Goal: Information Seeking & Learning: Check status

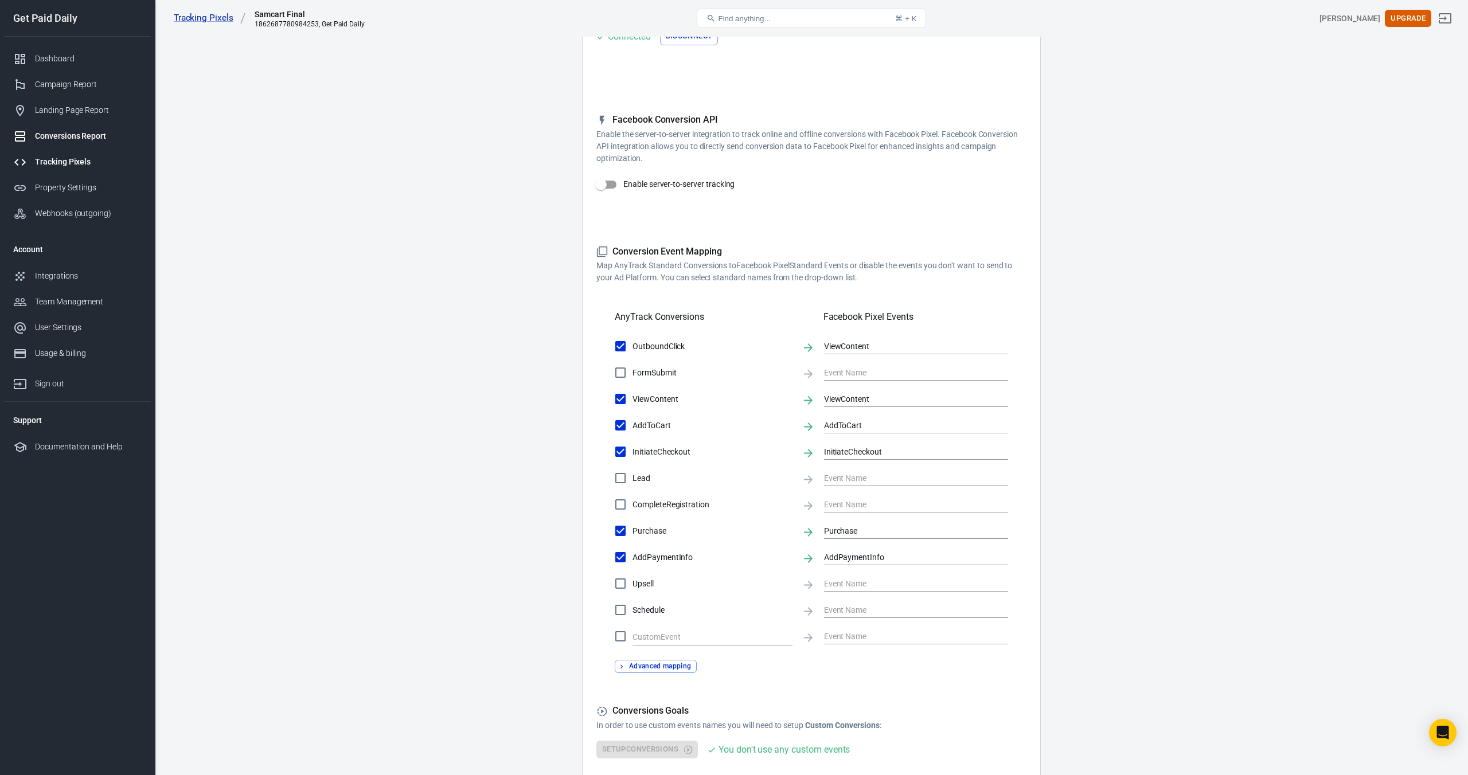
click at [84, 138] on div "Conversions Report" at bounding box center [88, 136] width 107 height 12
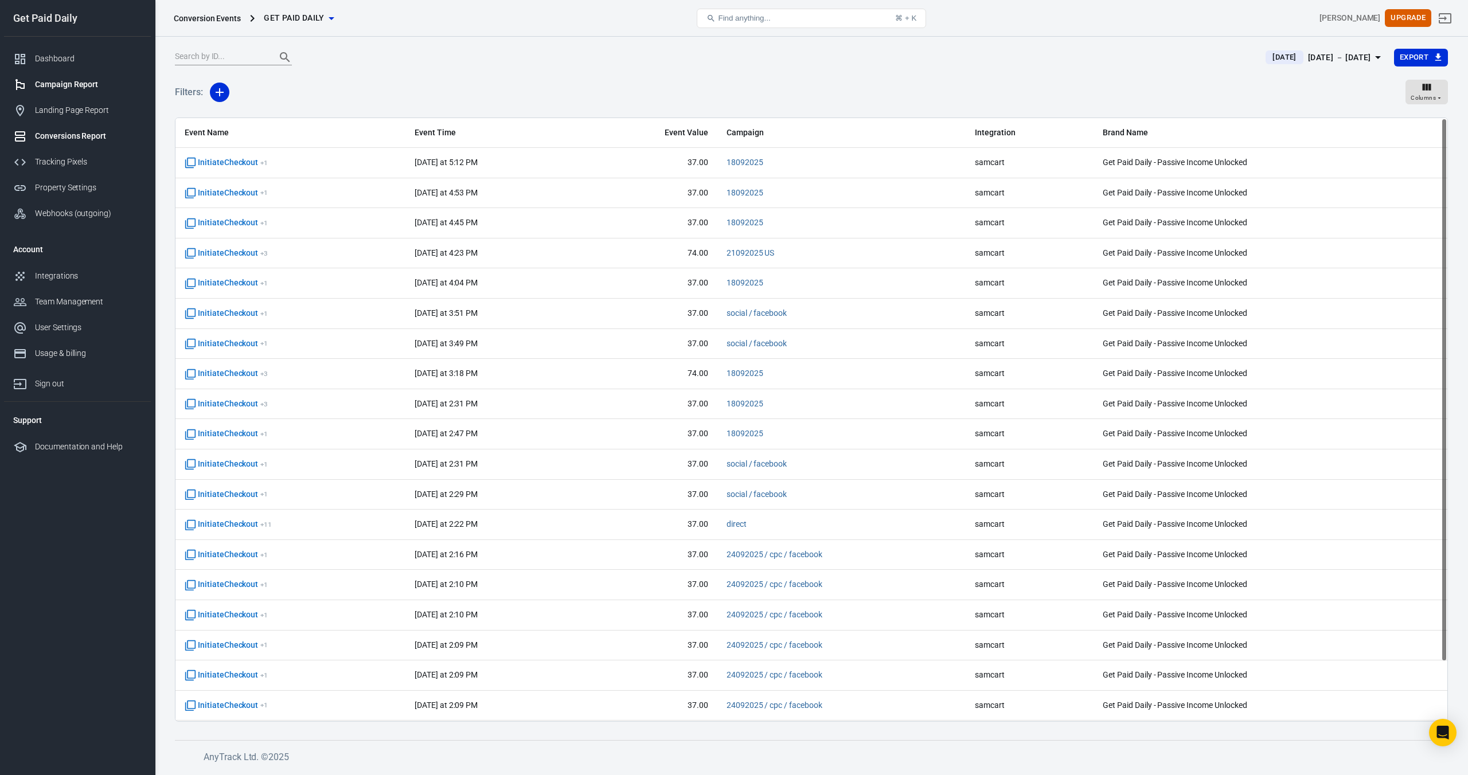
click at [91, 90] on div "Campaign Report" at bounding box center [88, 85] width 107 height 12
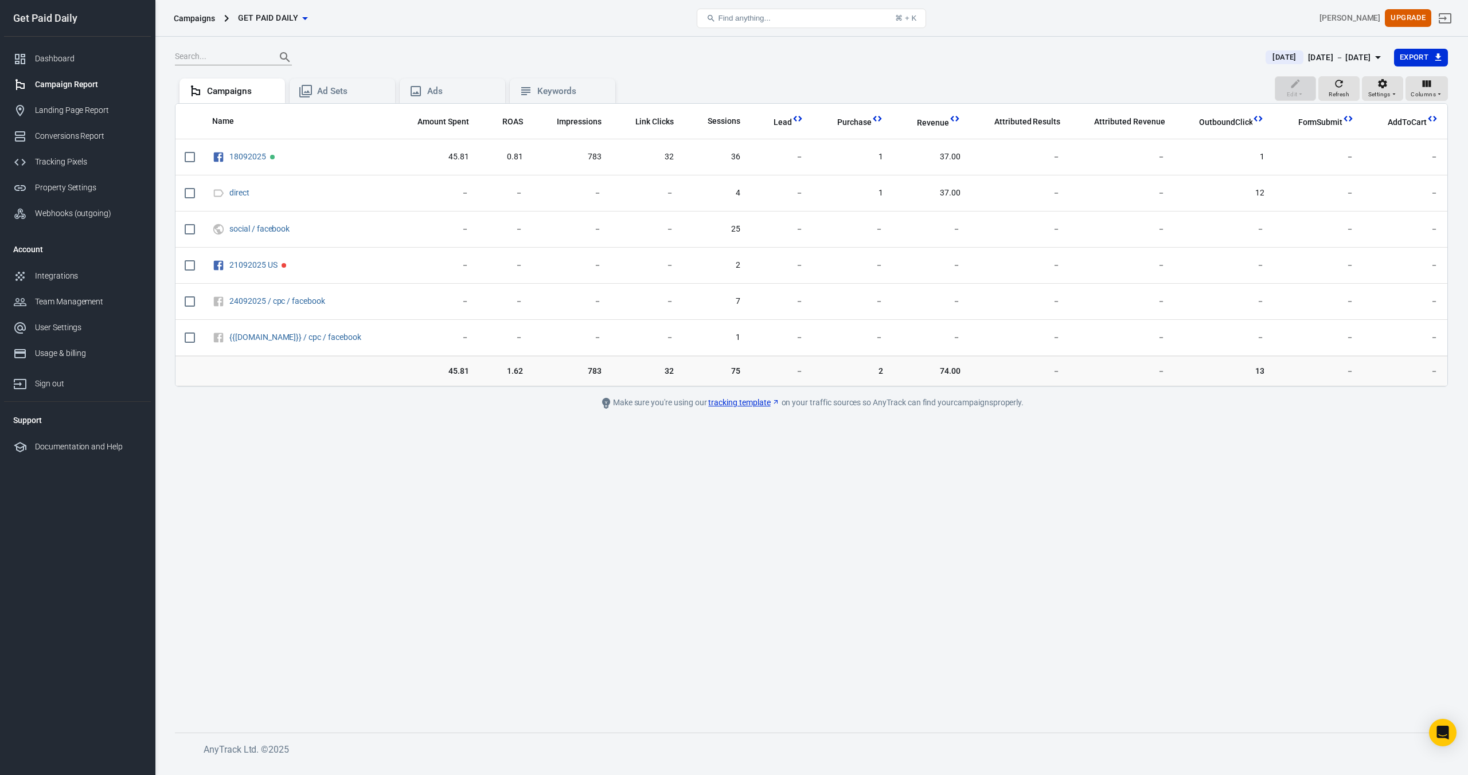
click at [76, 84] on div "Campaign Report" at bounding box center [88, 85] width 107 height 12
click at [68, 90] on div "Campaign Report" at bounding box center [88, 85] width 107 height 12
click at [1336, 54] on div "[DATE] － [DATE]" at bounding box center [1339, 57] width 63 height 14
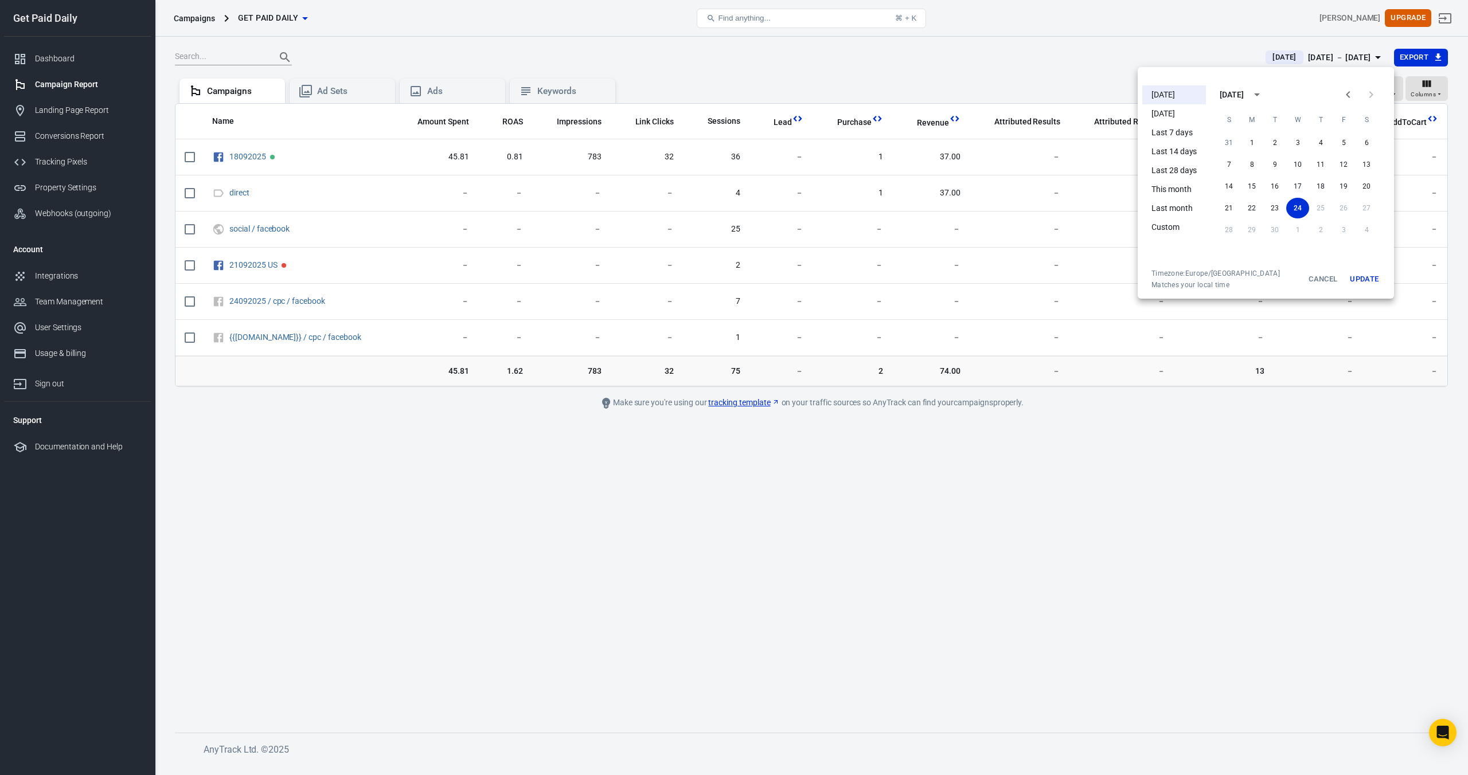
click at [1182, 117] on li "[DATE]" at bounding box center [1174, 113] width 64 height 19
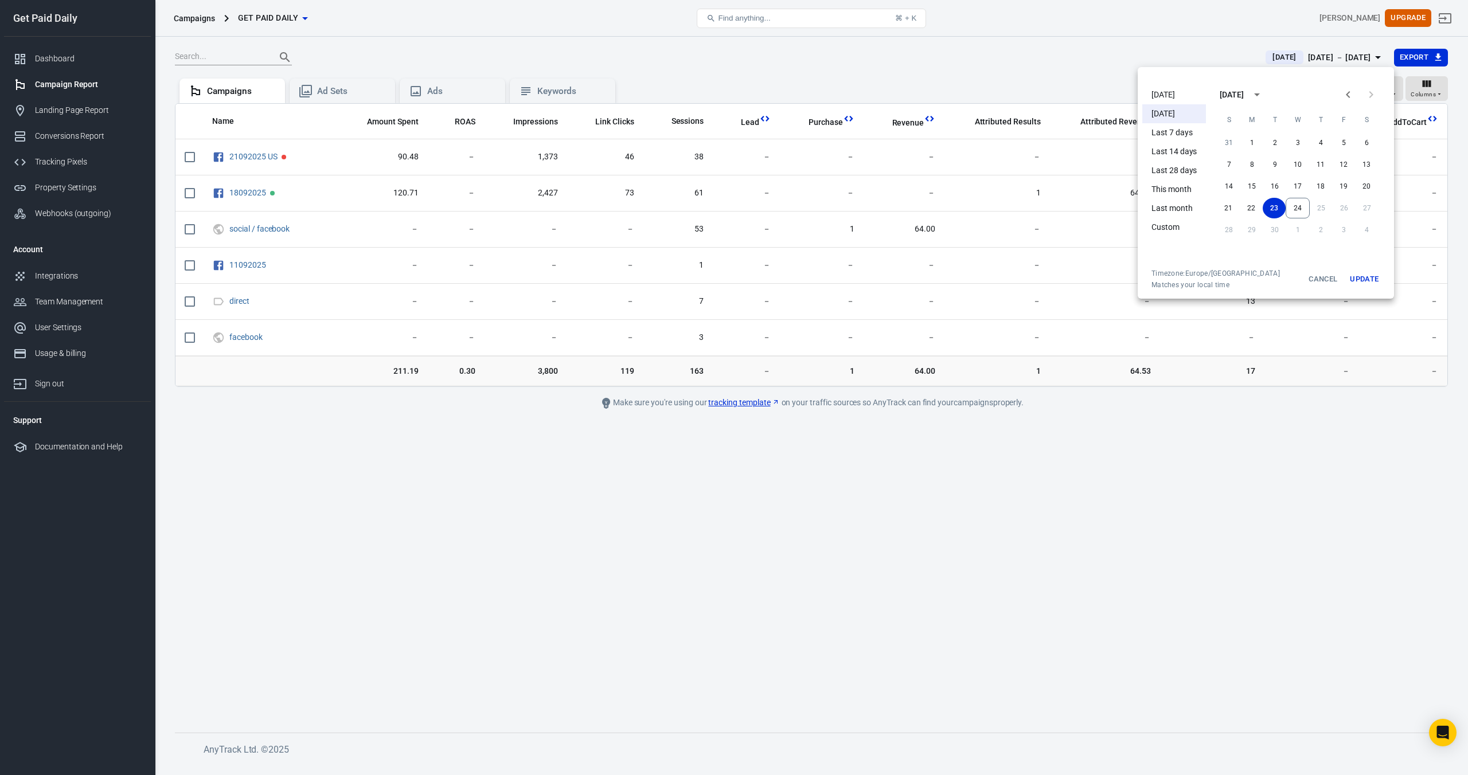
click at [1171, 456] on div at bounding box center [734, 387] width 1468 height 775
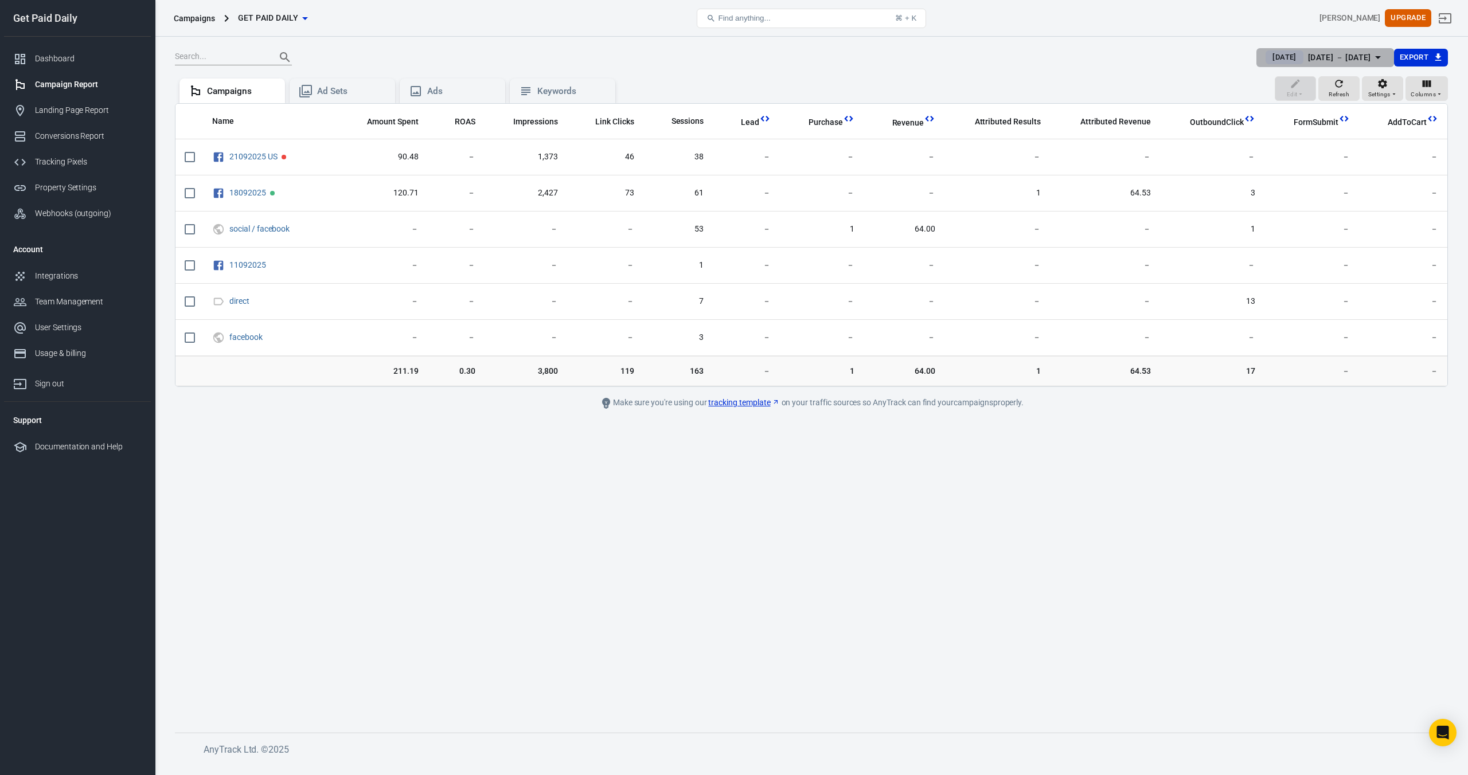
click at [1272, 60] on span "[DATE]" at bounding box center [1284, 57] width 33 height 11
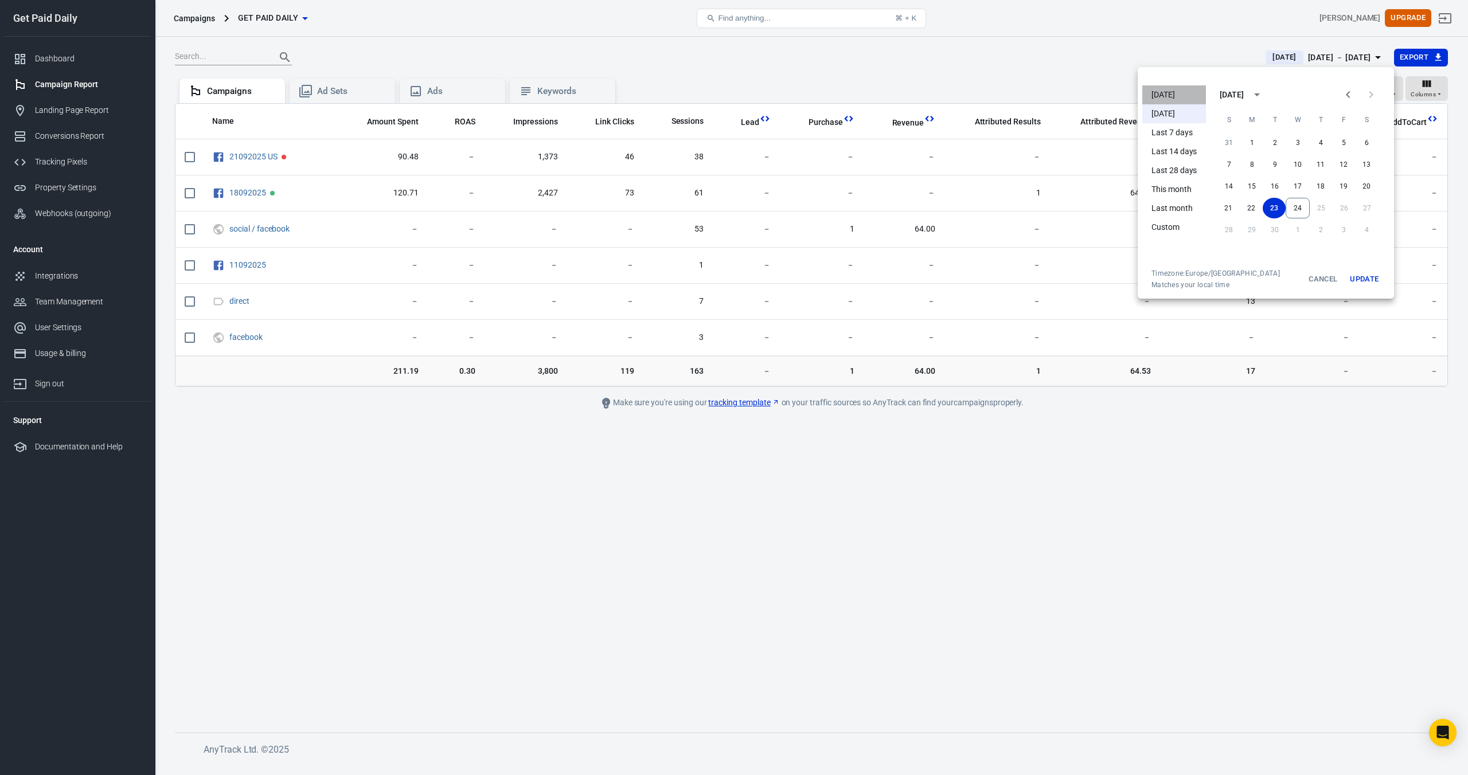
click at [1175, 97] on li "[DATE]" at bounding box center [1174, 94] width 64 height 19
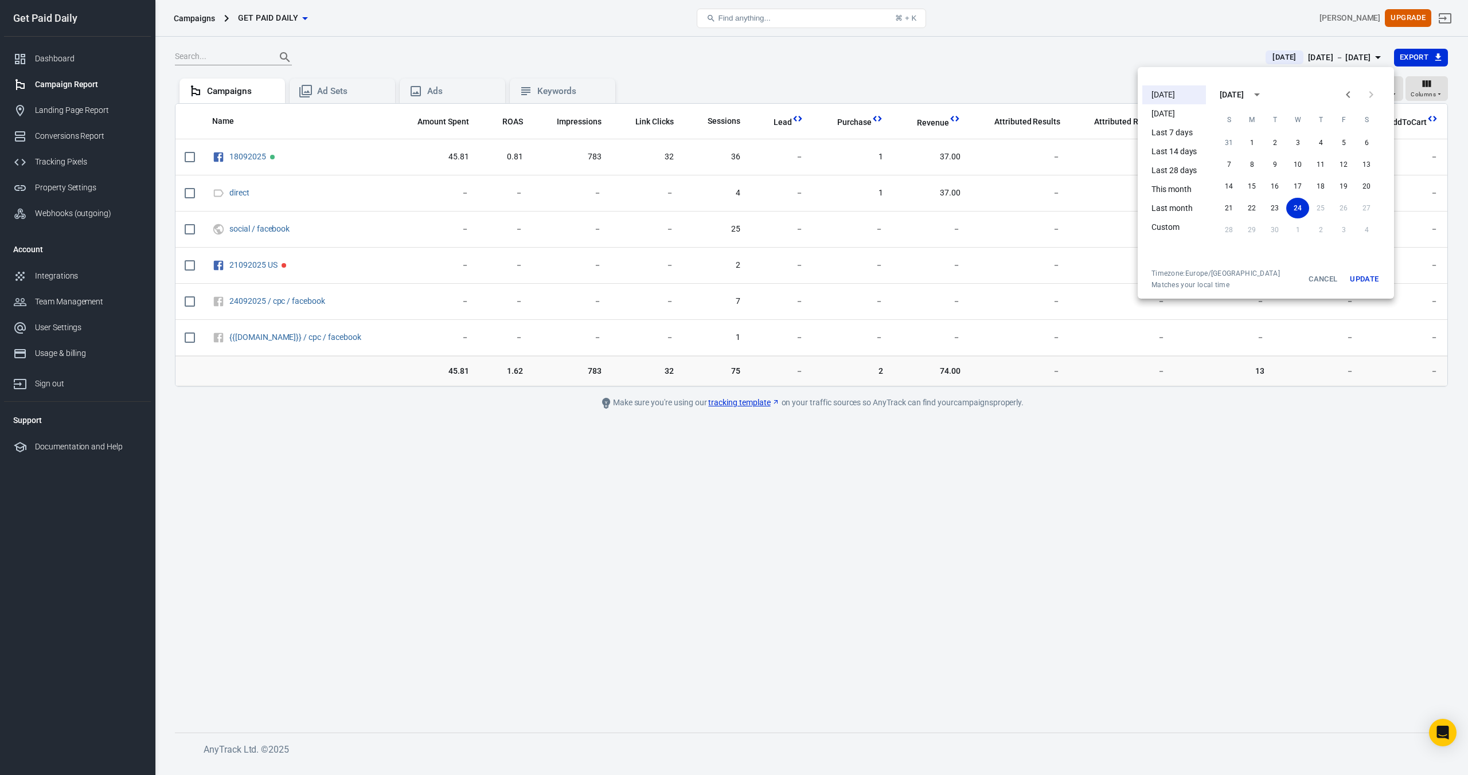
click at [1007, 71] on div at bounding box center [734, 387] width 1468 height 775
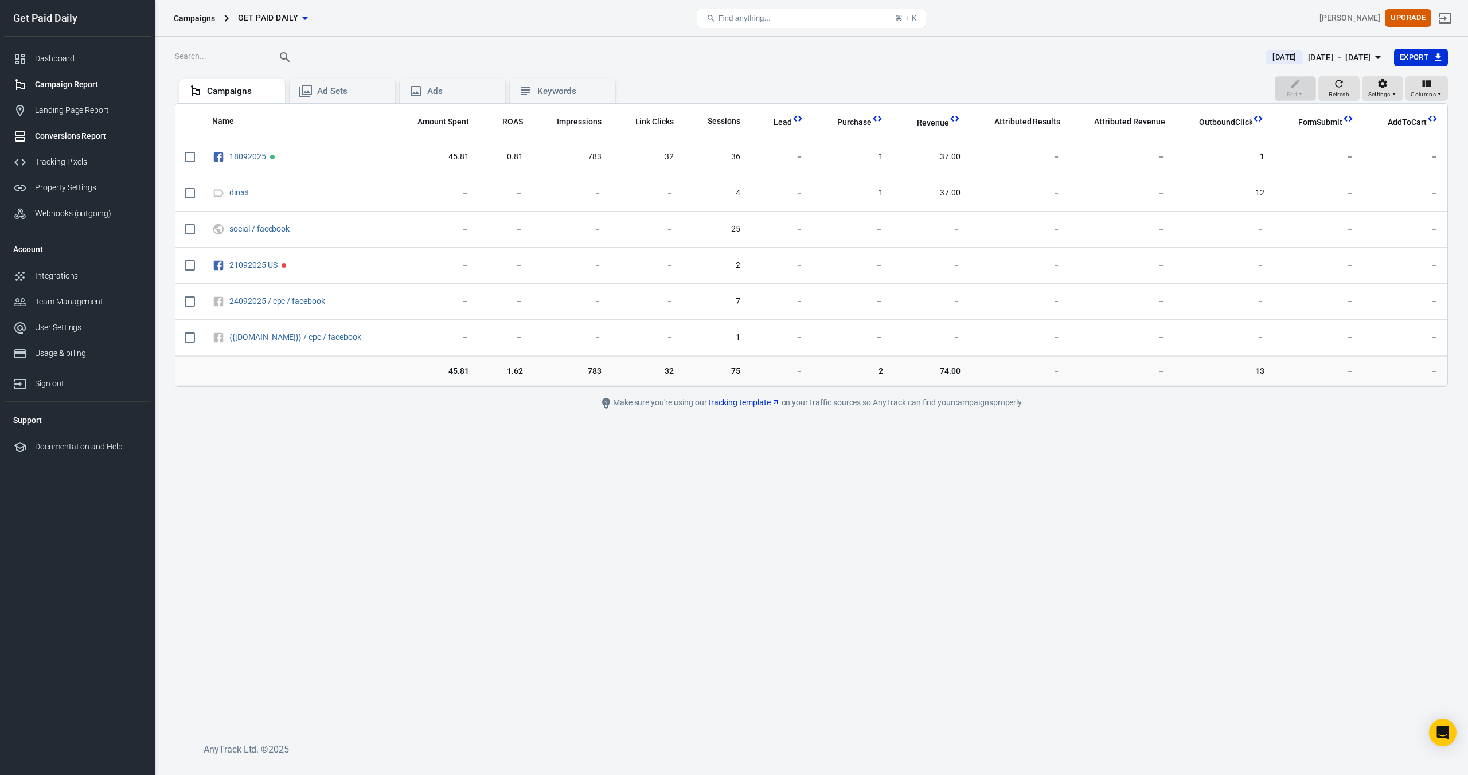
click at [88, 139] on div "Conversions Report" at bounding box center [88, 136] width 107 height 12
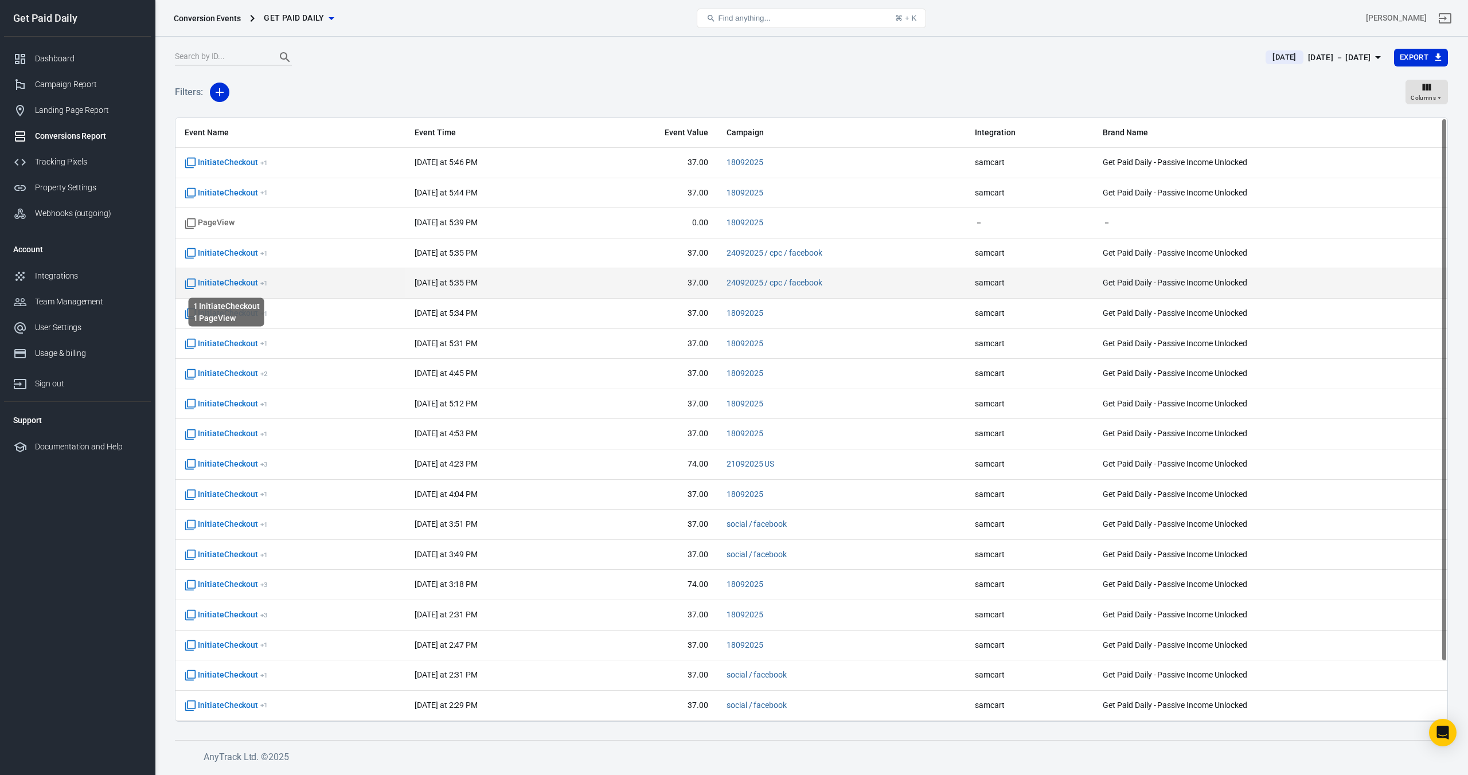
click at [231, 282] on span "InitiateCheckout + 1" at bounding box center [226, 282] width 83 height 11
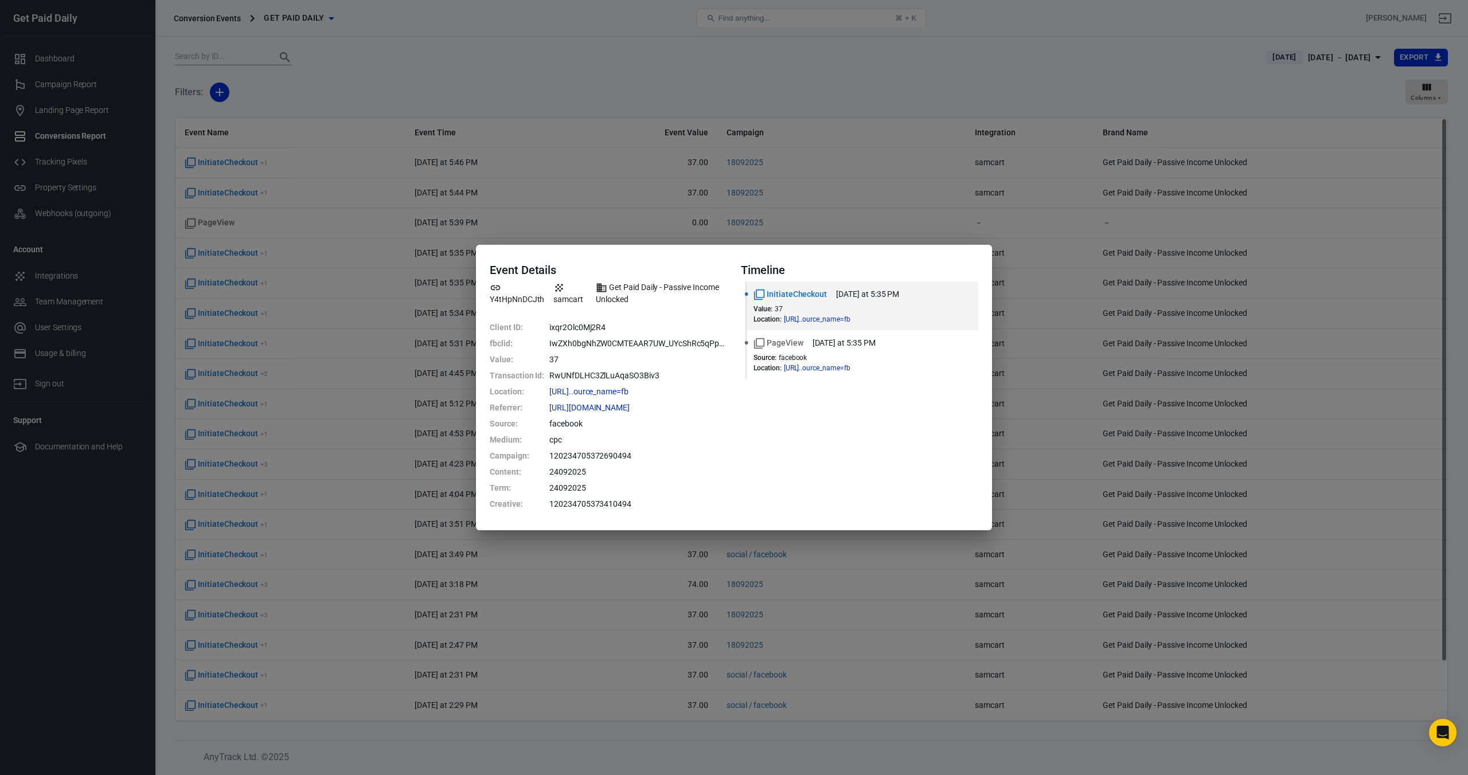
click at [237, 252] on div "Event Details Y4tHpNnDCJth samcart Get Paid Daily - Passive Income Unlocked Cli…" at bounding box center [734, 387] width 1468 height 775
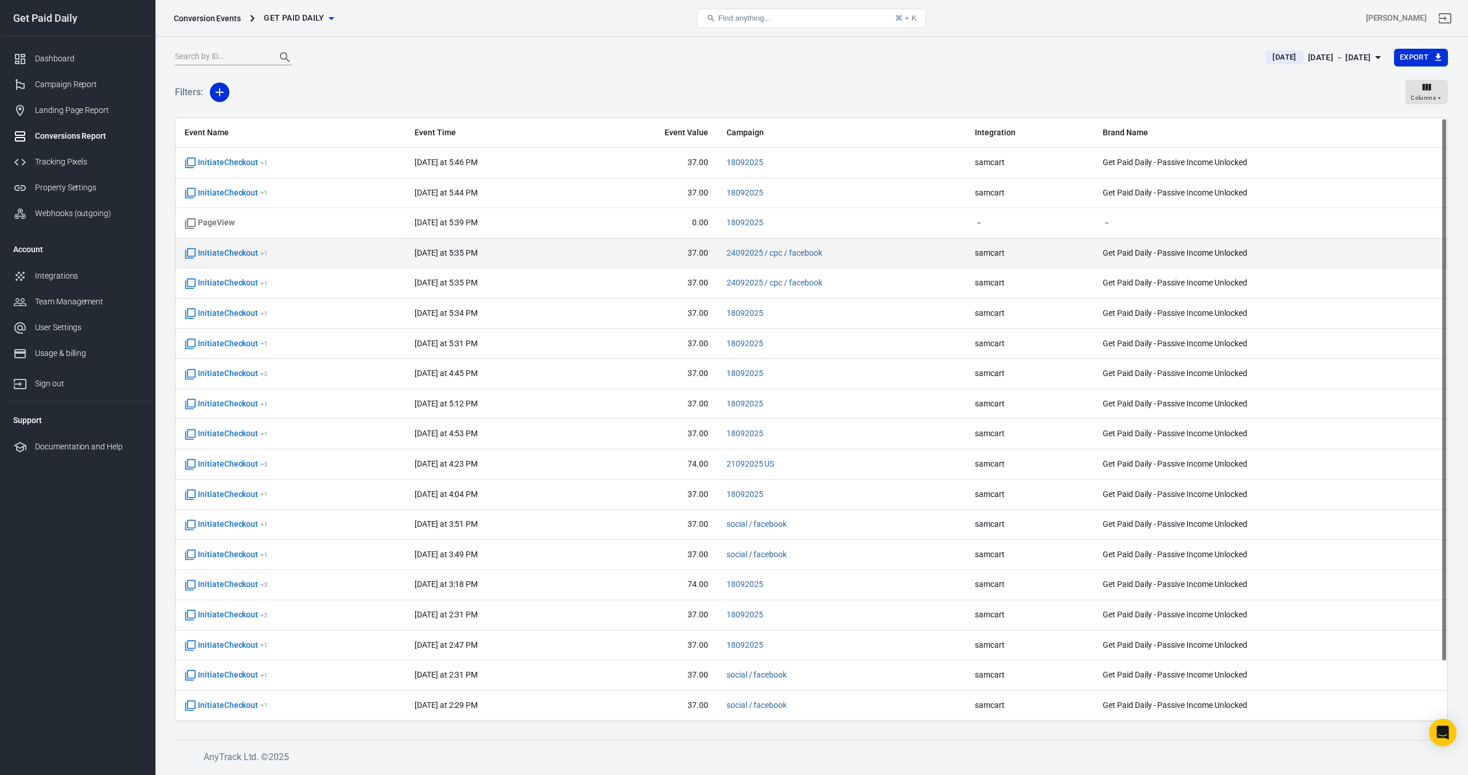
click at [236, 253] on span "InitiateCheckout + 1" at bounding box center [226, 253] width 83 height 11
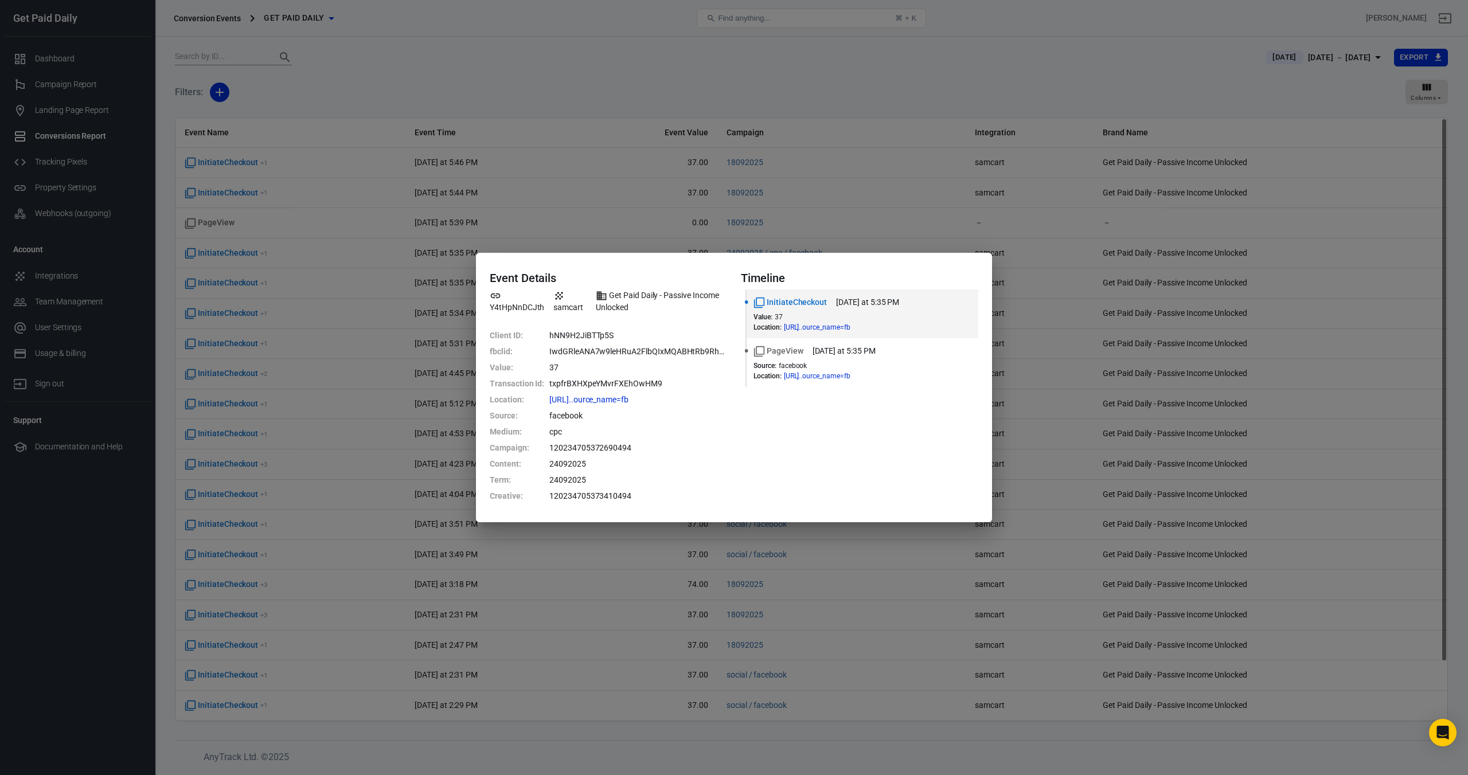
click at [780, 101] on div "Event Details Y4tHpNnDCJth samcart Get Paid Daily - Passive Income Unlocked Cli…" at bounding box center [734, 387] width 1468 height 775
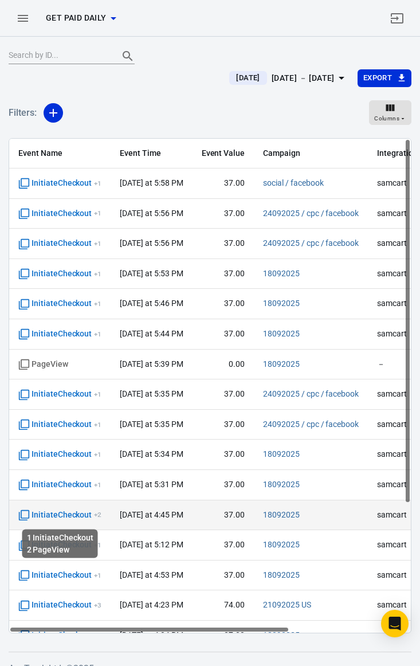
click at [65, 519] on span "InitiateCheckout + 2" at bounding box center [59, 515] width 83 height 11
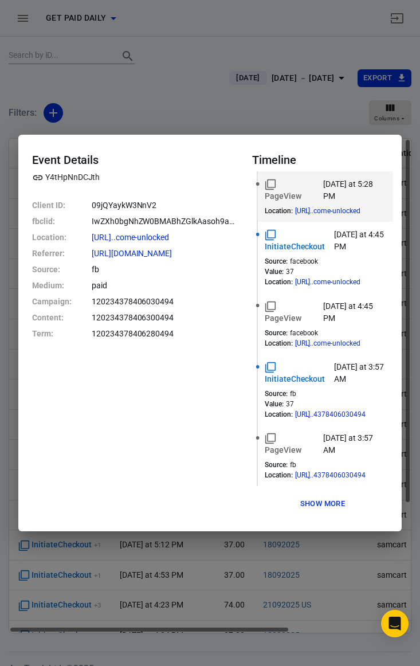
click at [104, 92] on div "Event Details Y4tHpNnDCJth Client ID : 09jQYaykW3NnV2 fbclid : IwZXh0bgNhZW0BMA…" at bounding box center [210, 333] width 420 height 666
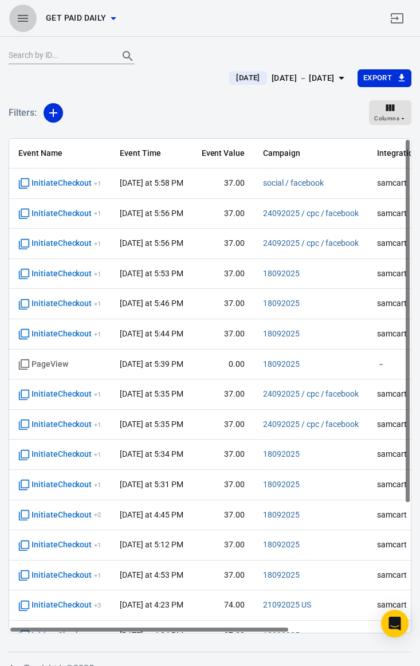
click at [15, 19] on button "button" at bounding box center [23, 19] width 28 height 28
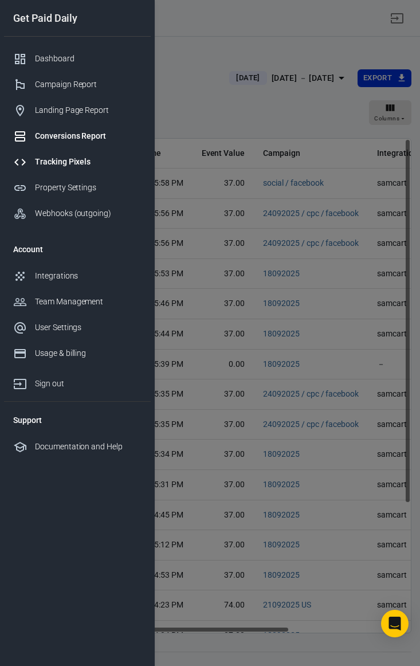
click at [67, 165] on div "Tracking Pixels" at bounding box center [88, 162] width 107 height 12
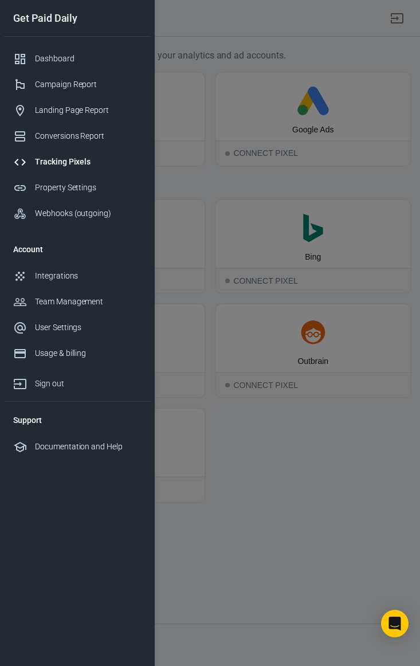
click at [198, 51] on div at bounding box center [210, 333] width 420 height 666
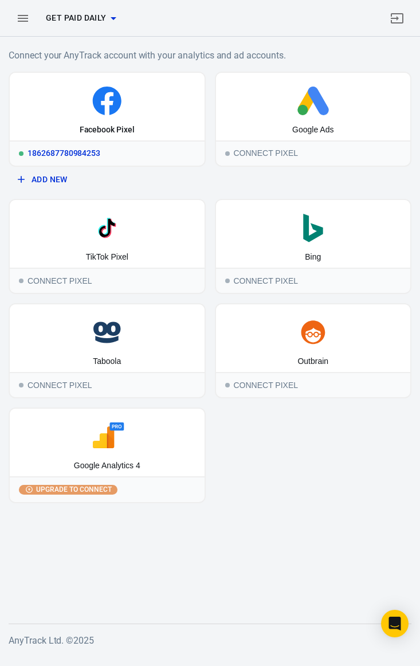
click at [113, 105] on icon at bounding box center [107, 101] width 29 height 29
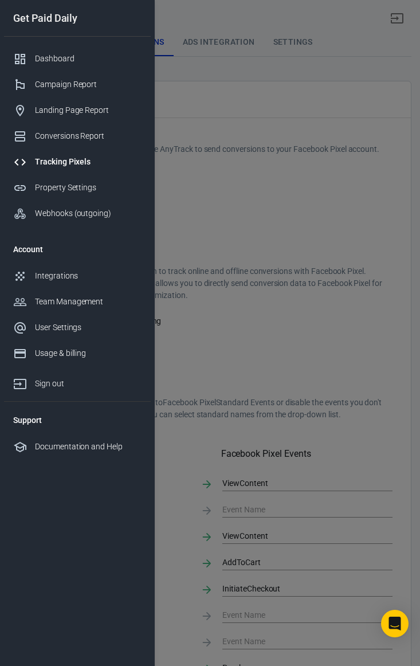
click at [254, 256] on div at bounding box center [210, 333] width 420 height 666
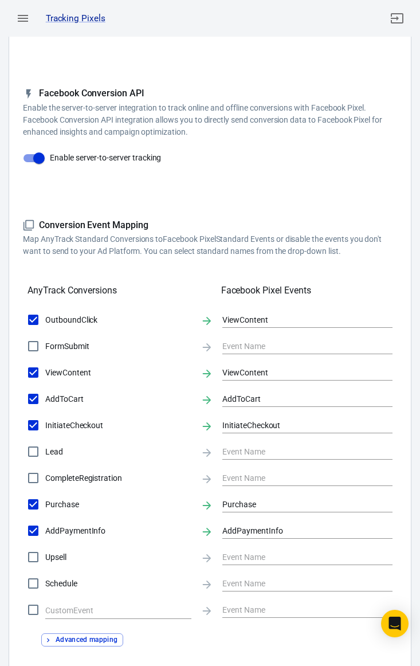
scroll to position [164, 0]
click at [20, 21] on icon "button" at bounding box center [23, 18] width 10 height 7
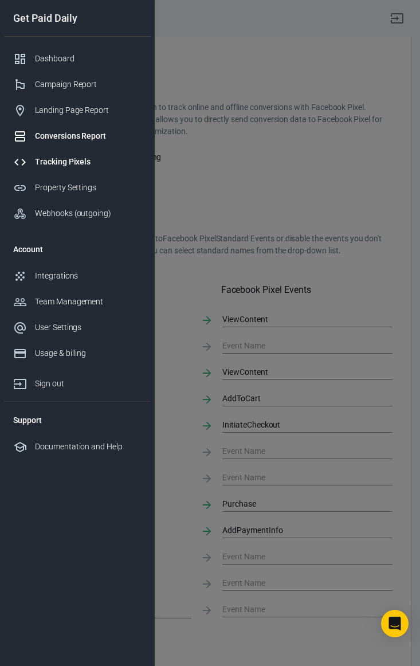
click at [62, 137] on div "Conversions Report" at bounding box center [88, 136] width 107 height 12
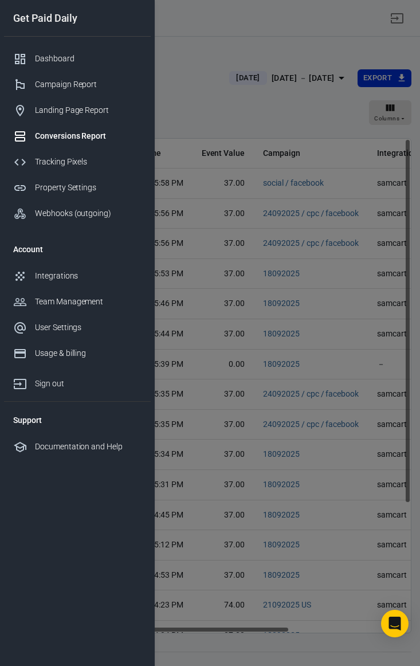
drag, startPoint x: 173, startPoint y: 122, endPoint x: 173, endPoint y: 148, distance: 26.4
click at [173, 122] on div at bounding box center [210, 333] width 420 height 666
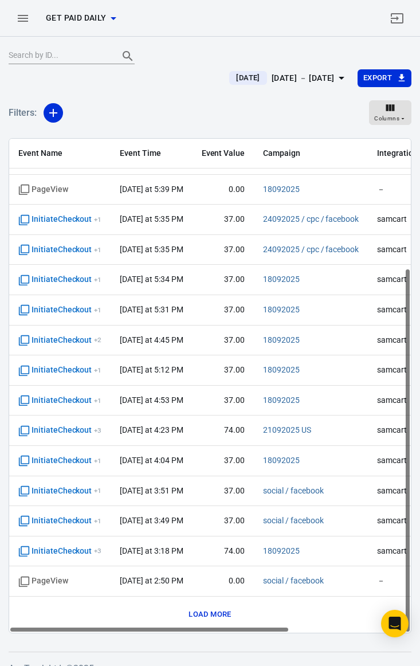
scroll to position [25, 0]
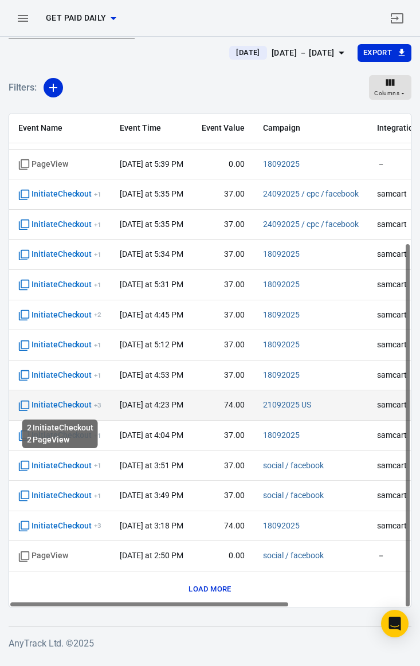
click at [65, 408] on span "InitiateCheckout + 3" at bounding box center [59, 405] width 83 height 11
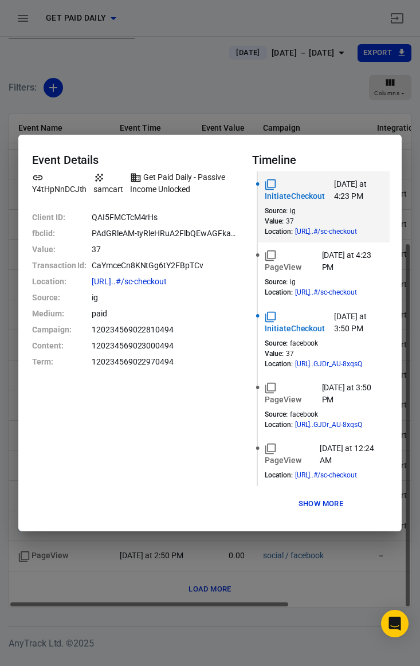
click at [342, 495] on button "Show more" at bounding box center [321, 504] width 50 height 18
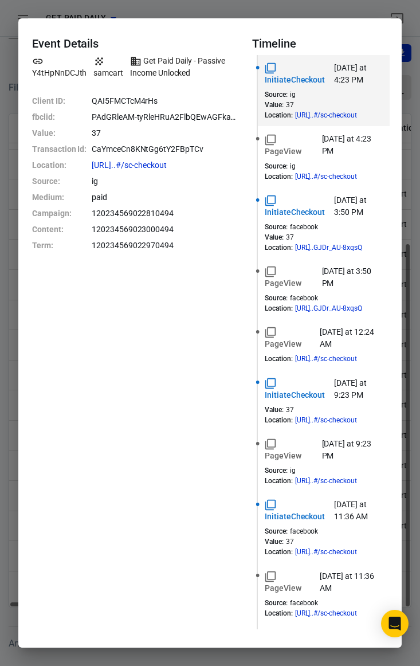
click at [290, 28] on div "Event Details Y4tHpNnDCJth samcart Get Paid Daily - Passive Income Unlocked Cli…" at bounding box center [210, 333] width 420 height 666
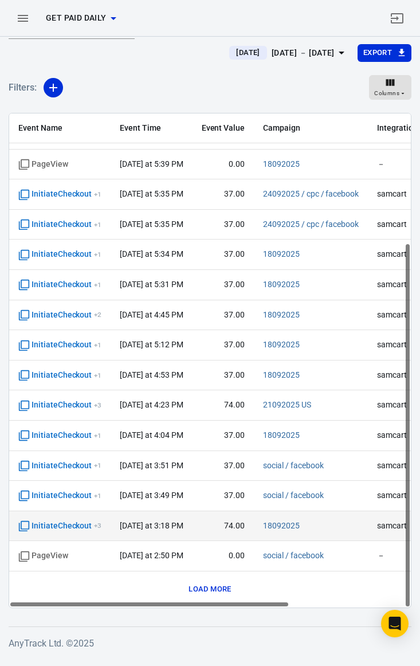
click at [70, 529] on span "InitiateCheckout + 3" at bounding box center [59, 526] width 83 height 11
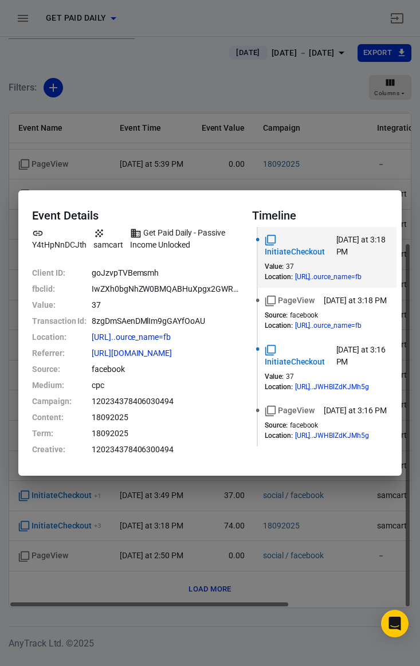
click at [280, 91] on div "Event Details Y4tHpNnDCJth samcart Get Paid Daily - Passive Income Unlocked Cli…" at bounding box center [210, 333] width 420 height 666
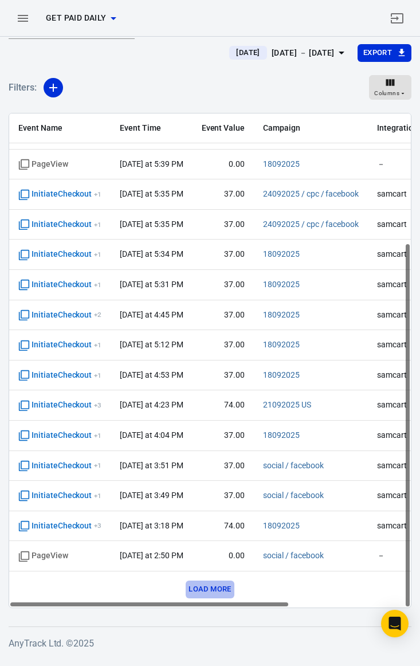
click at [202, 597] on button "Load more" at bounding box center [210, 590] width 48 height 18
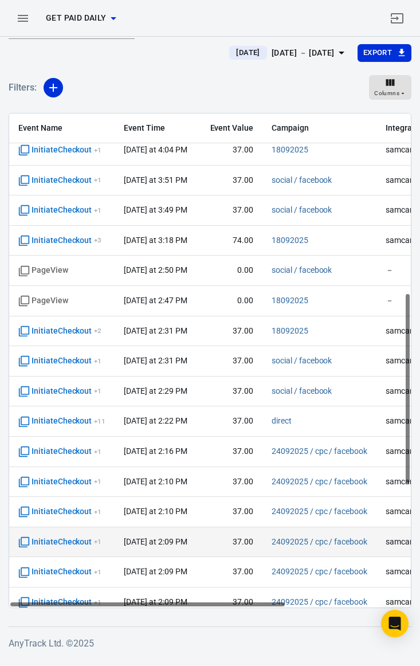
scroll to position [464, 0]
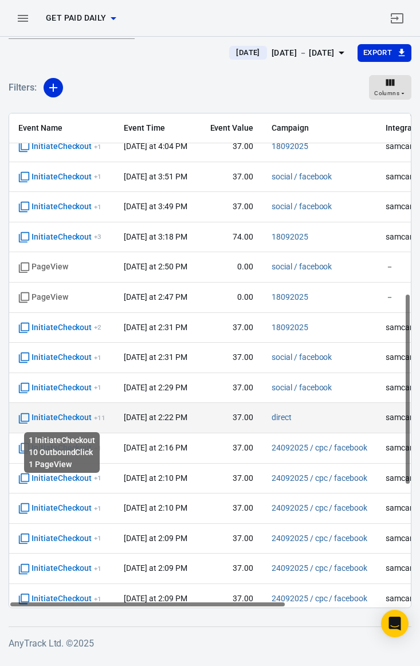
click at [54, 419] on span "InitiateCheckout + 11" at bounding box center [61, 417] width 87 height 11
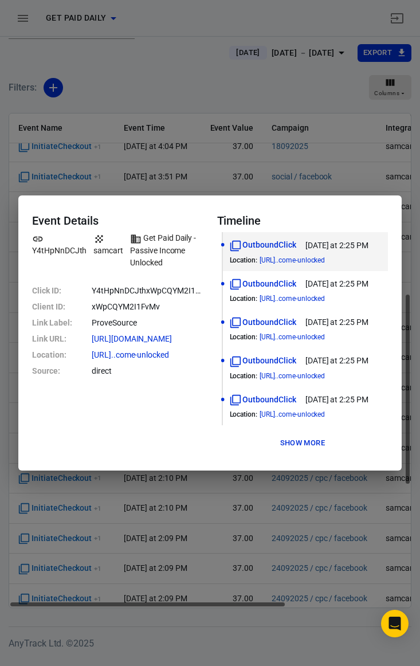
click at [328, 440] on button "Show more" at bounding box center [302, 444] width 50 height 18
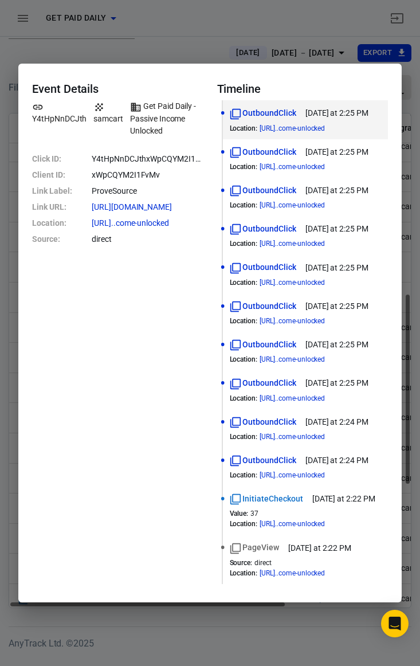
click at [159, 49] on div "Event Details Y4tHpNnDCJth samcart Get Paid Daily - Passive Income Unlocked Cli…" at bounding box center [210, 333] width 420 height 666
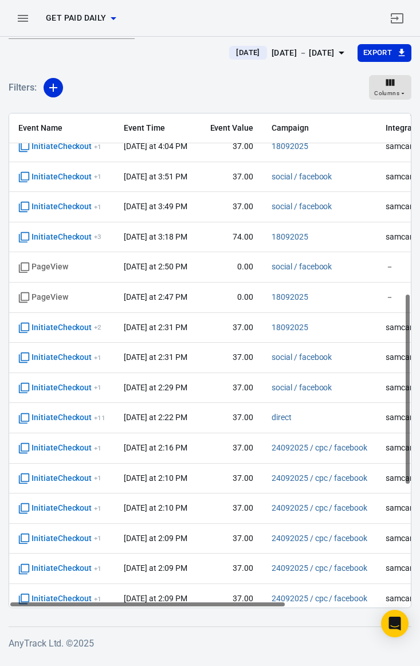
click at [22, 20] on icon "button" at bounding box center [23, 18] width 10 height 7
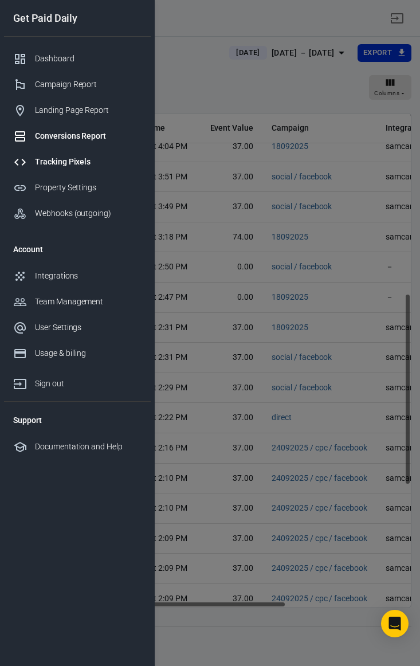
click at [75, 158] on div "Tracking Pixels" at bounding box center [88, 162] width 107 height 12
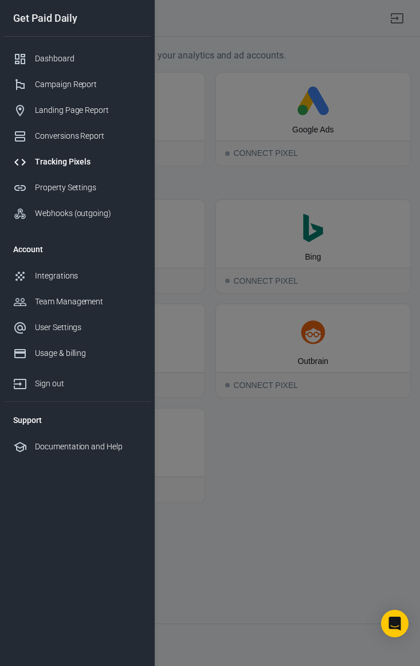
drag, startPoint x: 198, startPoint y: 44, endPoint x: 194, endPoint y: 50, distance: 7.0
click at [198, 44] on div at bounding box center [210, 333] width 420 height 666
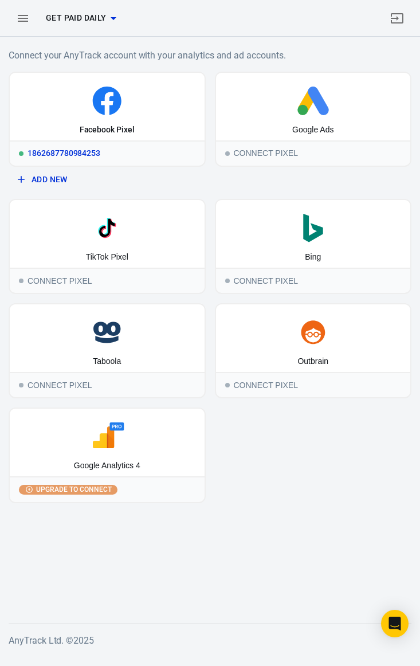
click at [136, 107] on icon at bounding box center [107, 101] width 186 height 29
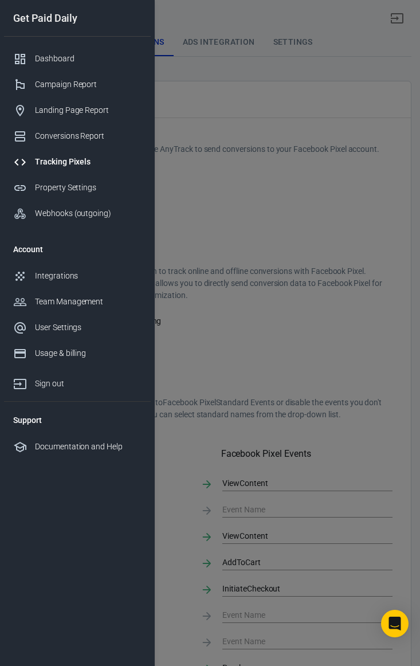
click at [268, 327] on div at bounding box center [210, 333] width 420 height 666
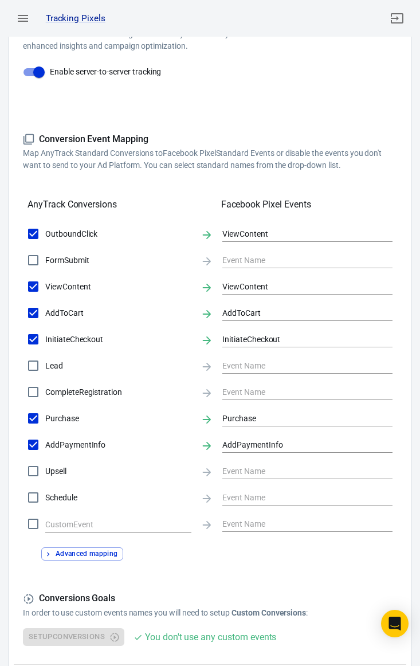
scroll to position [356, 0]
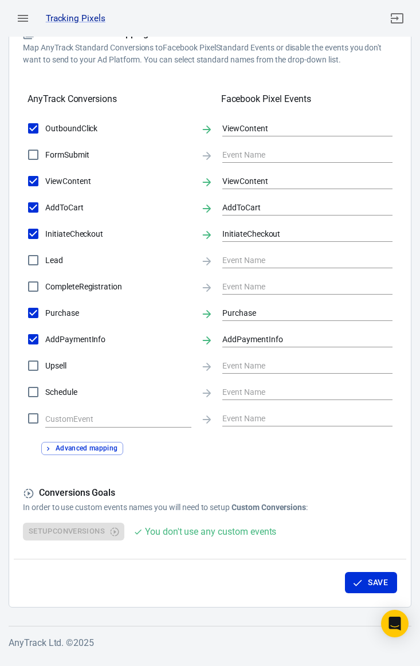
click at [25, 21] on icon "button" at bounding box center [23, 18] width 10 height 7
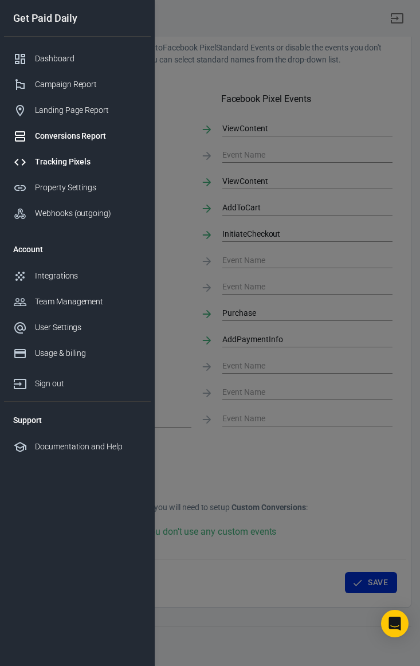
click at [63, 134] on div "Conversions Report" at bounding box center [88, 136] width 107 height 12
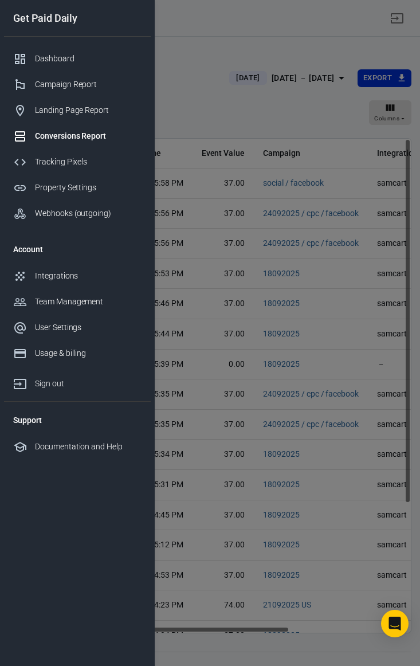
click at [185, 96] on div at bounding box center [210, 333] width 420 height 666
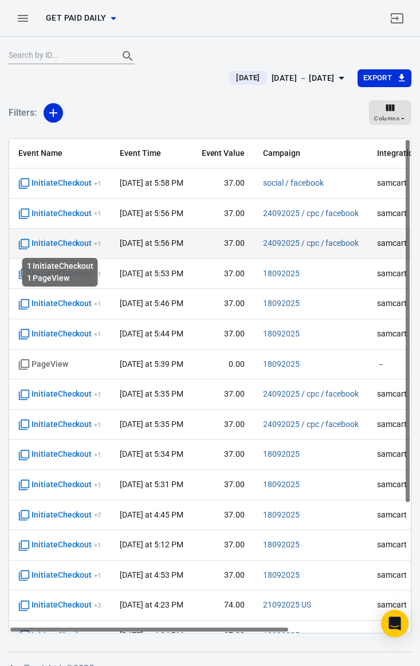
click at [69, 247] on span "InitiateCheckout + 1" at bounding box center [59, 243] width 83 height 11
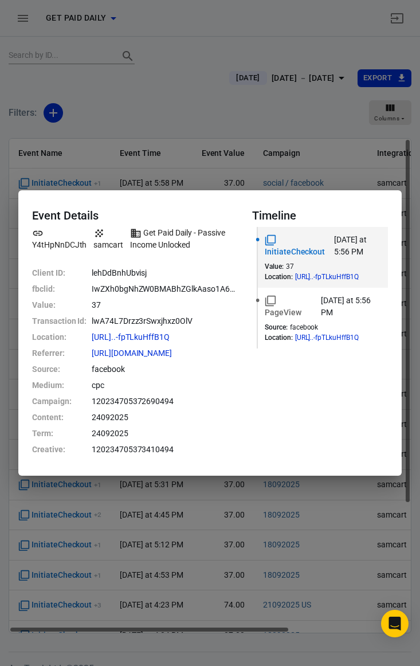
click at [114, 93] on div "Event Details Y4tHpNnDCJth samcart Get Paid Daily - Passive Income Unlocked Cli…" at bounding box center [210, 333] width 420 height 666
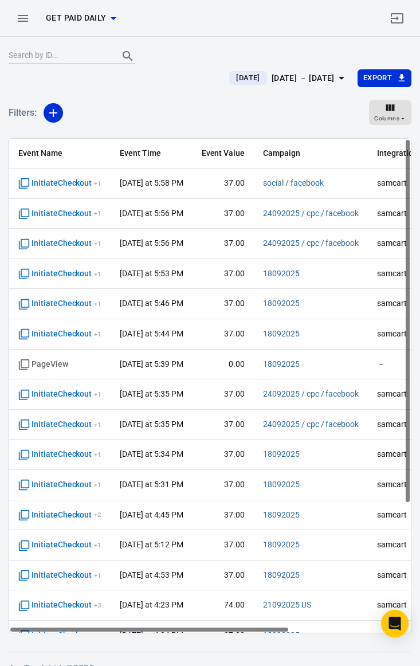
click at [32, 21] on button "button" at bounding box center [23, 19] width 28 height 28
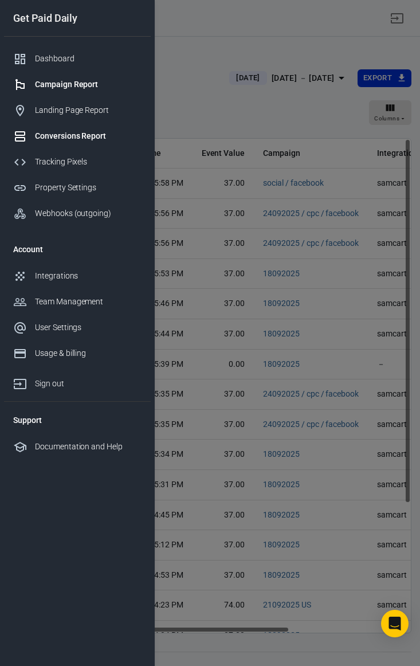
click at [56, 88] on div "Campaign Report" at bounding box center [88, 85] width 107 height 12
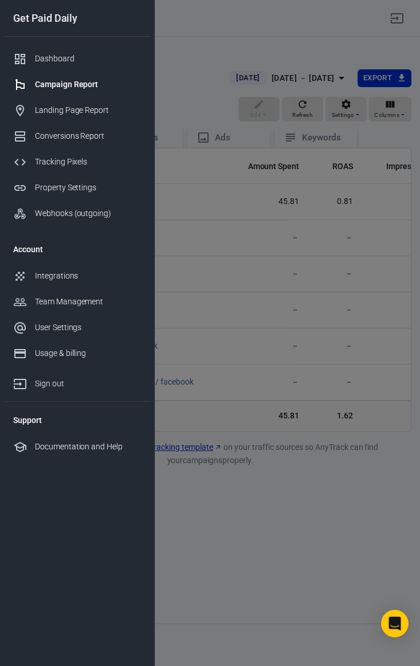
click at [240, 45] on div at bounding box center [210, 333] width 420 height 666
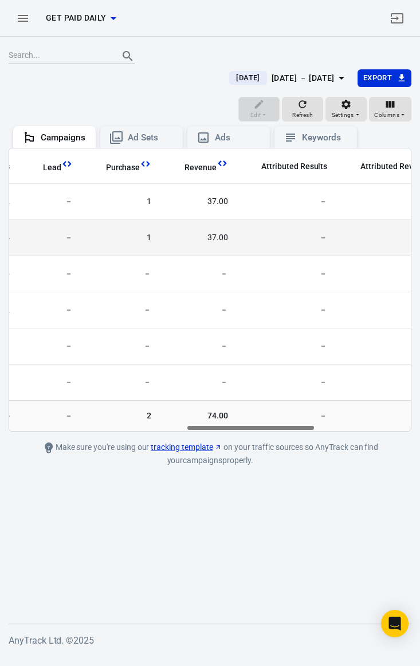
scroll to position [0, 562]
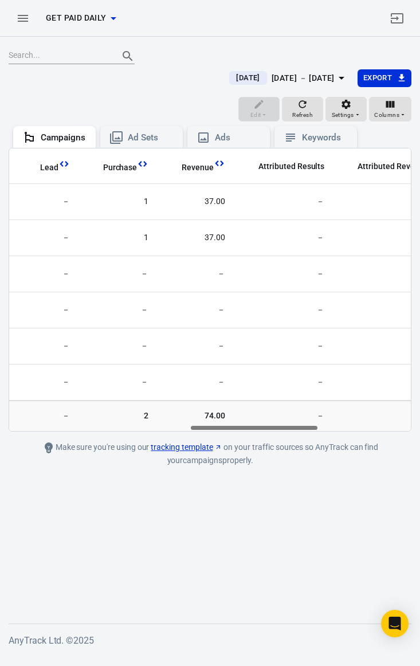
click at [299, 81] on div "[DATE] － [DATE]" at bounding box center [303, 78] width 63 height 14
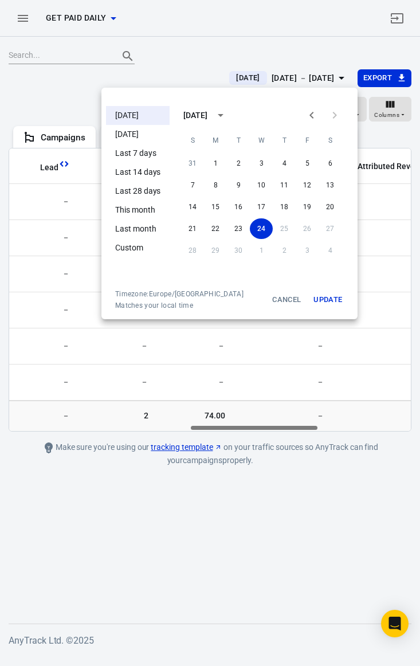
click at [143, 154] on li "Last 7 days" at bounding box center [138, 153] width 64 height 19
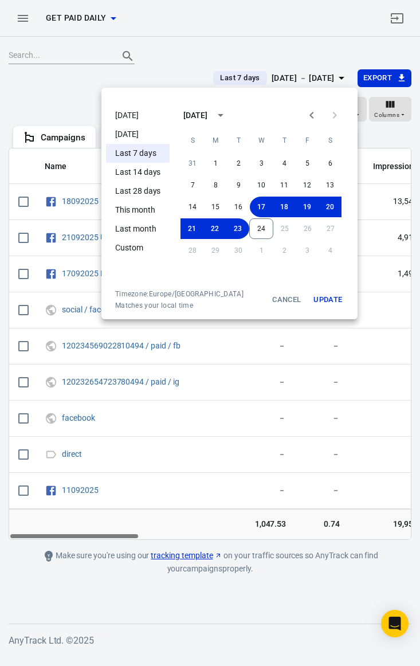
click at [218, 37] on div at bounding box center [210, 333] width 420 height 666
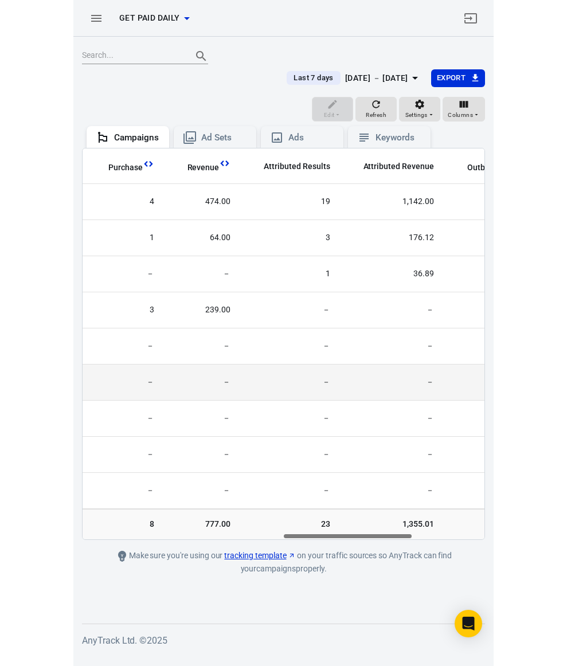
scroll to position [0, 619]
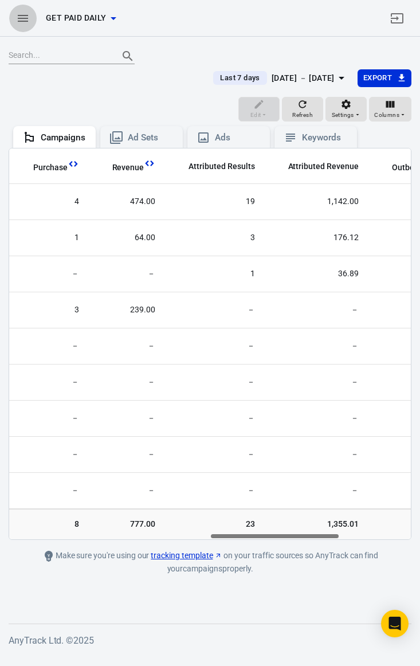
click at [19, 19] on icon "button" at bounding box center [23, 18] width 14 height 14
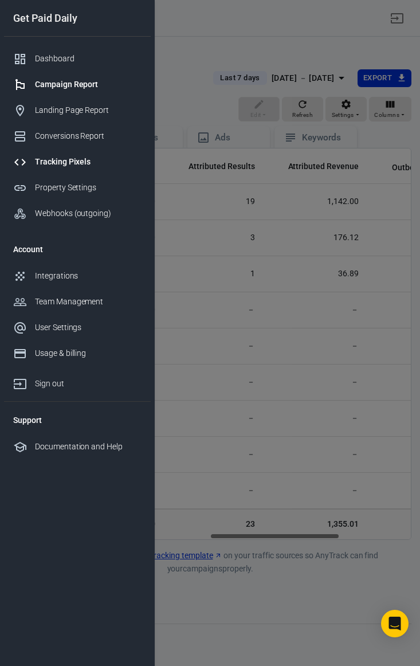
click at [75, 165] on div "Tracking Pixels" at bounding box center [88, 162] width 107 height 12
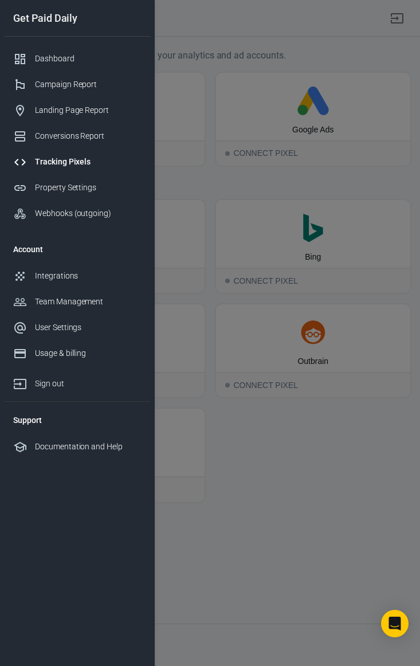
click at [194, 48] on div at bounding box center [210, 333] width 420 height 666
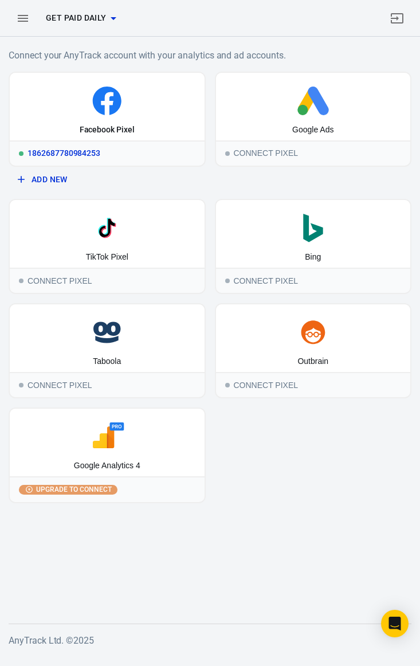
click at [107, 104] on icon at bounding box center [107, 103] width 12 height 23
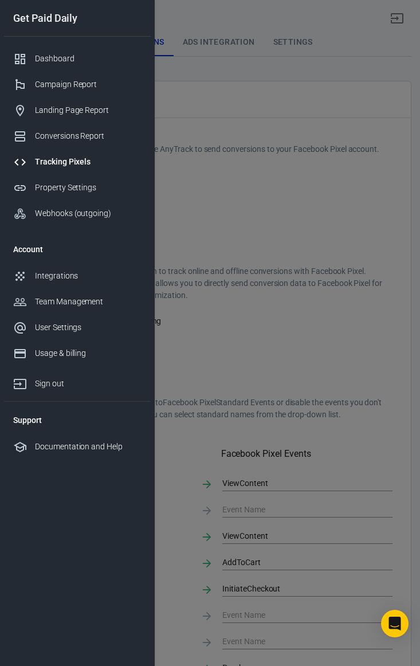
click at [238, 169] on div at bounding box center [210, 333] width 420 height 666
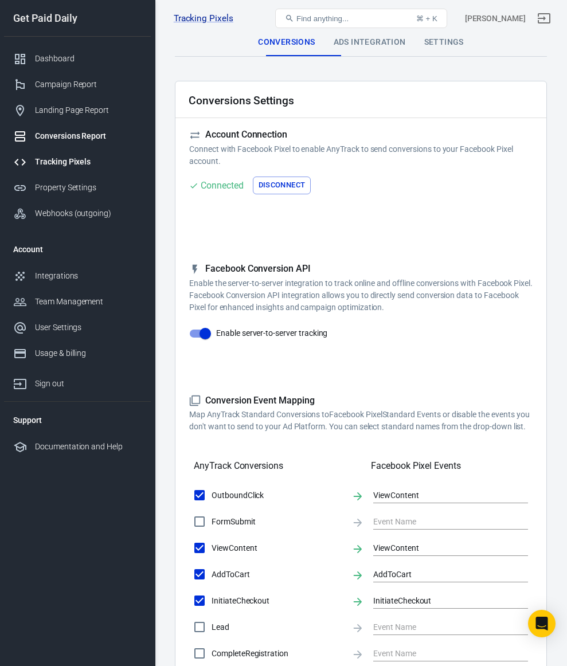
click at [86, 136] on div "Conversions Report" at bounding box center [88, 136] width 107 height 12
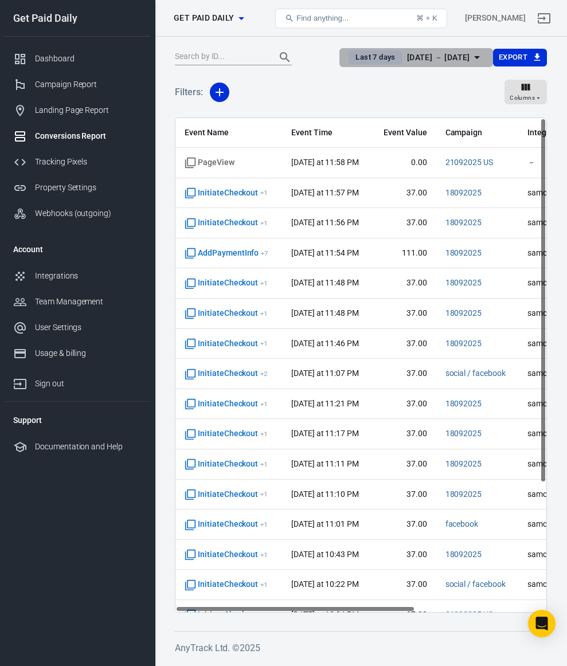
click at [460, 57] on div "Sep 17 － Sep 23, 2025" at bounding box center [438, 57] width 63 height 14
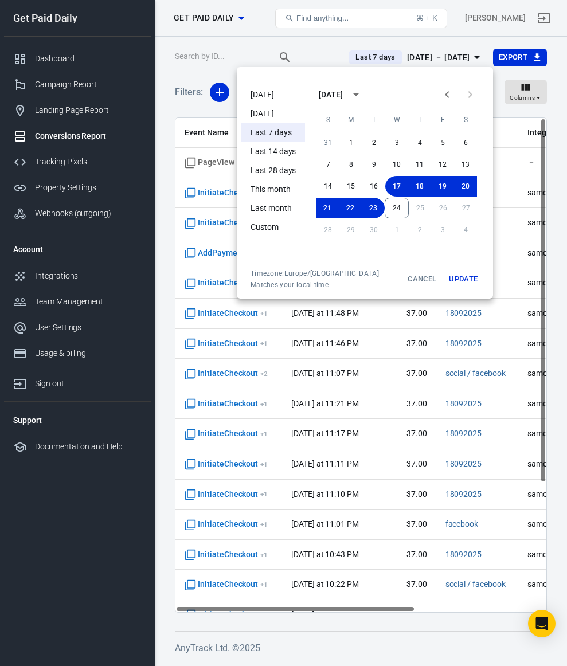
click at [265, 95] on li "[DATE]" at bounding box center [273, 94] width 64 height 19
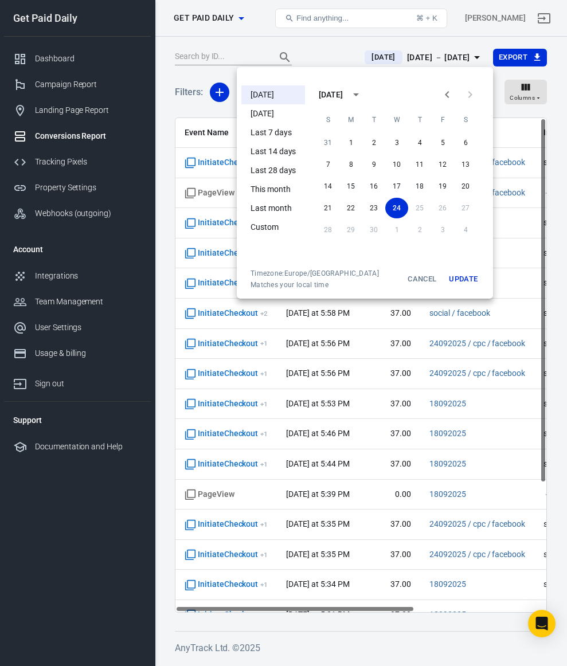
click at [302, 54] on div at bounding box center [283, 333] width 567 height 666
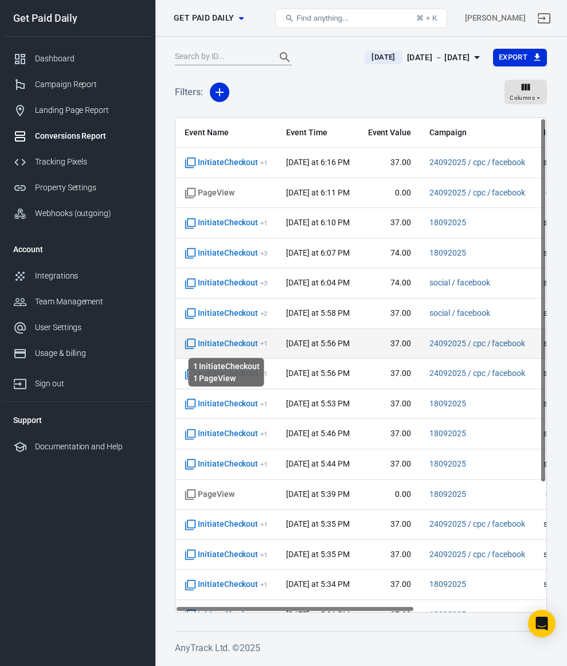
click at [189, 343] on icon "scrollable content" at bounding box center [190, 343] width 11 height 11
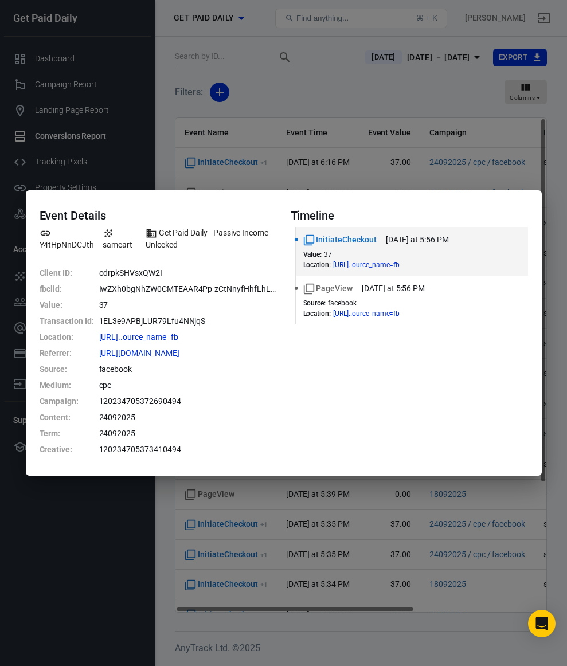
click at [283, 104] on div "Event Details Y4tHpNnDCJth samcart Get Paid Daily - Passive Income Unlocked Cli…" at bounding box center [283, 333] width 567 height 666
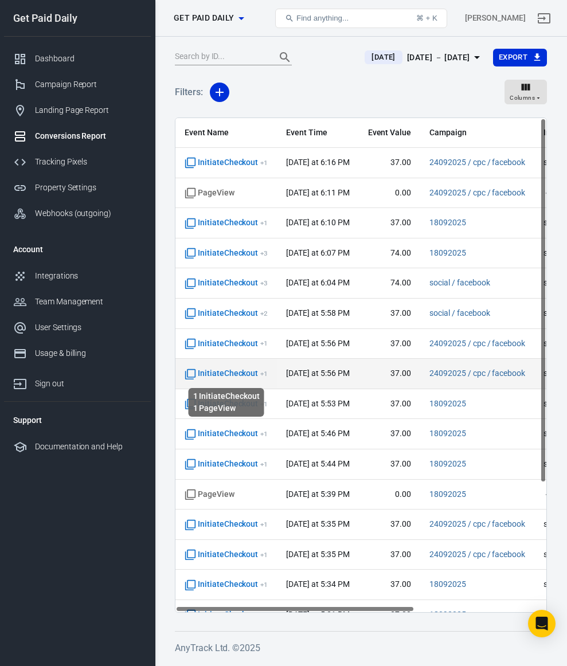
click at [225, 374] on span "InitiateCheckout + 1" at bounding box center [226, 373] width 83 height 11
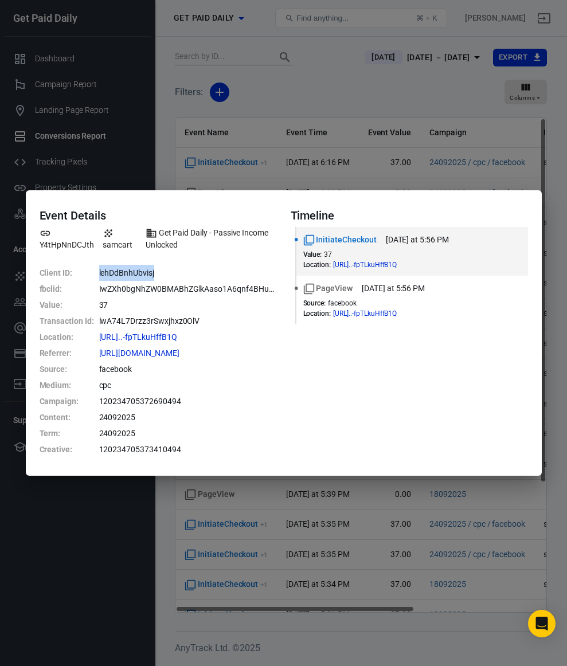
drag, startPoint x: 96, startPoint y: 272, endPoint x: 158, endPoint y: 275, distance: 62.0
click at [158, 275] on dl "Client ID : lehDdBnhUbvisj fbclid : IwZXh0bgNhZW0BMABhZGlkAaso1A6qnf4BHuhhtJwUy…" at bounding box center [158, 361] width 237 height 193
copy dl "lehDdBnhUbvisj"
click at [173, 106] on div "Event Details Y4tHpNnDCJth samcart Get Paid Daily - Passive Income Unlocked Cli…" at bounding box center [283, 333] width 567 height 666
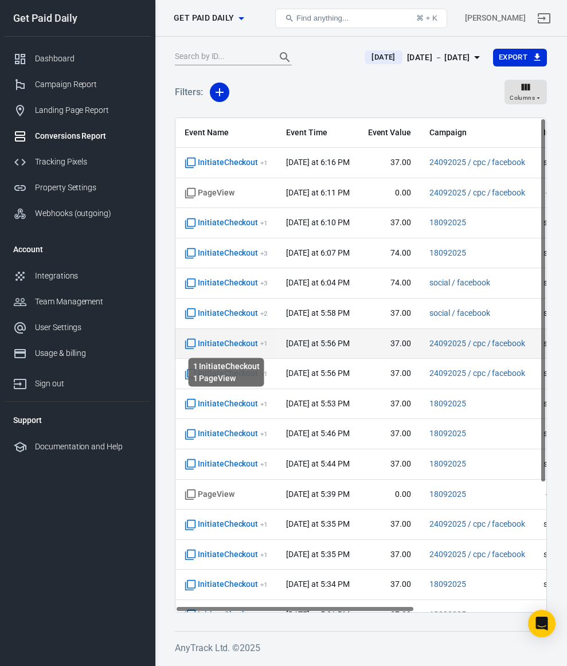
click at [210, 344] on span "InitiateCheckout + 1" at bounding box center [226, 343] width 83 height 11
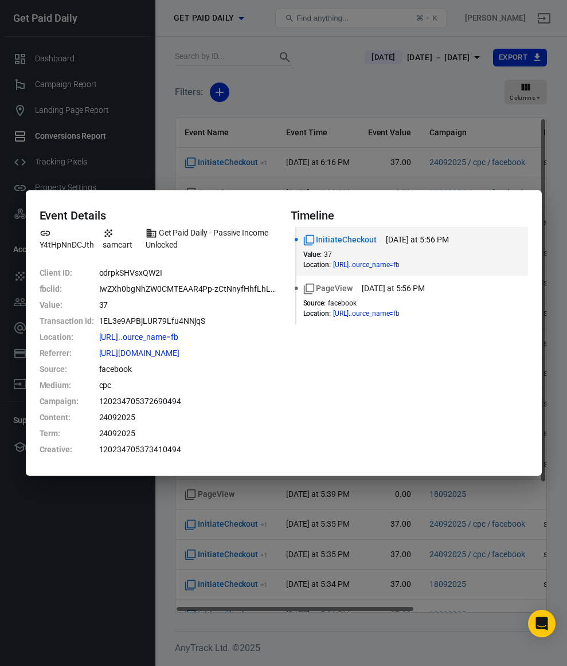
click at [283, 91] on div "Event Details Y4tHpNnDCJth samcart Get Paid Daily - Passive Income Unlocked Cli…" at bounding box center [283, 333] width 567 height 666
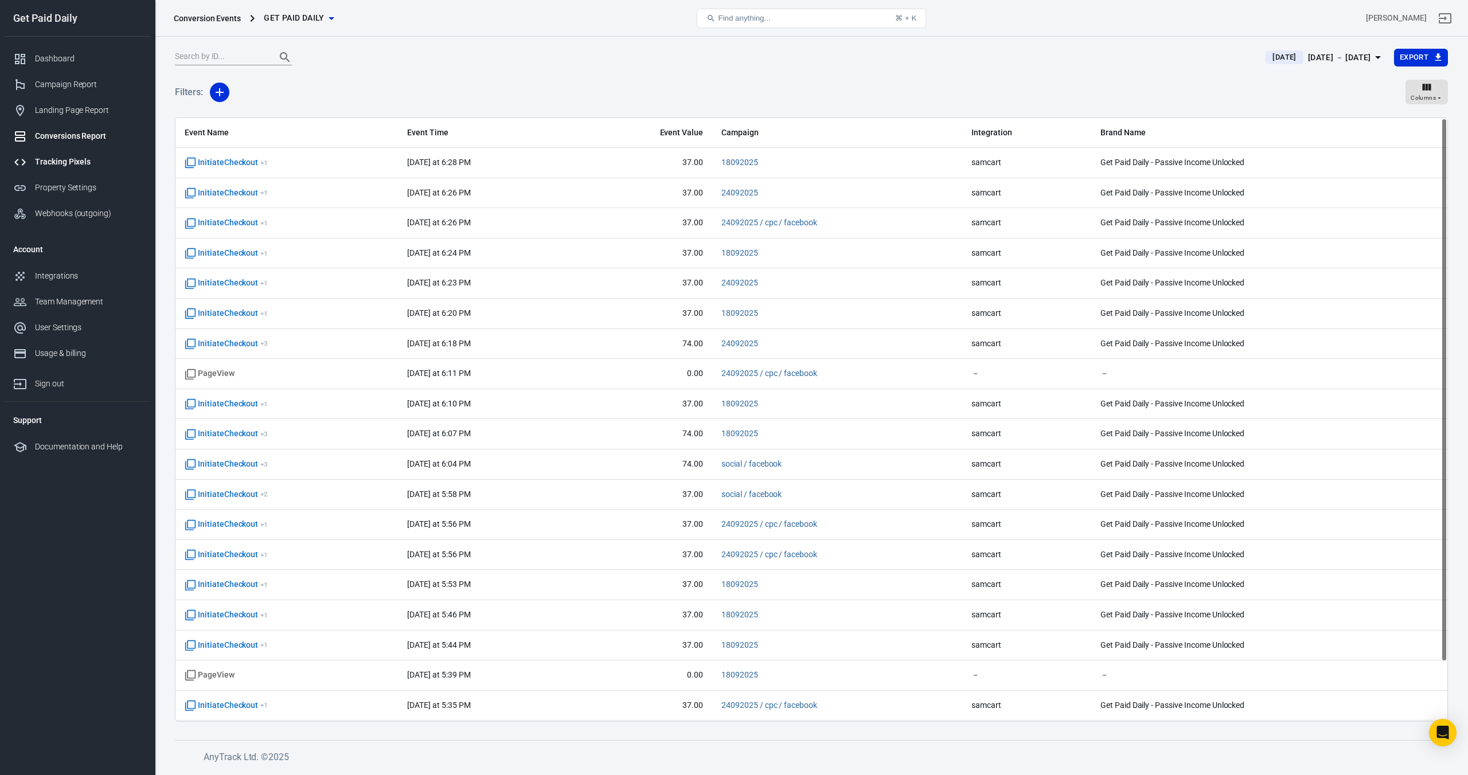
click at [79, 160] on div "Tracking Pixels" at bounding box center [88, 162] width 107 height 12
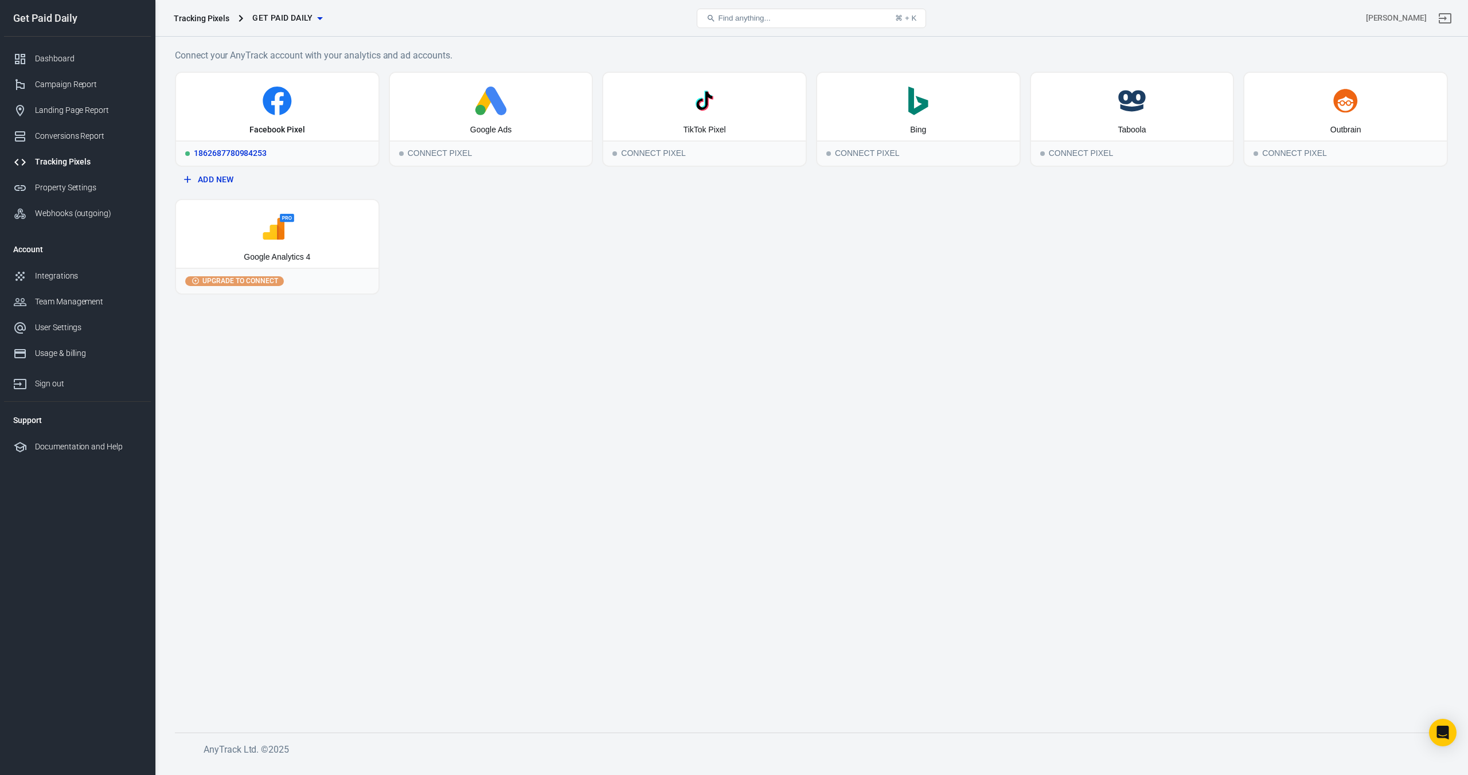
click at [288, 115] on div "Facebook Pixel" at bounding box center [277, 107] width 202 height 68
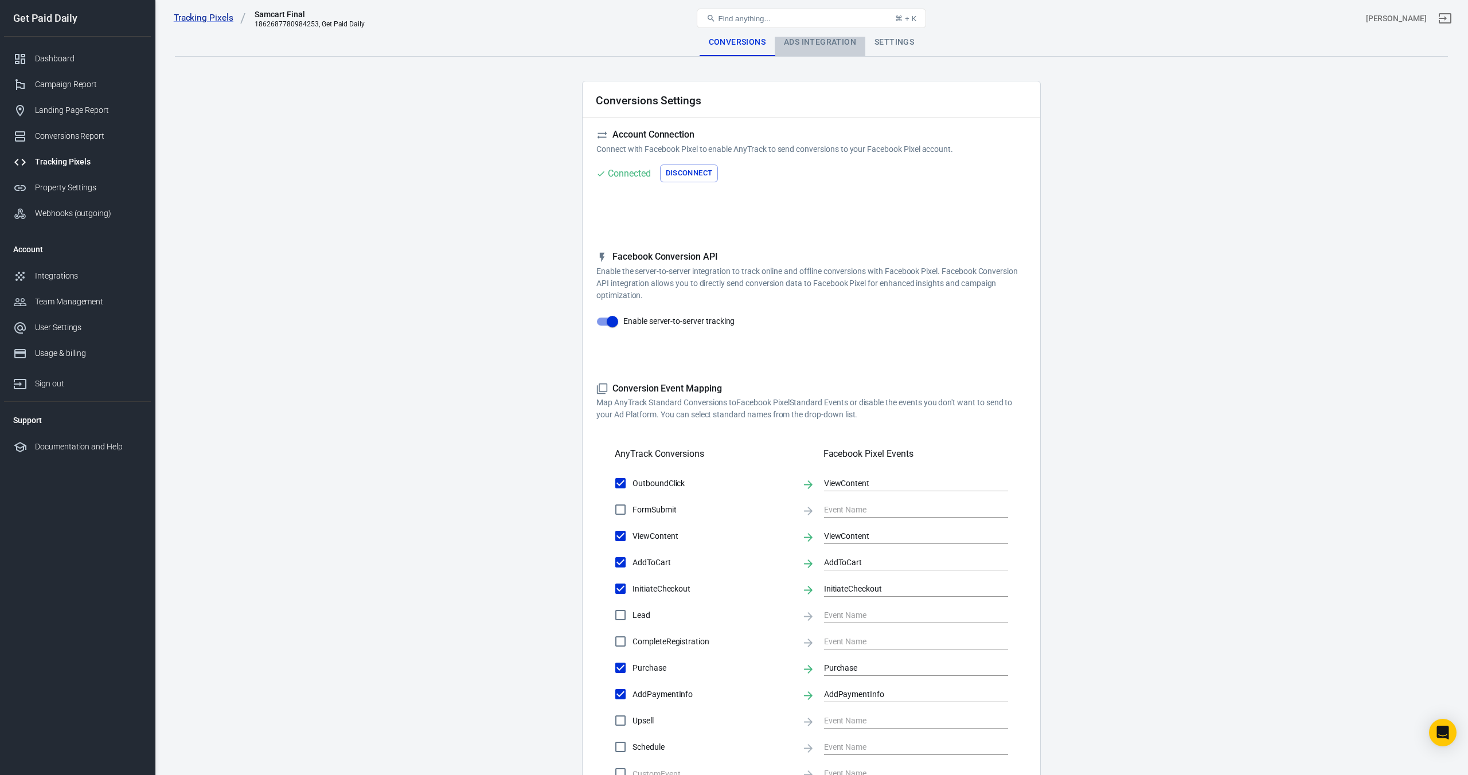
click at [836, 47] on div "Ads Integration" at bounding box center [820, 43] width 91 height 28
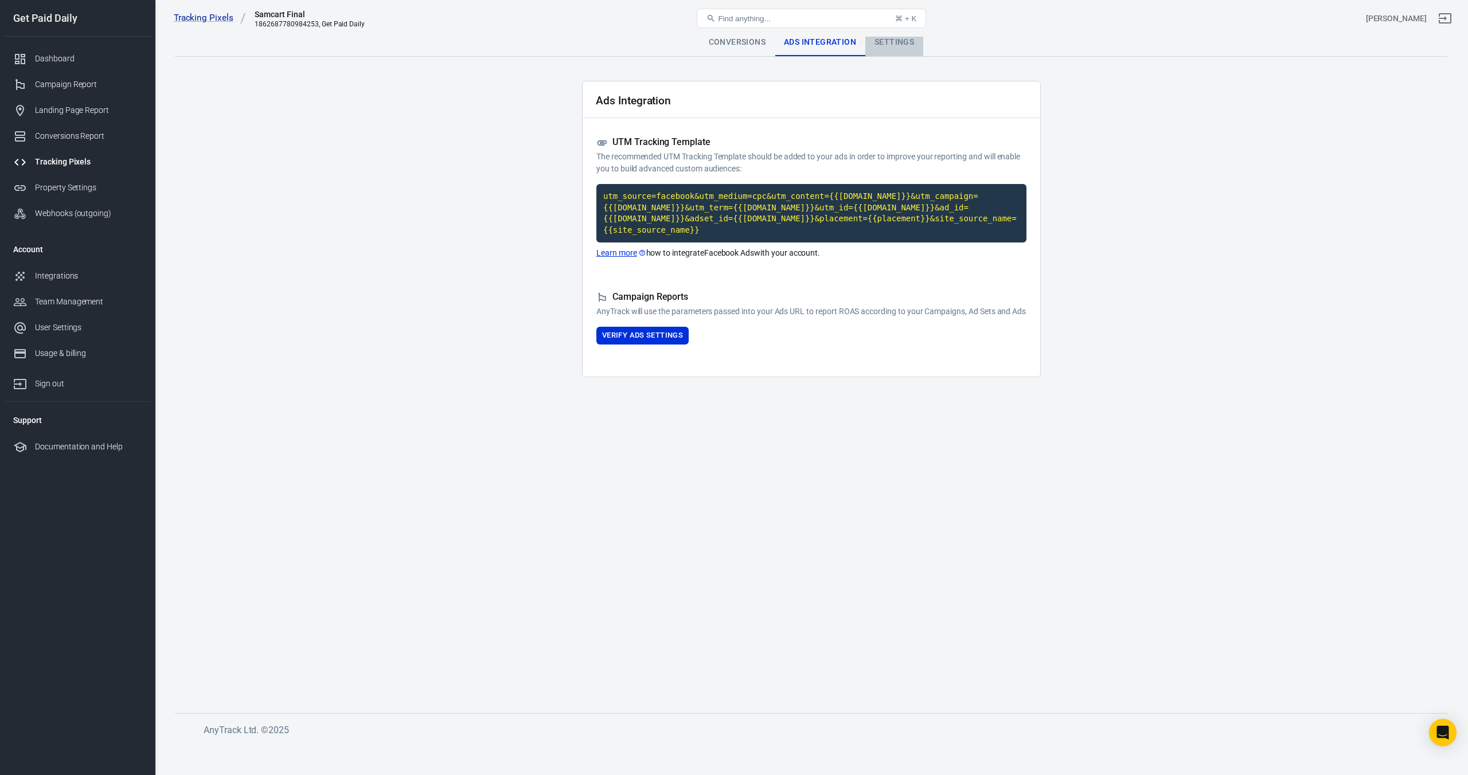
click at [883, 45] on div "Settings" at bounding box center [894, 43] width 58 height 28
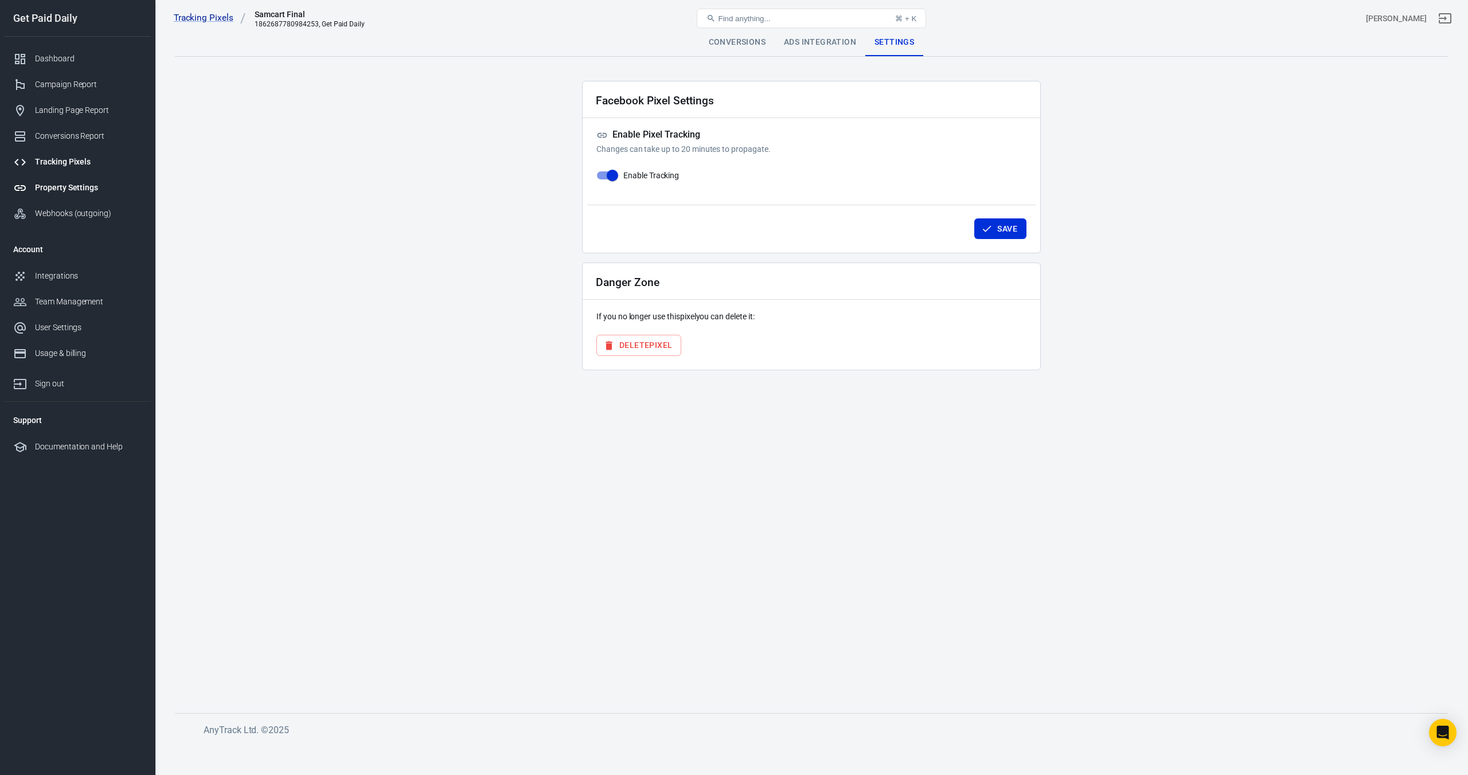
click at [88, 186] on div "Property Settings" at bounding box center [88, 188] width 107 height 12
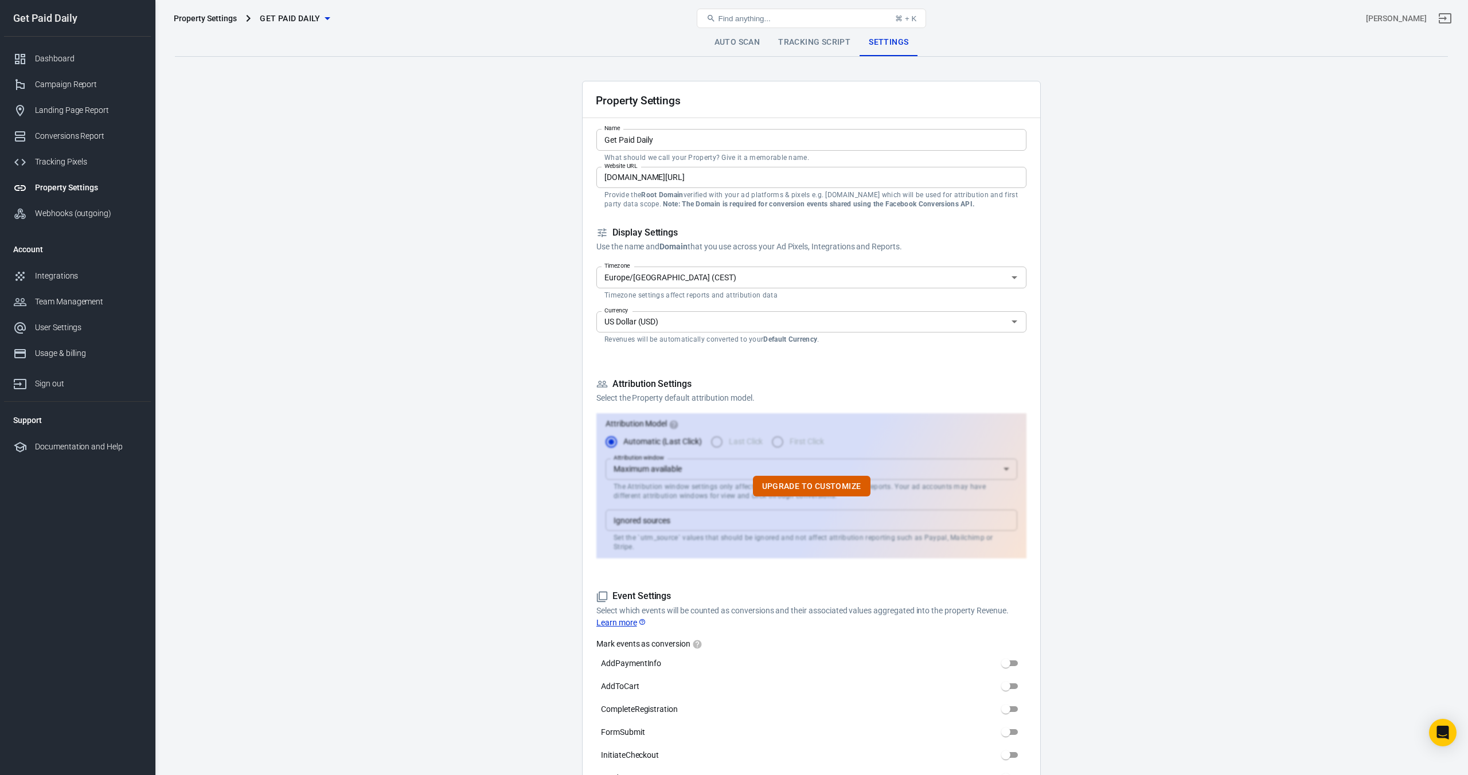
click at [806, 48] on link "Tracking Script" at bounding box center [814, 43] width 91 height 28
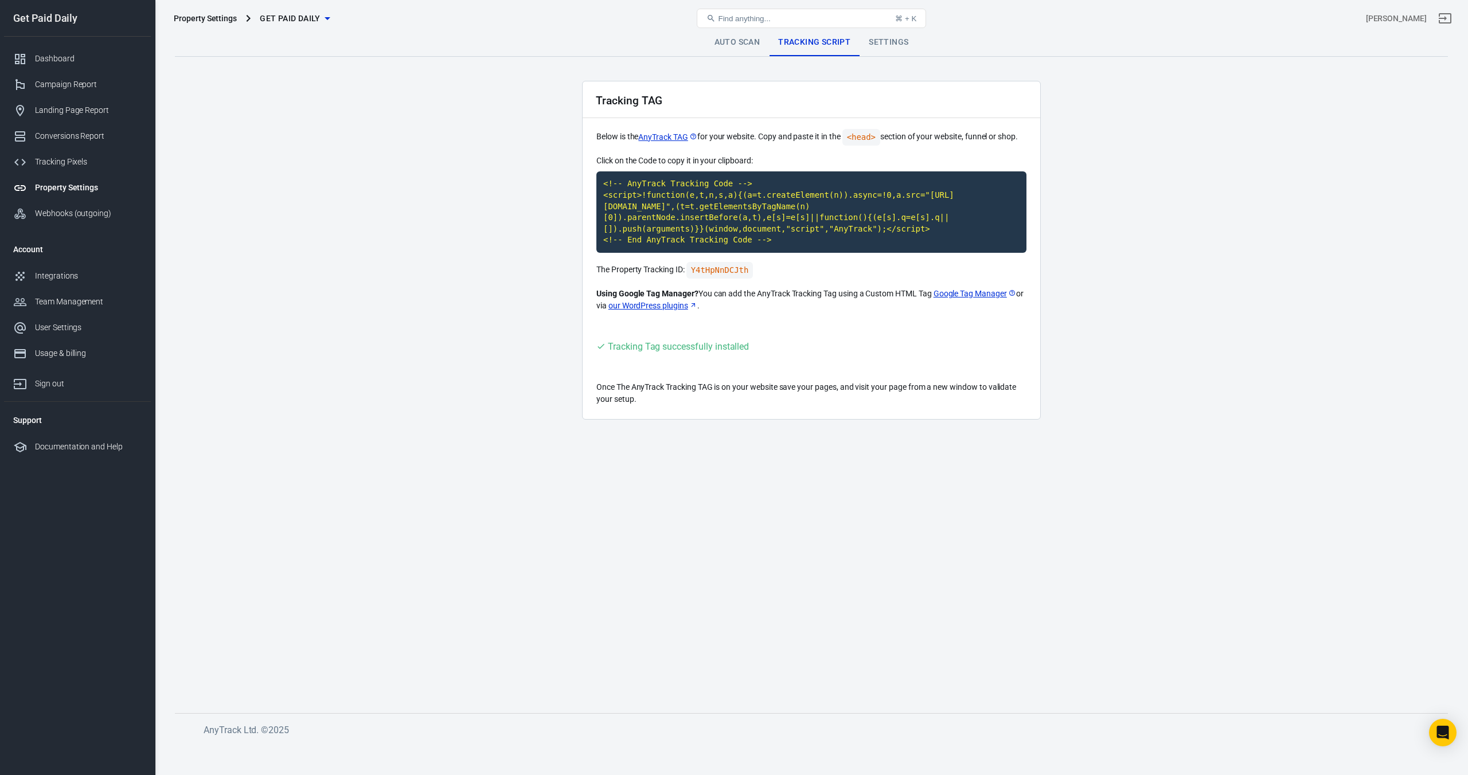
click at [734, 49] on link "Auto Scan" at bounding box center [737, 43] width 64 height 28
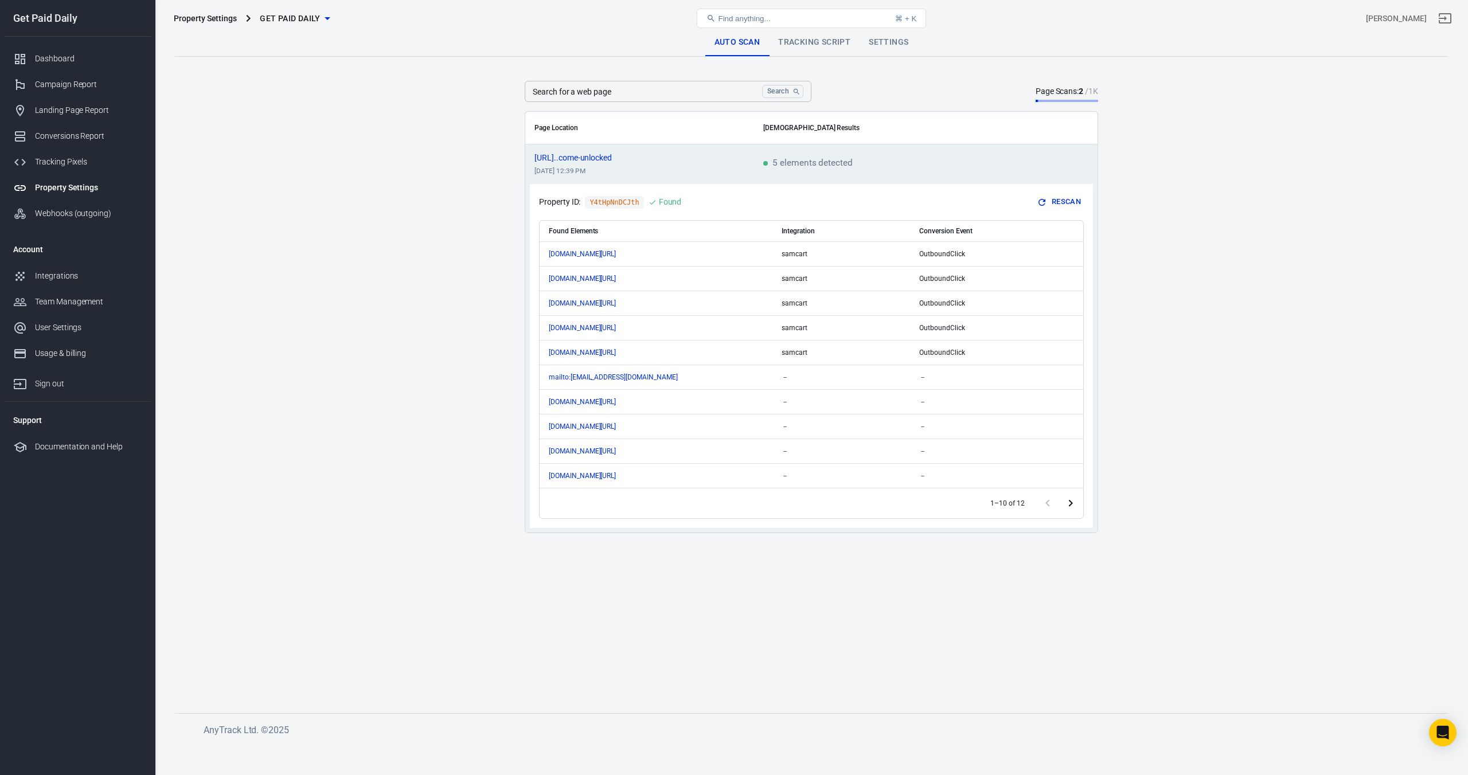
click at [803, 48] on link "Tracking Script" at bounding box center [814, 43] width 91 height 28
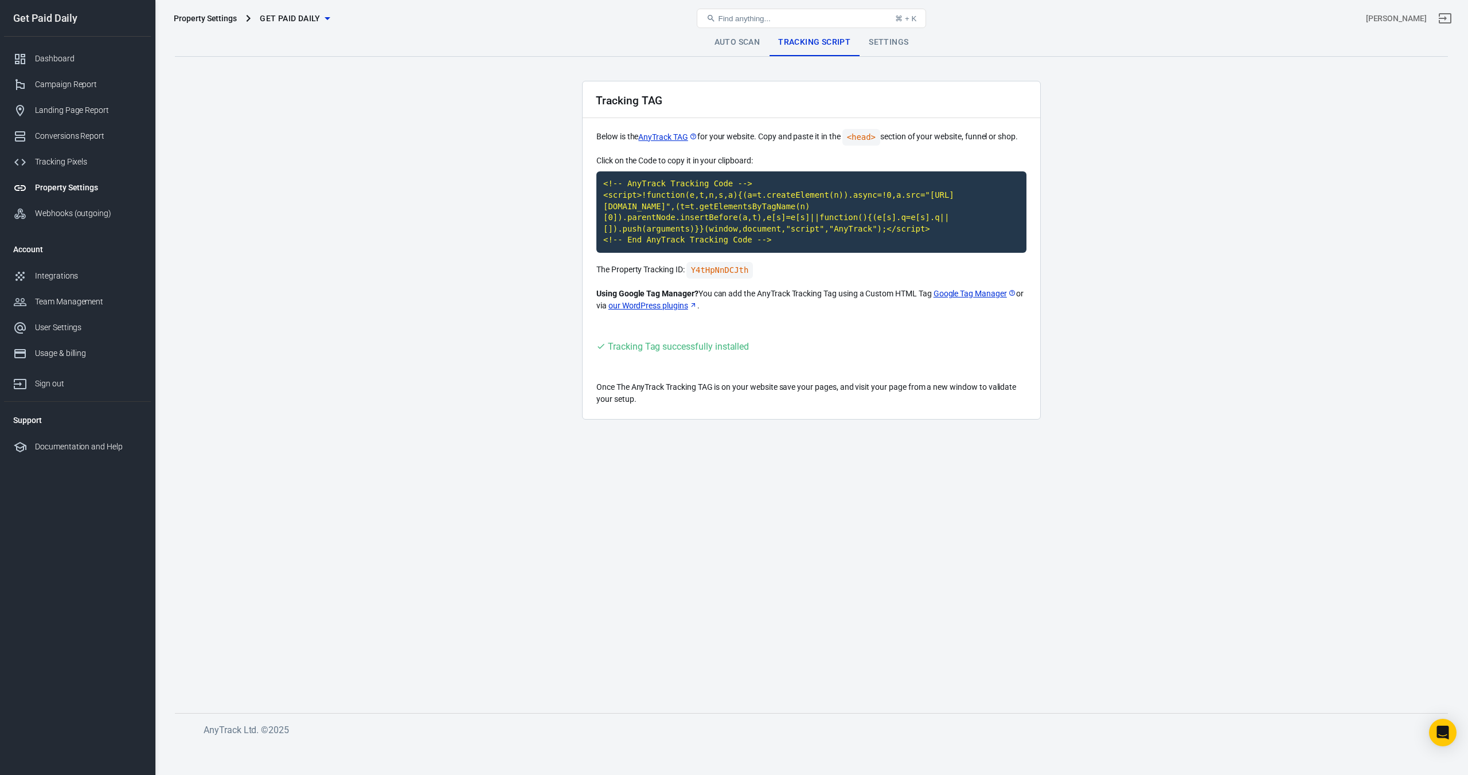
click at [879, 46] on link "Settings" at bounding box center [888, 43] width 58 height 28
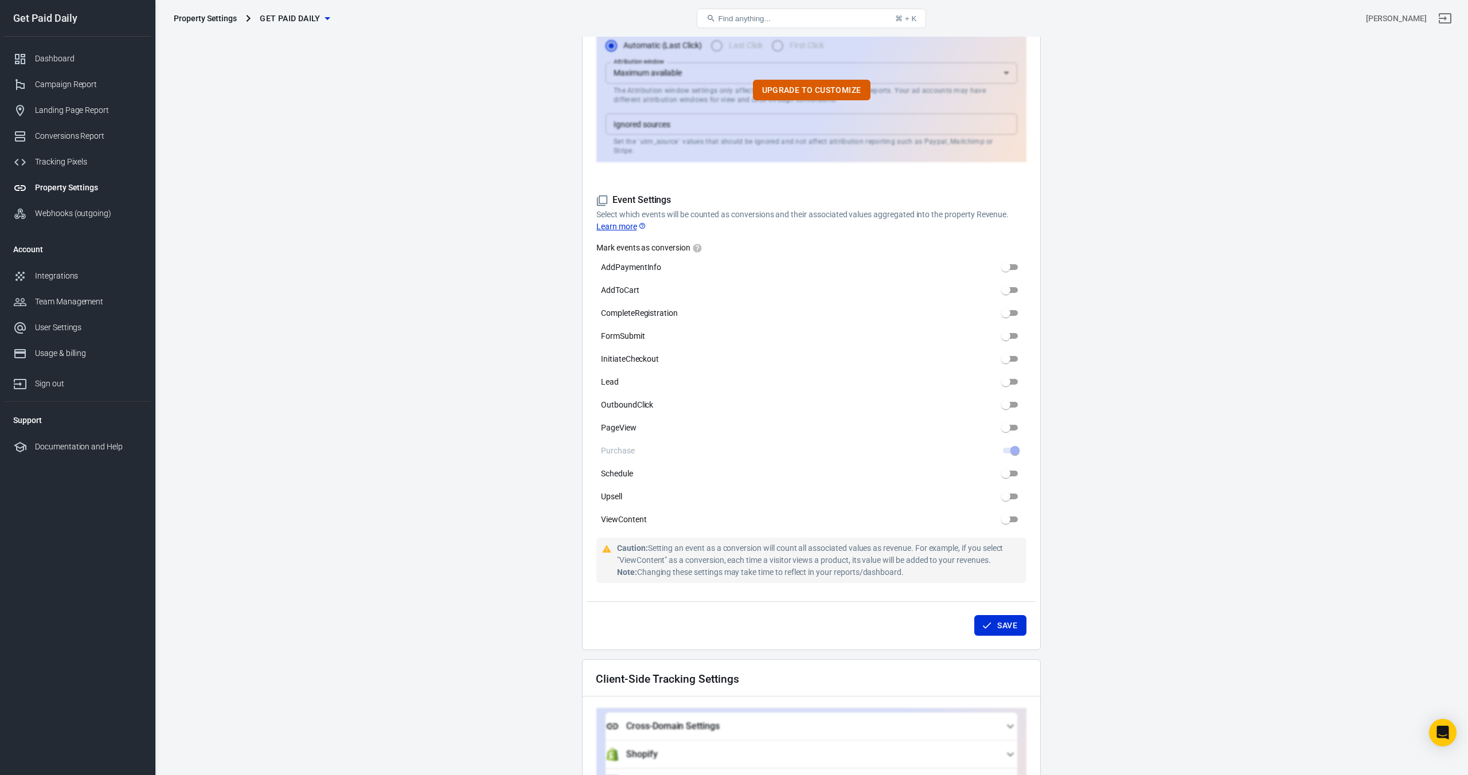
scroll to position [397, 0]
click at [95, 276] on div "Integrations" at bounding box center [88, 276] width 107 height 12
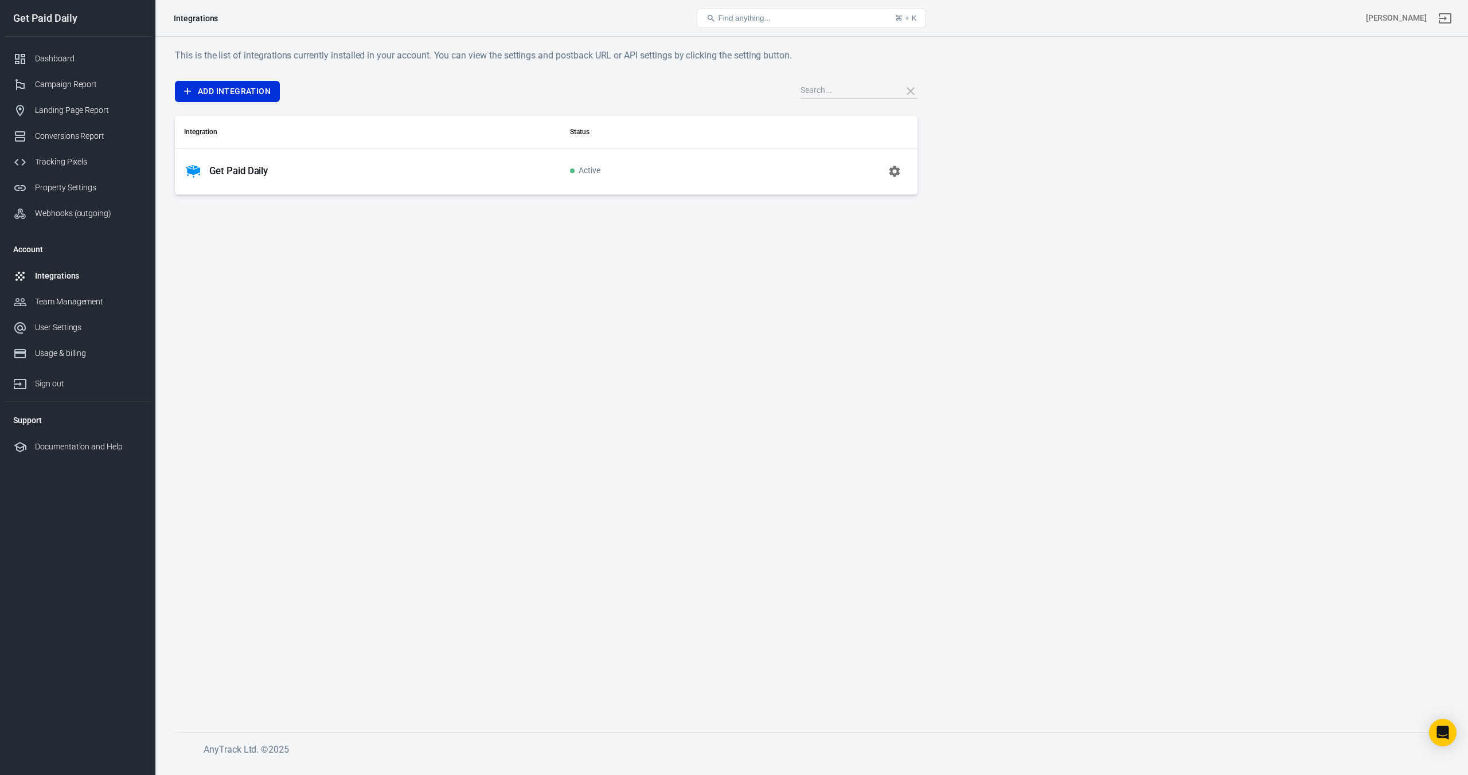
click at [217, 168] on p "Get Paid Daily" at bounding box center [238, 171] width 58 height 12
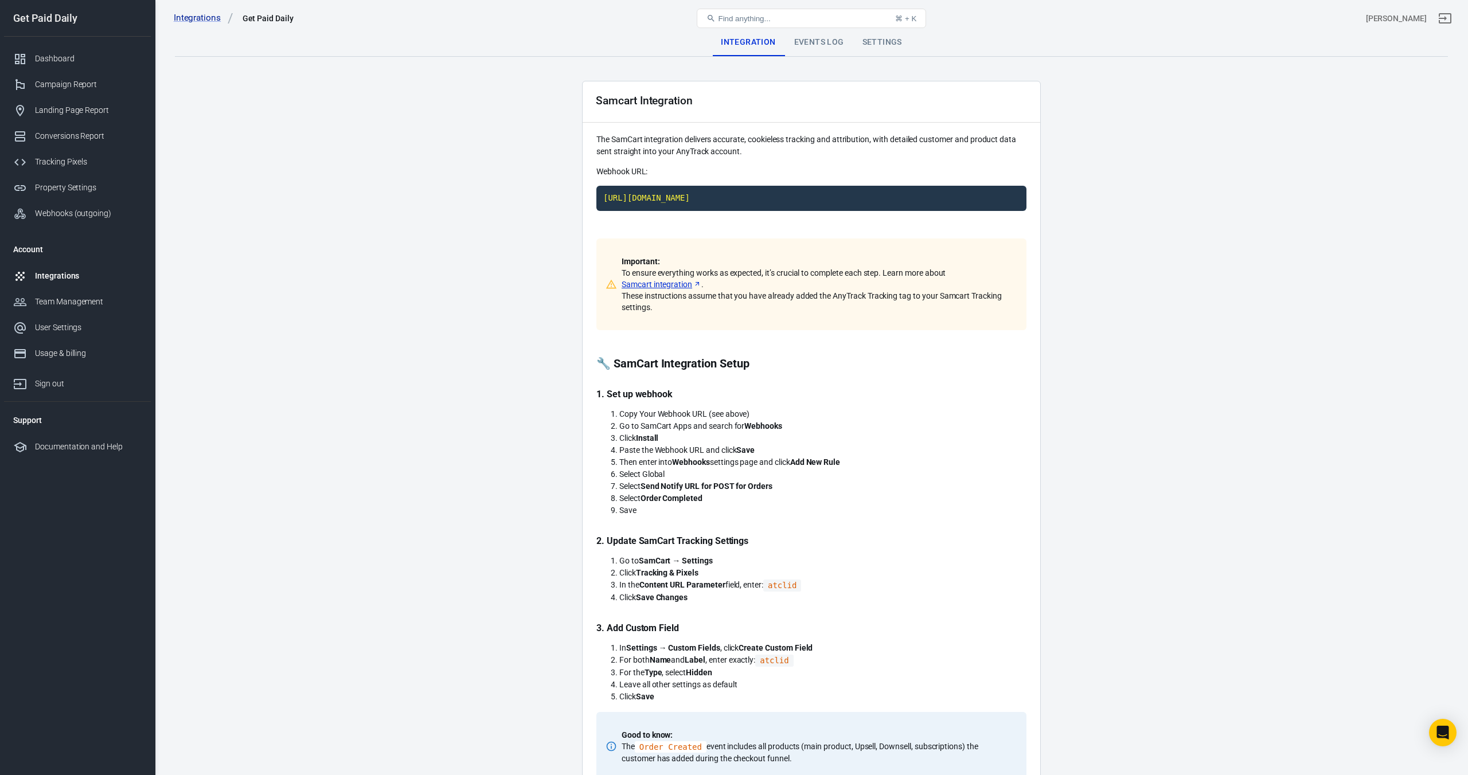
click at [807, 43] on div "Events Log" at bounding box center [819, 43] width 68 height 28
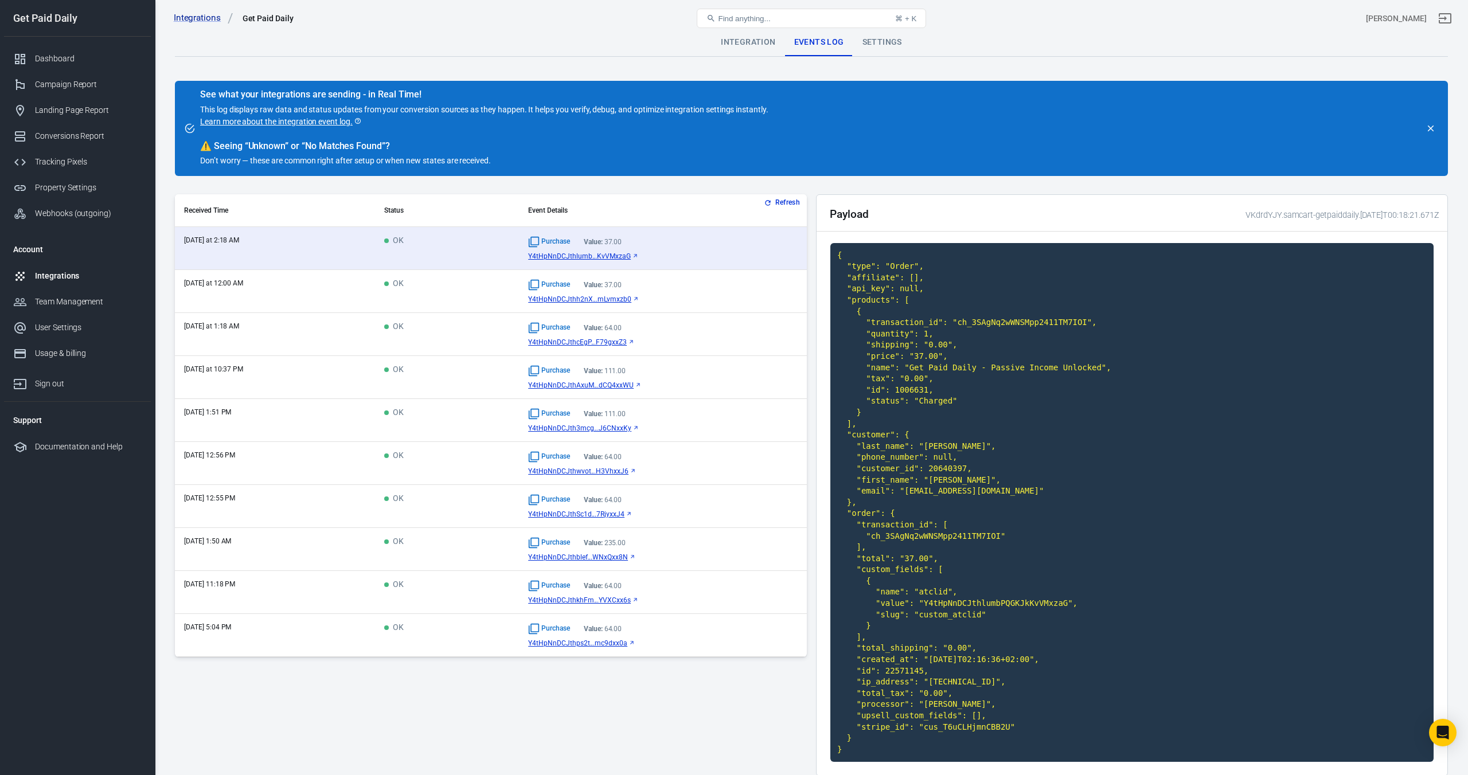
click at [728, 38] on div "Integration" at bounding box center [747, 43] width 73 height 28
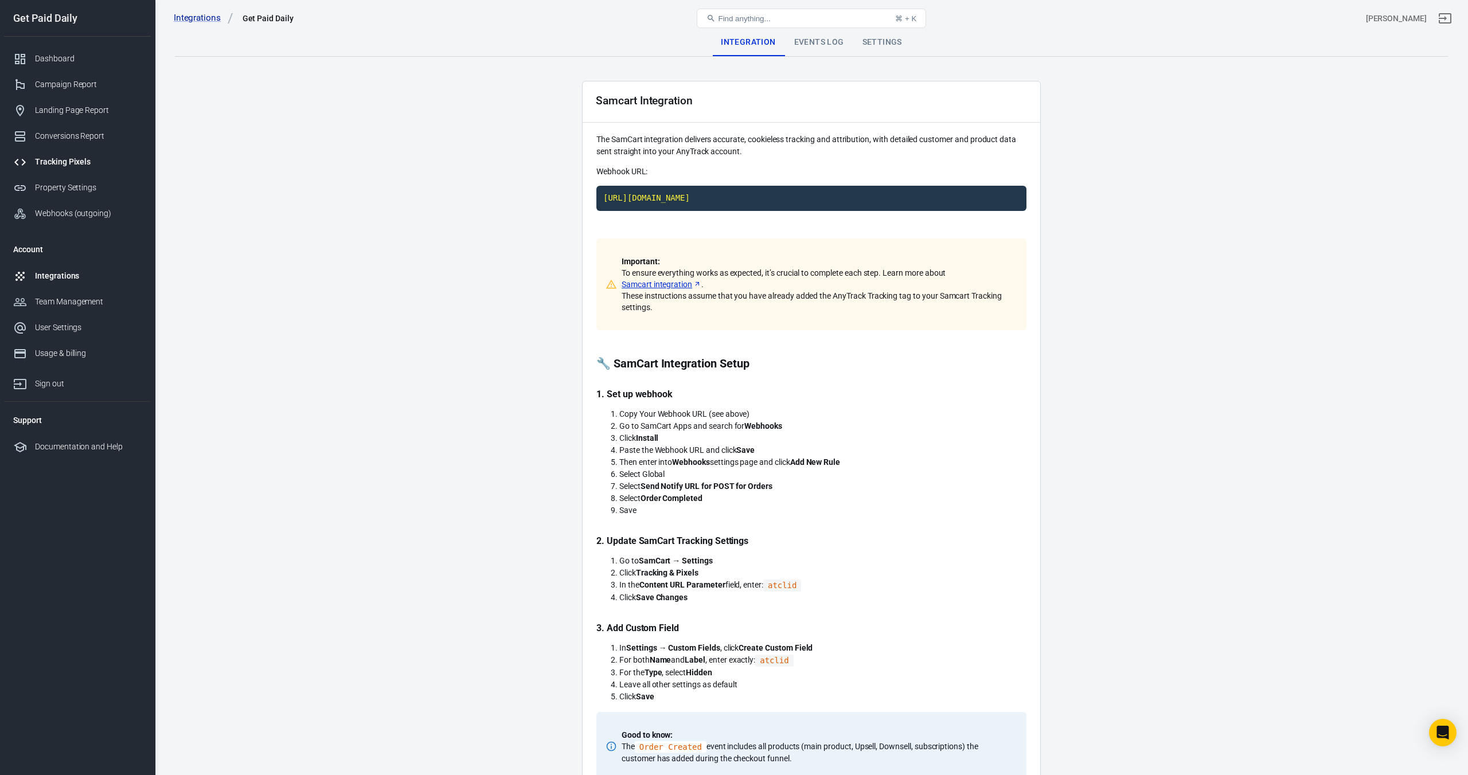
click at [42, 159] on div "Tracking Pixels" at bounding box center [88, 162] width 107 height 12
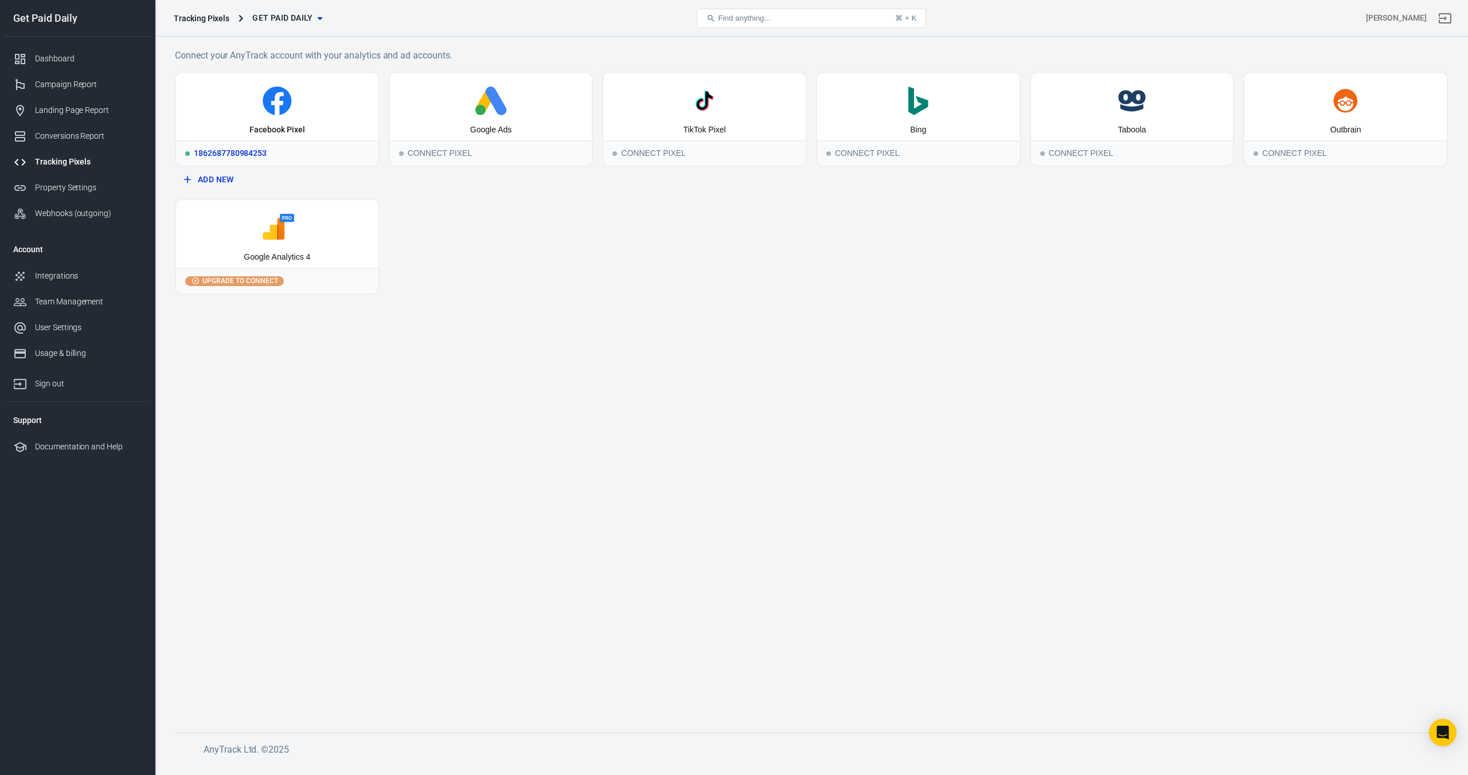
click at [236, 123] on div "Facebook Pixel" at bounding box center [277, 107] width 202 height 68
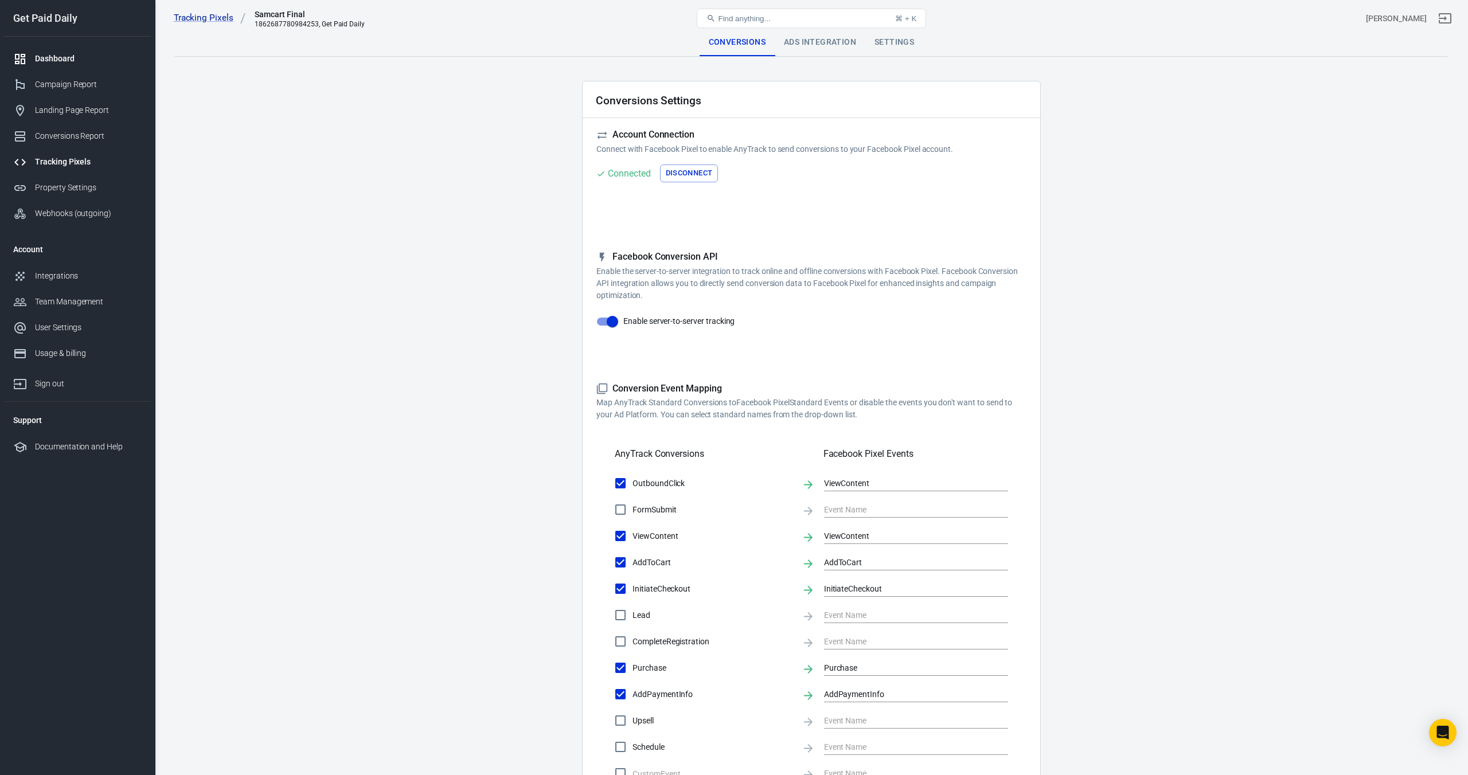
click at [73, 66] on link "Dashboard" at bounding box center [77, 59] width 147 height 26
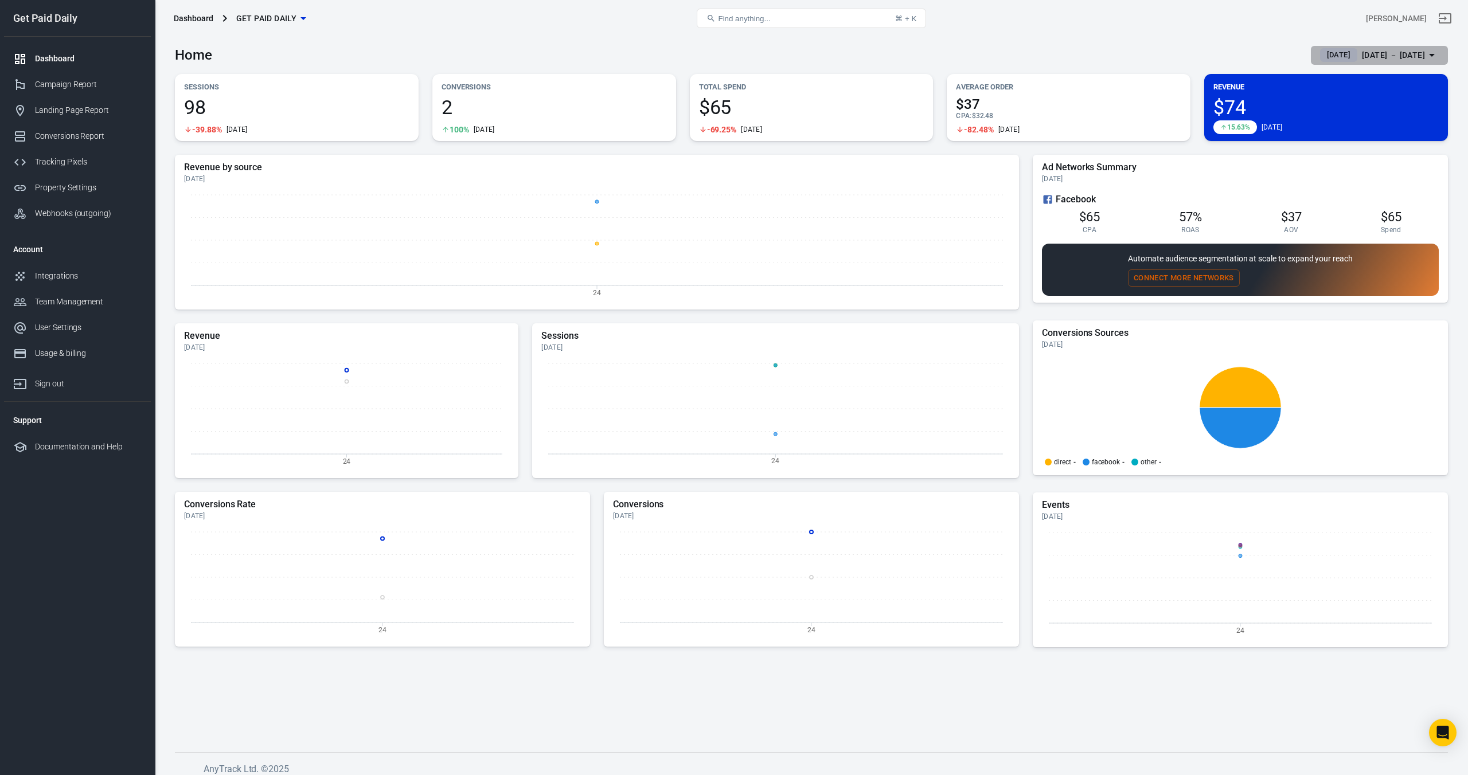
click at [1322, 57] on span "[DATE]" at bounding box center [1338, 54] width 33 height 11
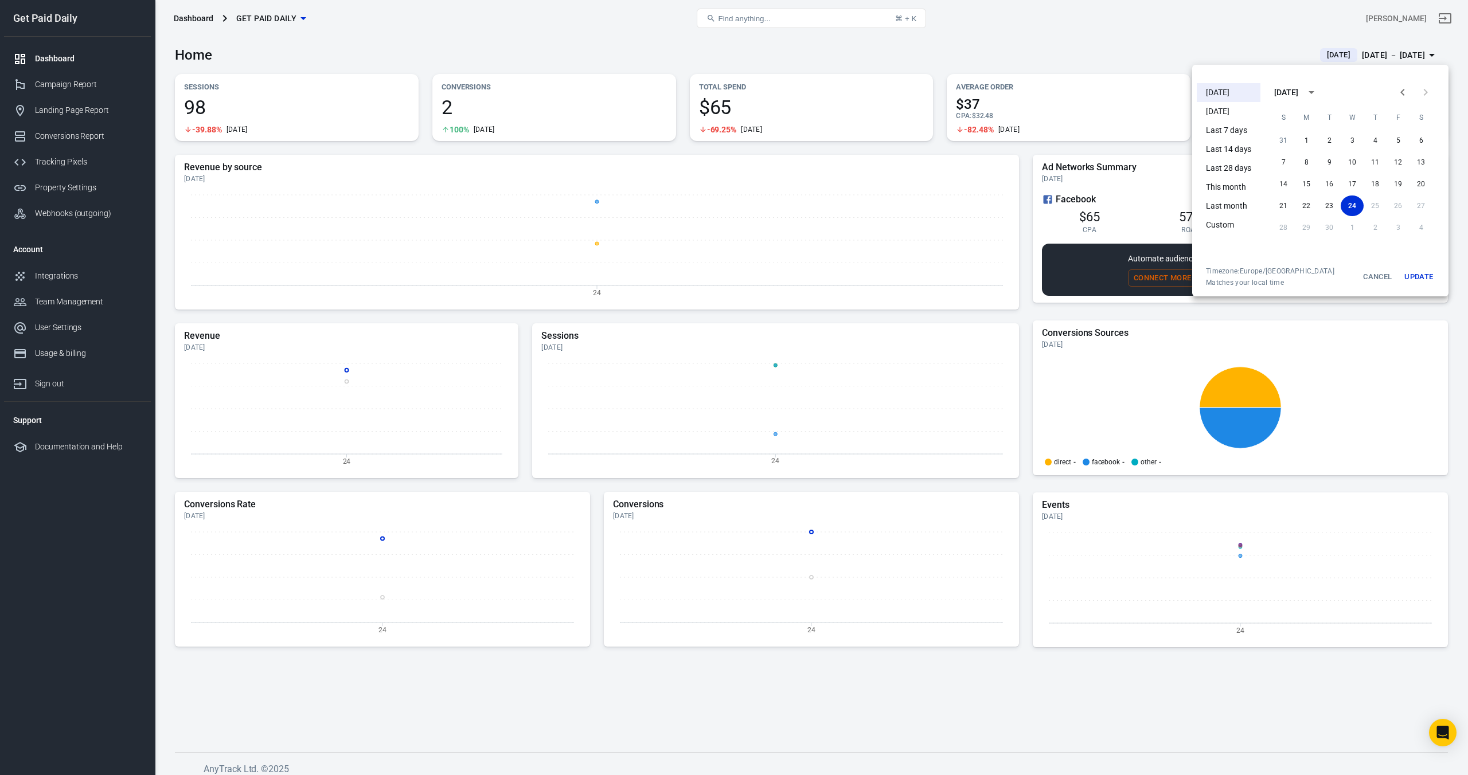
click at [1225, 148] on li "Last 14 days" at bounding box center [1228, 149] width 64 height 19
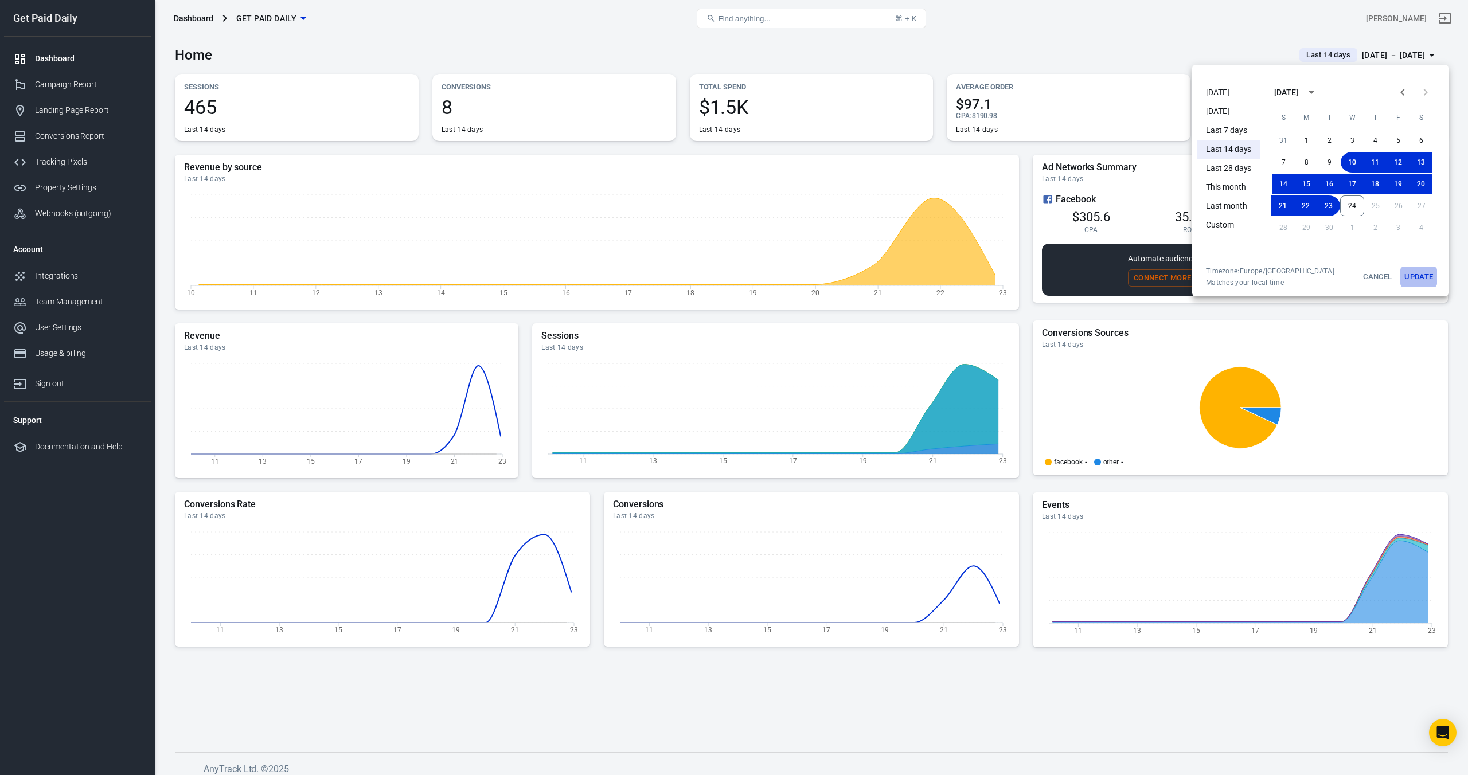
click at [1417, 278] on button "Update" at bounding box center [1418, 277] width 37 height 21
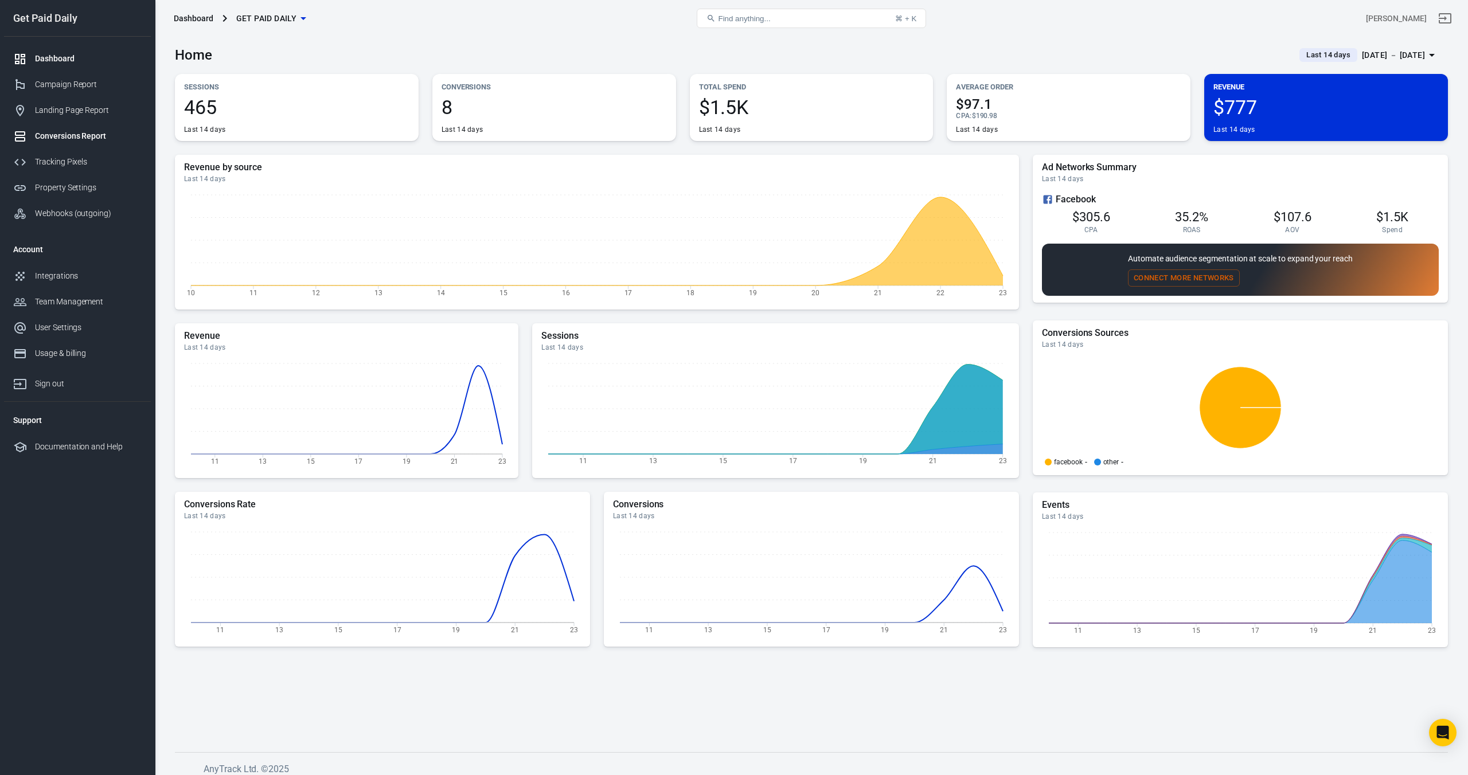
click at [61, 132] on div "Conversions Report" at bounding box center [88, 136] width 107 height 12
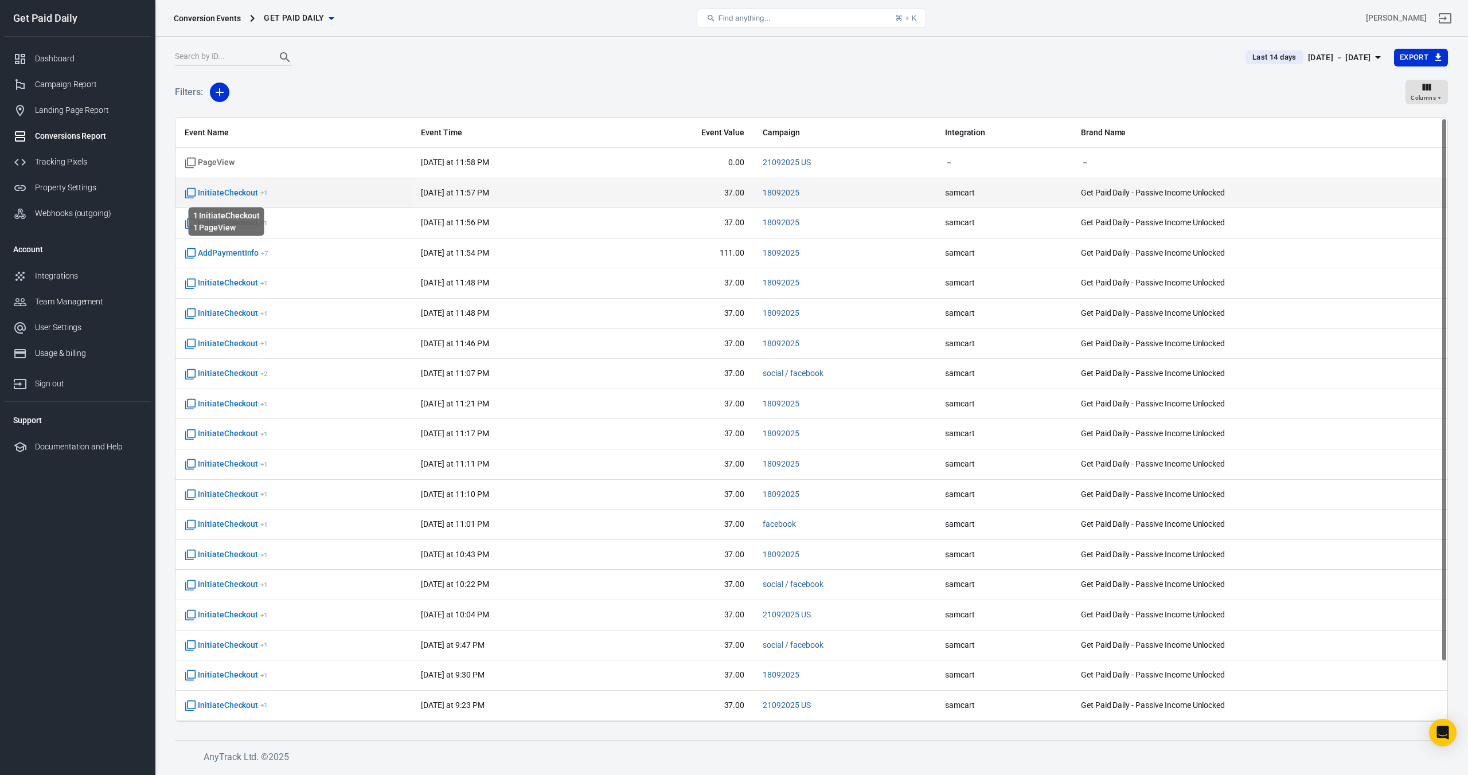
click at [240, 193] on span "InitiateCheckout + 1" at bounding box center [226, 192] width 83 height 11
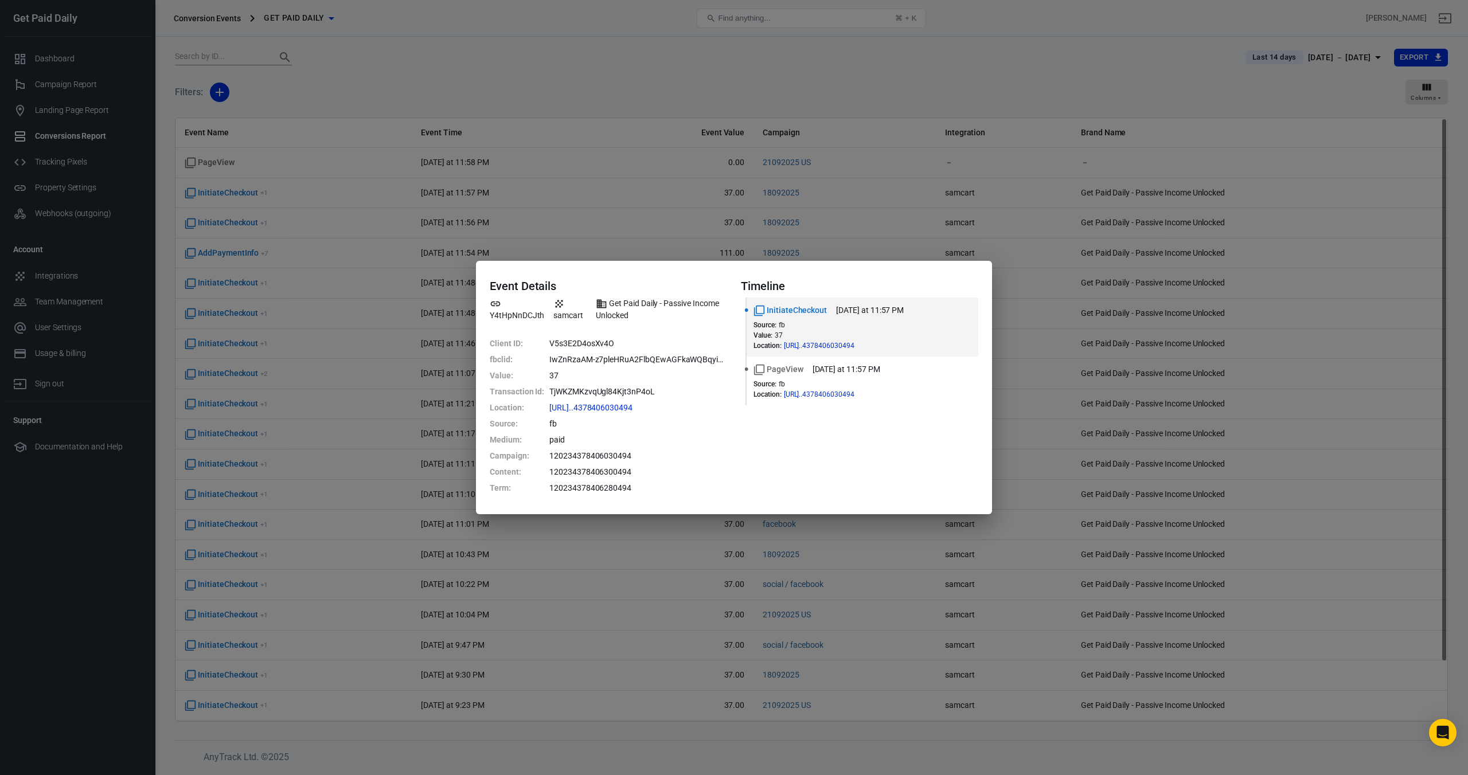
click at [572, 108] on div "Event Details Y4tHpNnDCJth samcart Get Paid Daily - Passive Income Unlocked Cli…" at bounding box center [734, 387] width 1468 height 775
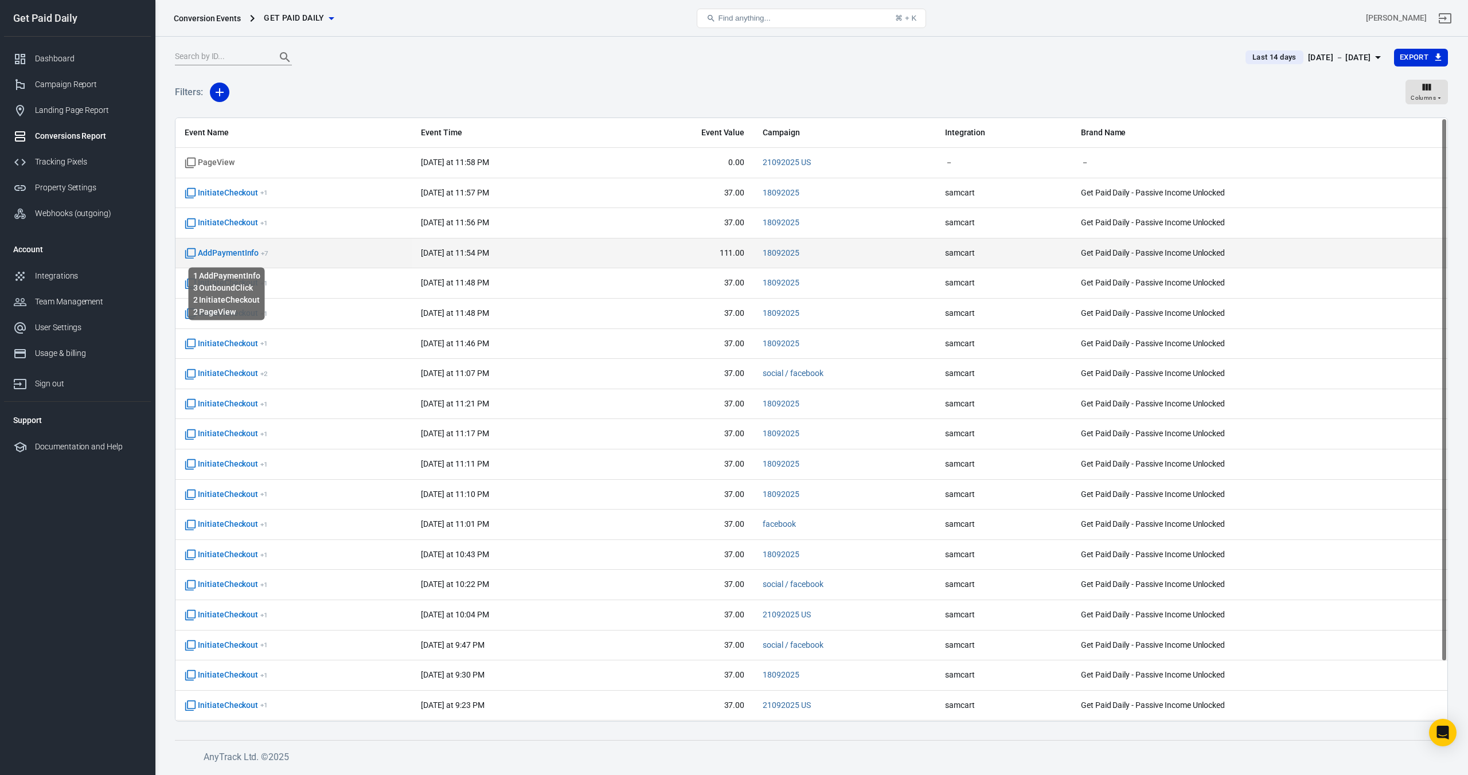
click at [222, 253] on span "AddPaymentInfo + 7" at bounding box center [227, 253] width 84 height 11
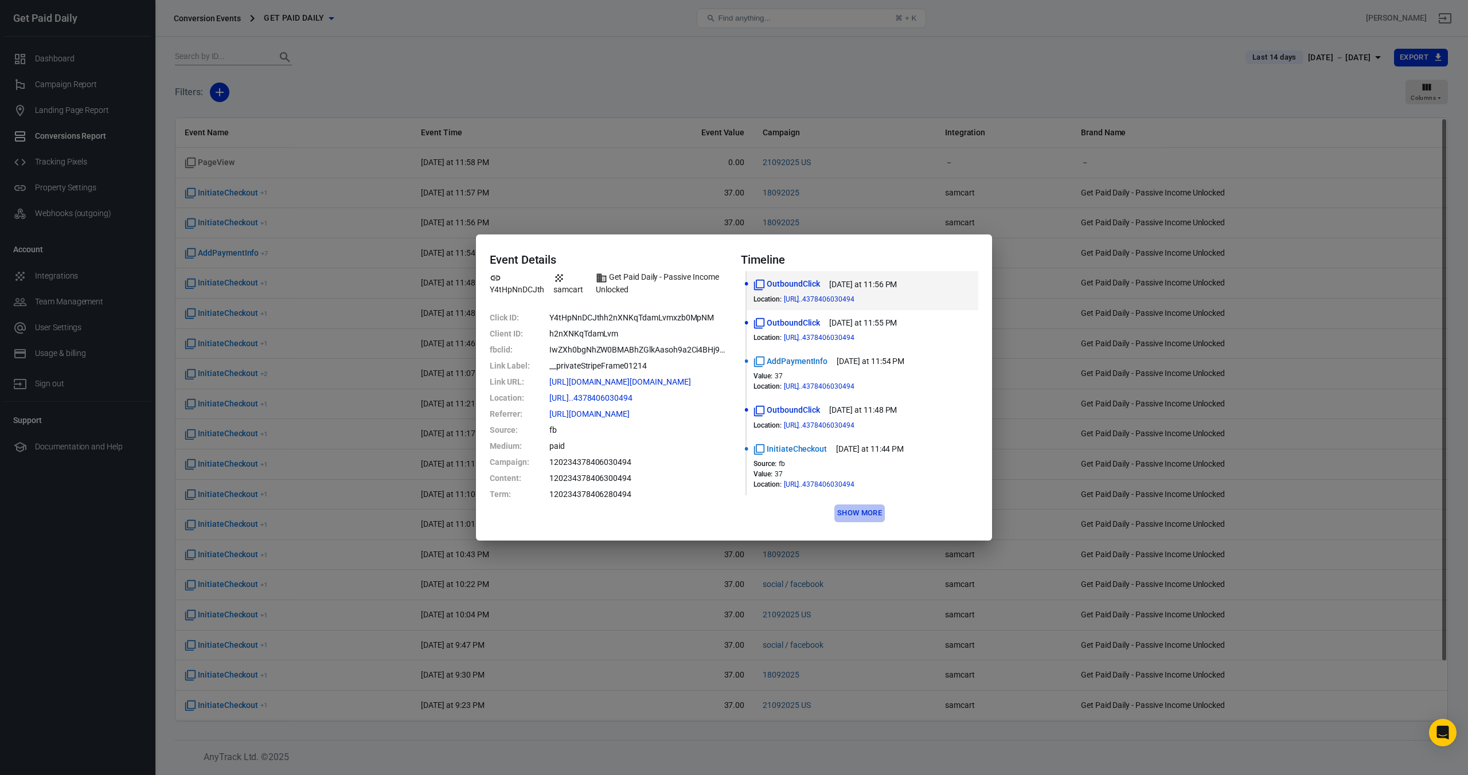
click at [858, 517] on button "Show more" at bounding box center [859, 514] width 50 height 18
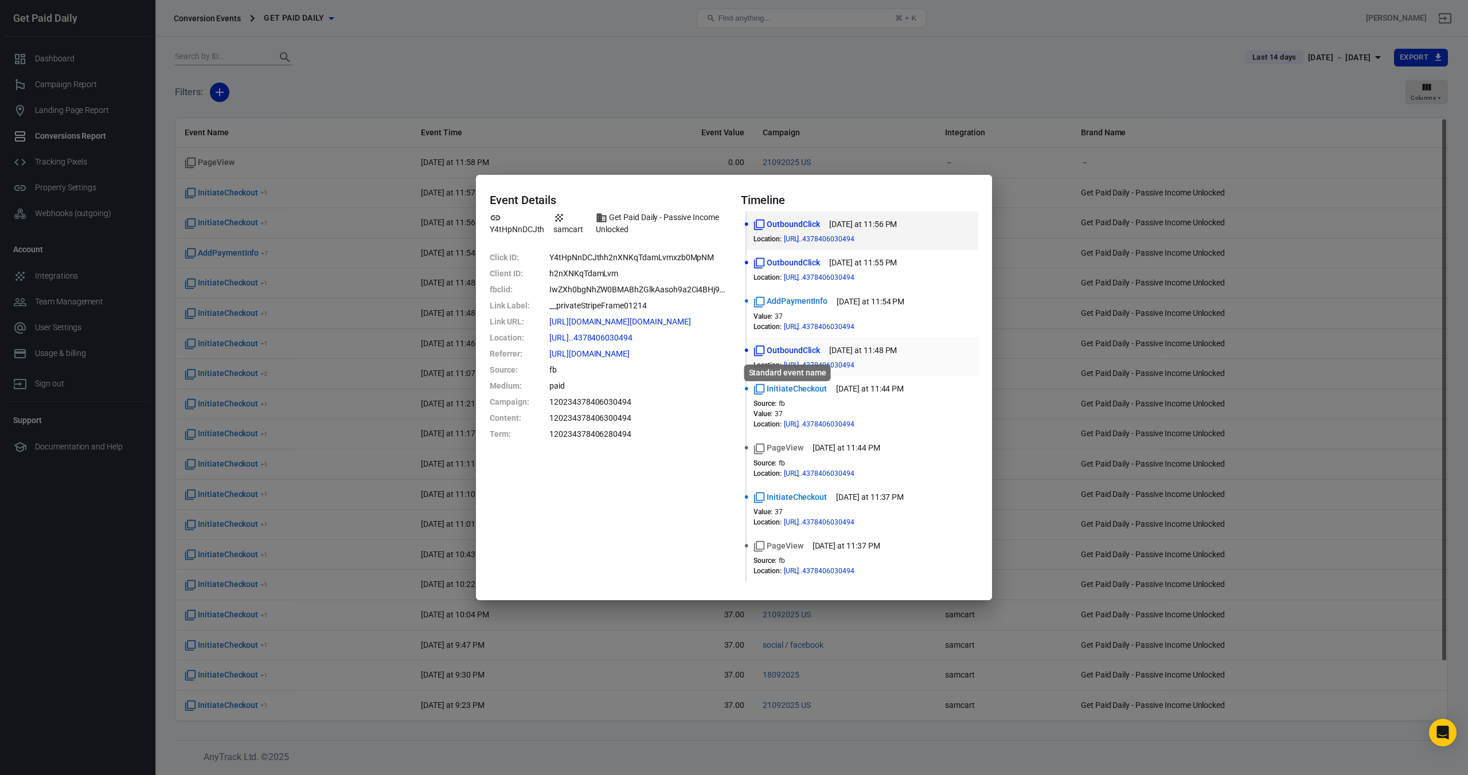
click at [789, 350] on span "OutboundClick" at bounding box center [786, 351] width 67 height 12
click at [793, 264] on span "OutboundClick" at bounding box center [786, 263] width 67 height 12
click at [792, 216] on li "OutboundClick [DATE] at 11:56 PM Location : [URL]..4378406030494" at bounding box center [862, 231] width 232 height 38
click at [929, 84] on div "Event Details Y4tHpNnDCJth samcart Get Paid Daily - Passive Income Unlocked Cli…" at bounding box center [734, 387] width 1468 height 775
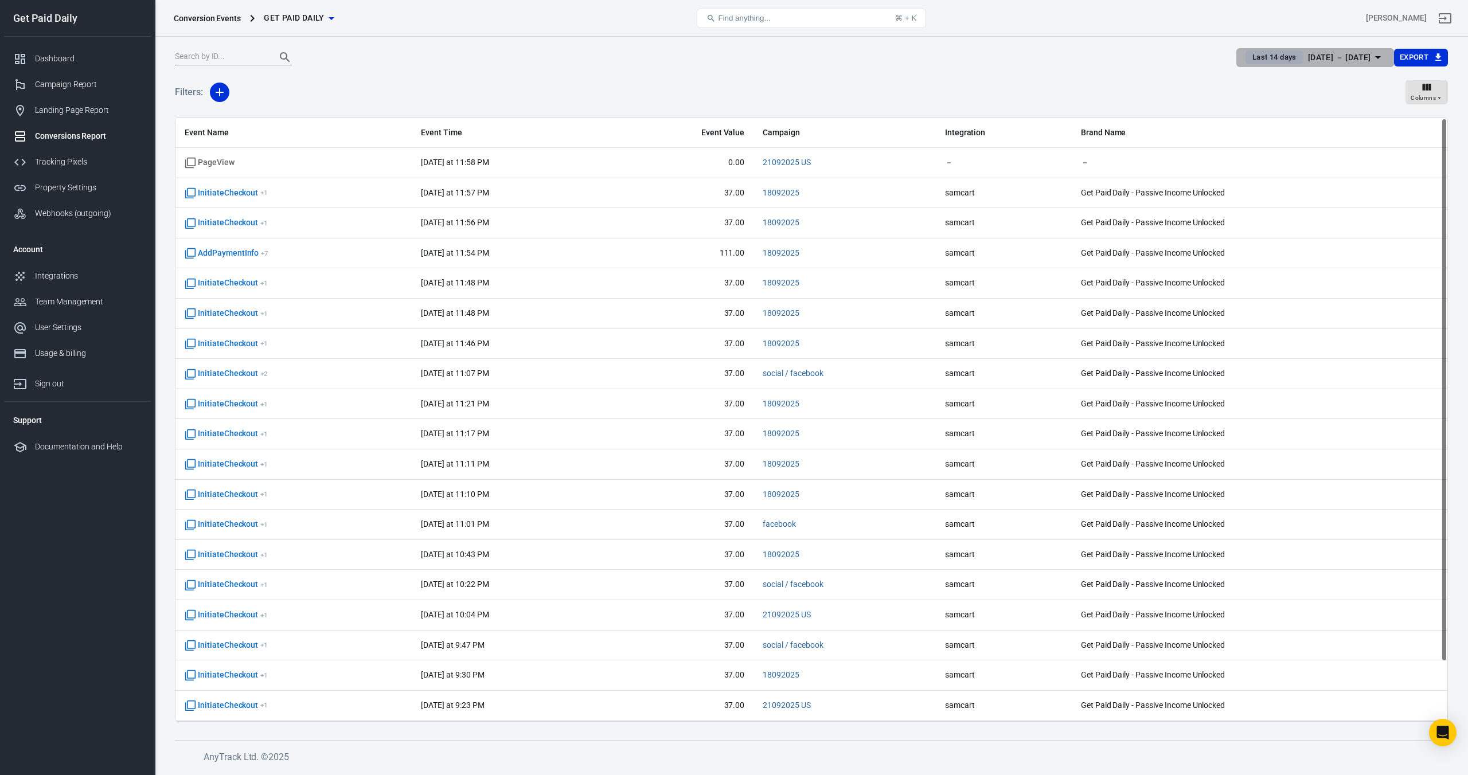
click at [1345, 58] on div "[DATE] － [DATE]" at bounding box center [1339, 57] width 63 height 14
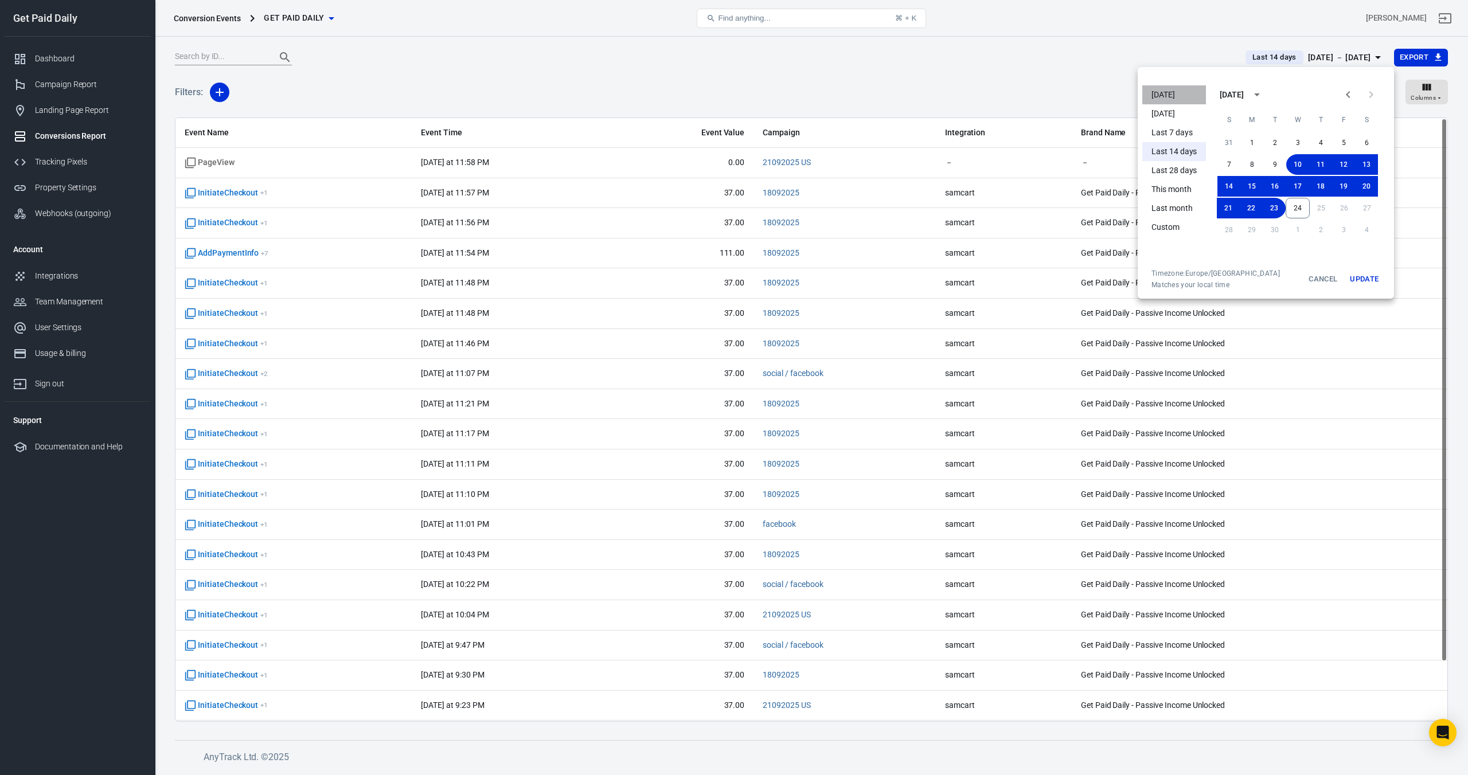
click at [1171, 94] on li "[DATE]" at bounding box center [1174, 94] width 64 height 19
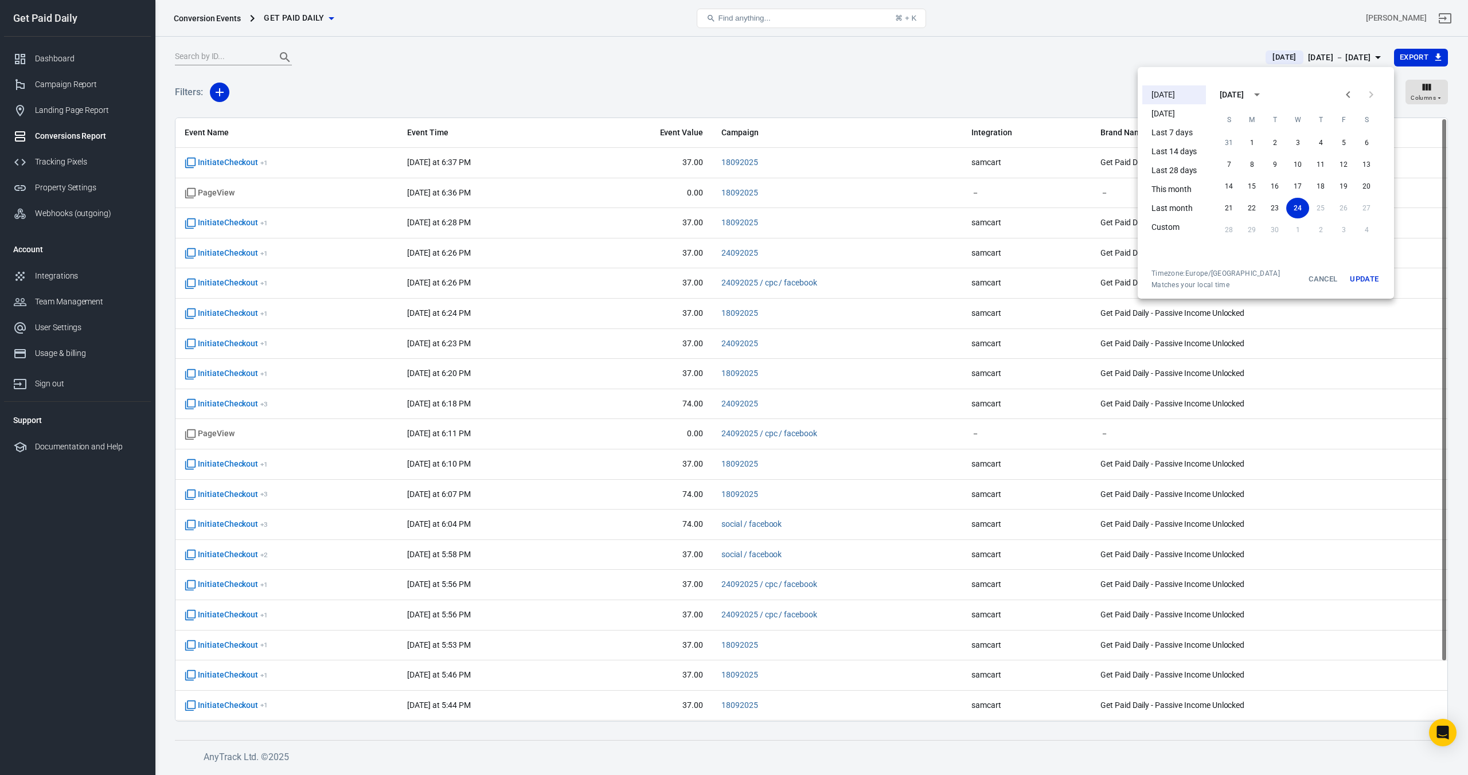
click at [522, 98] on div at bounding box center [734, 387] width 1468 height 775
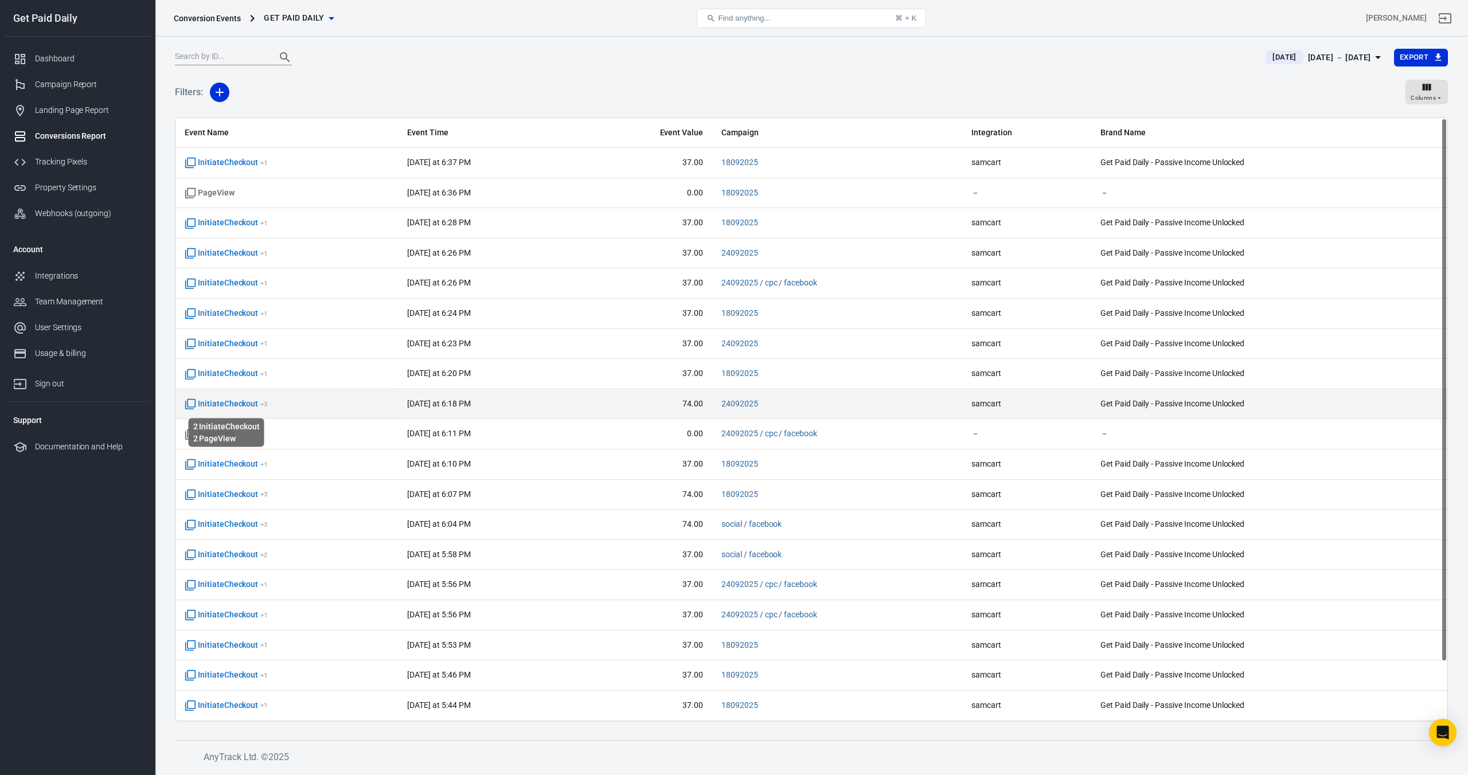
click at [244, 404] on span "InitiateCheckout + 3" at bounding box center [226, 403] width 83 height 11
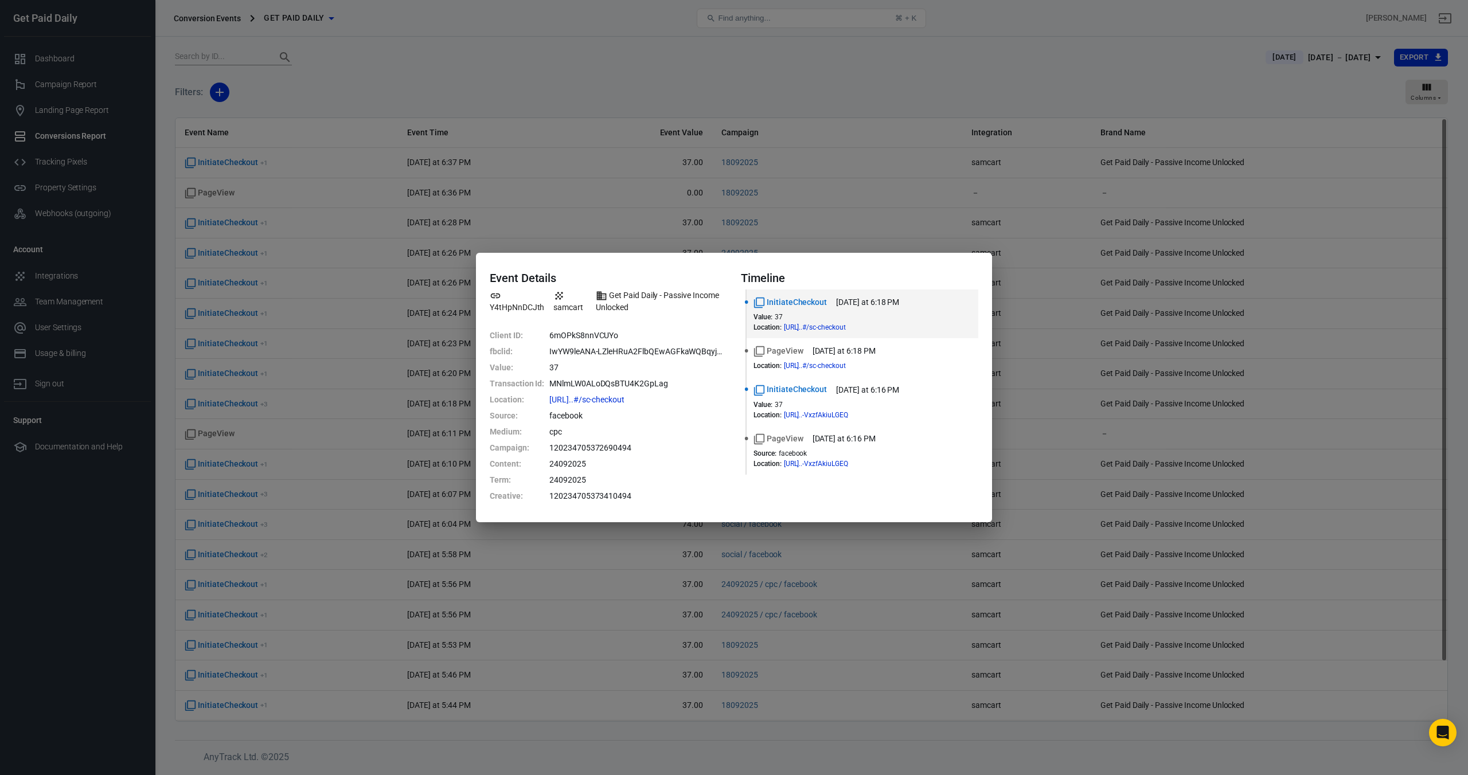
click at [858, 81] on div "Event Details Y4tHpNnDCJth samcart Get Paid Daily - Passive Income Unlocked Cli…" at bounding box center [734, 387] width 1468 height 775
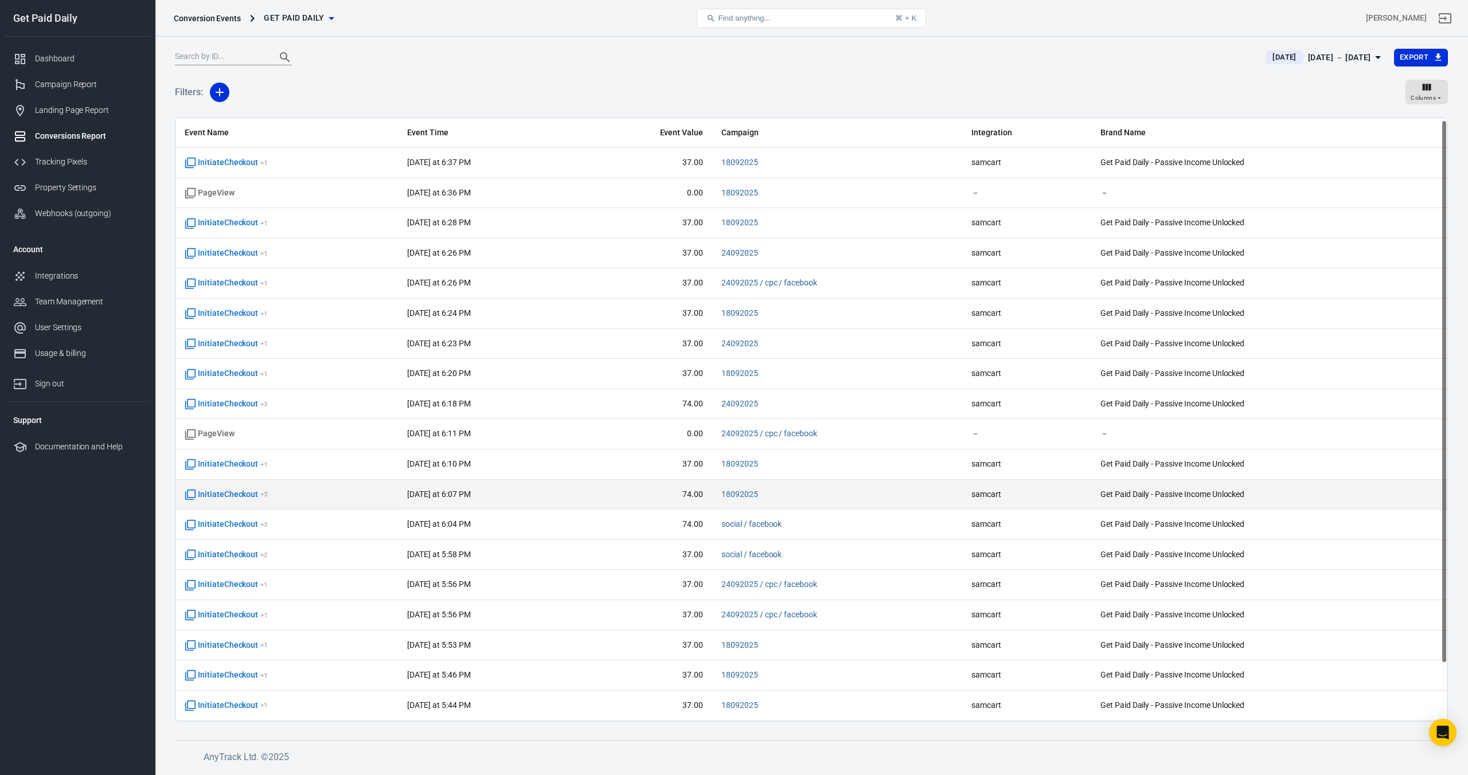
scroll to position [66, 0]
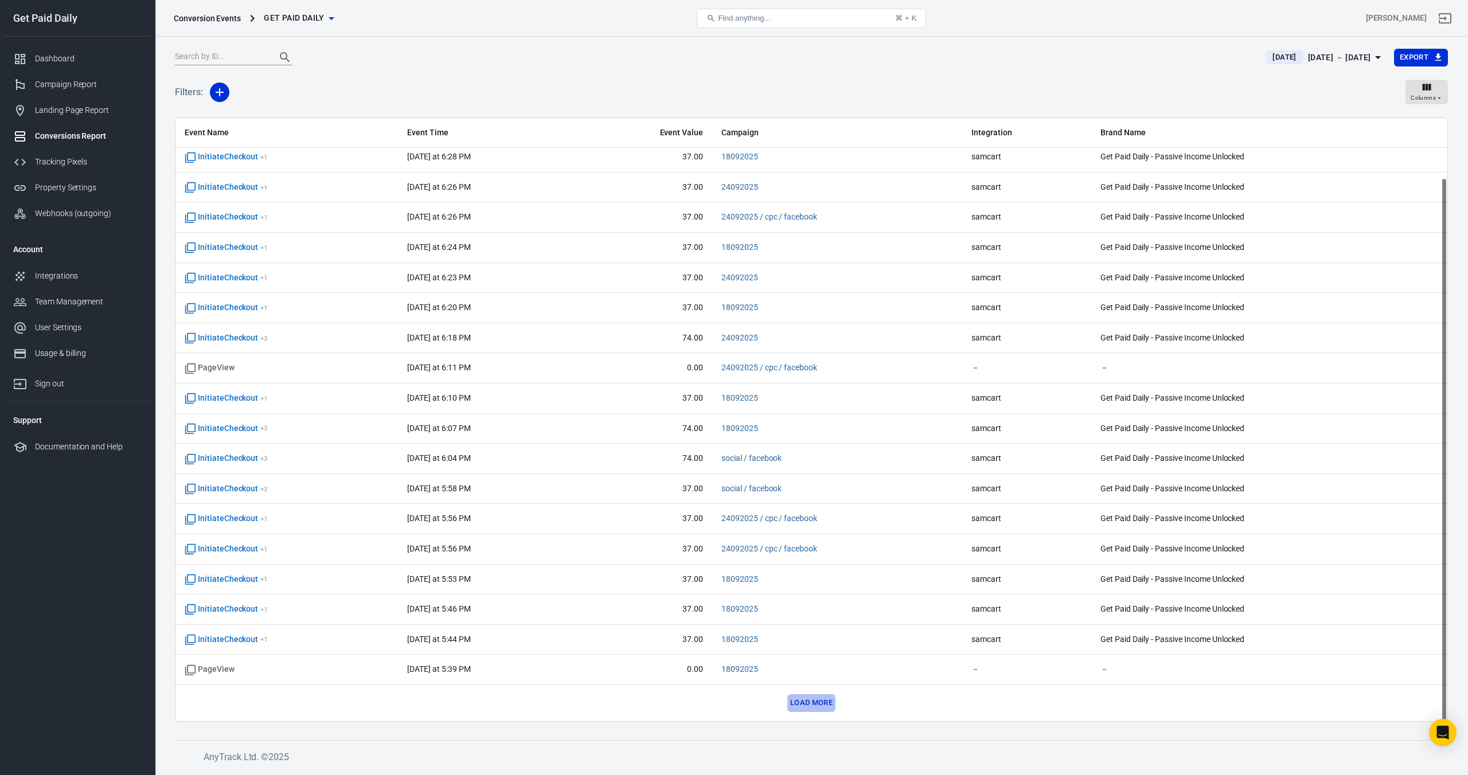
click at [816, 704] on button "Load more" at bounding box center [811, 703] width 48 height 18
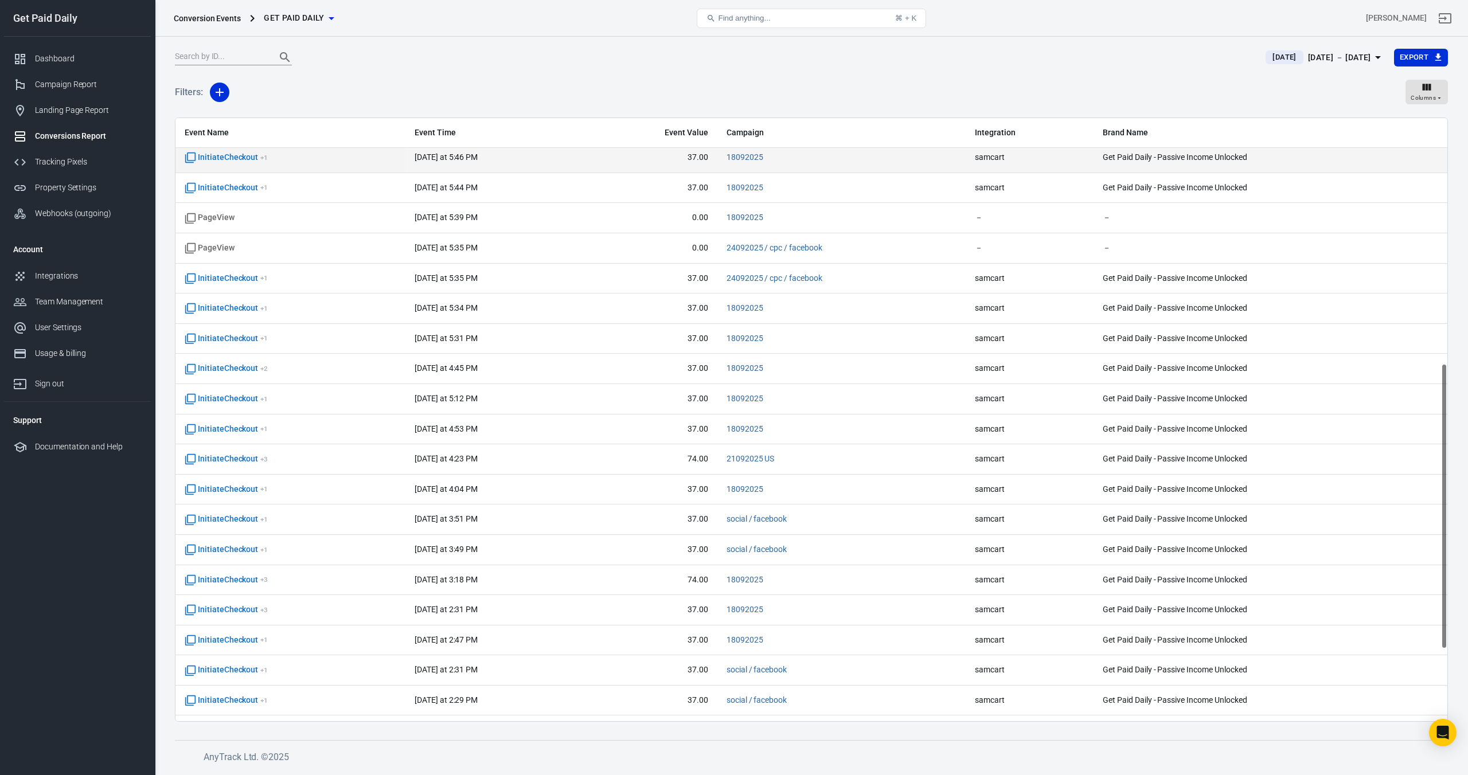
scroll to position [518, 0]
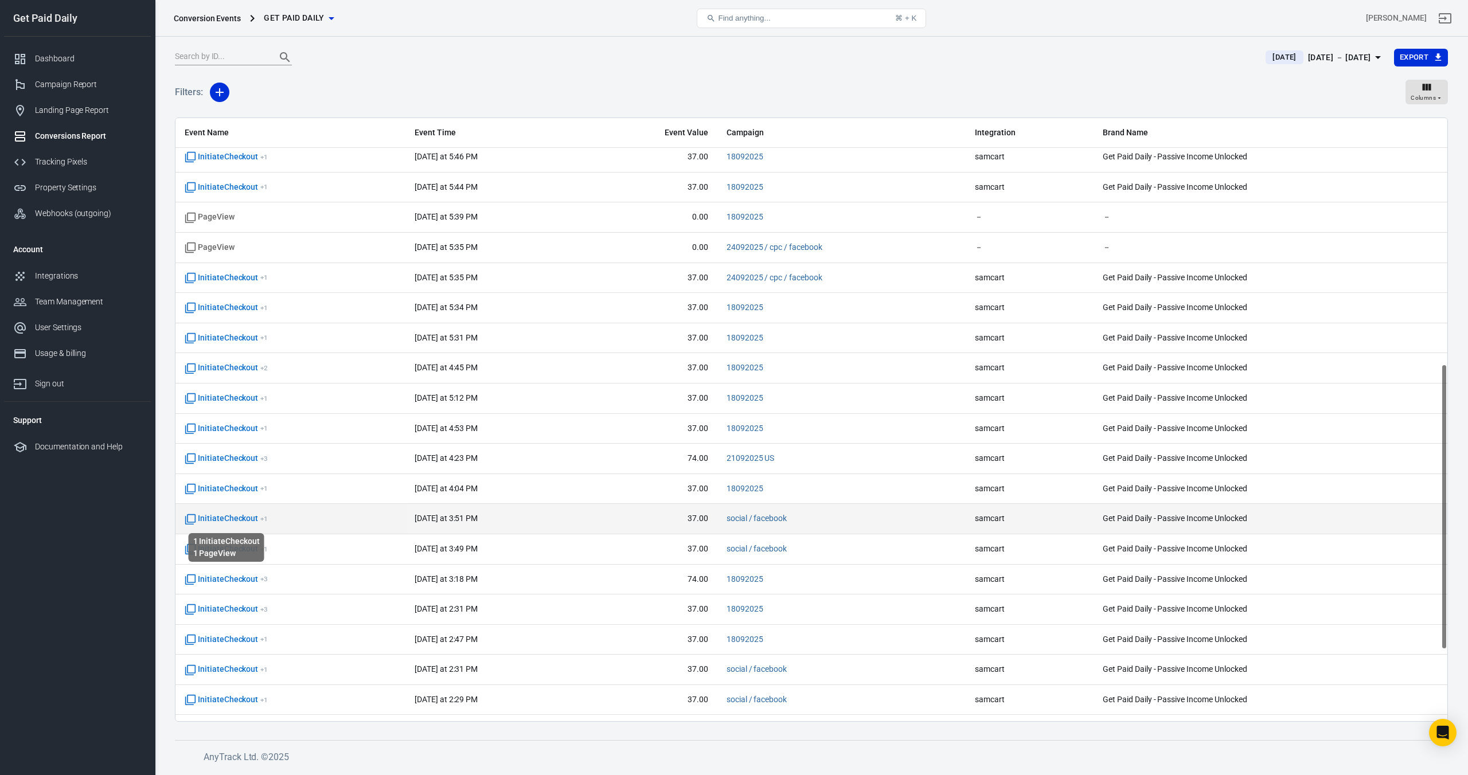
click at [238, 519] on span "InitiateCheckout + 1" at bounding box center [226, 518] width 83 height 11
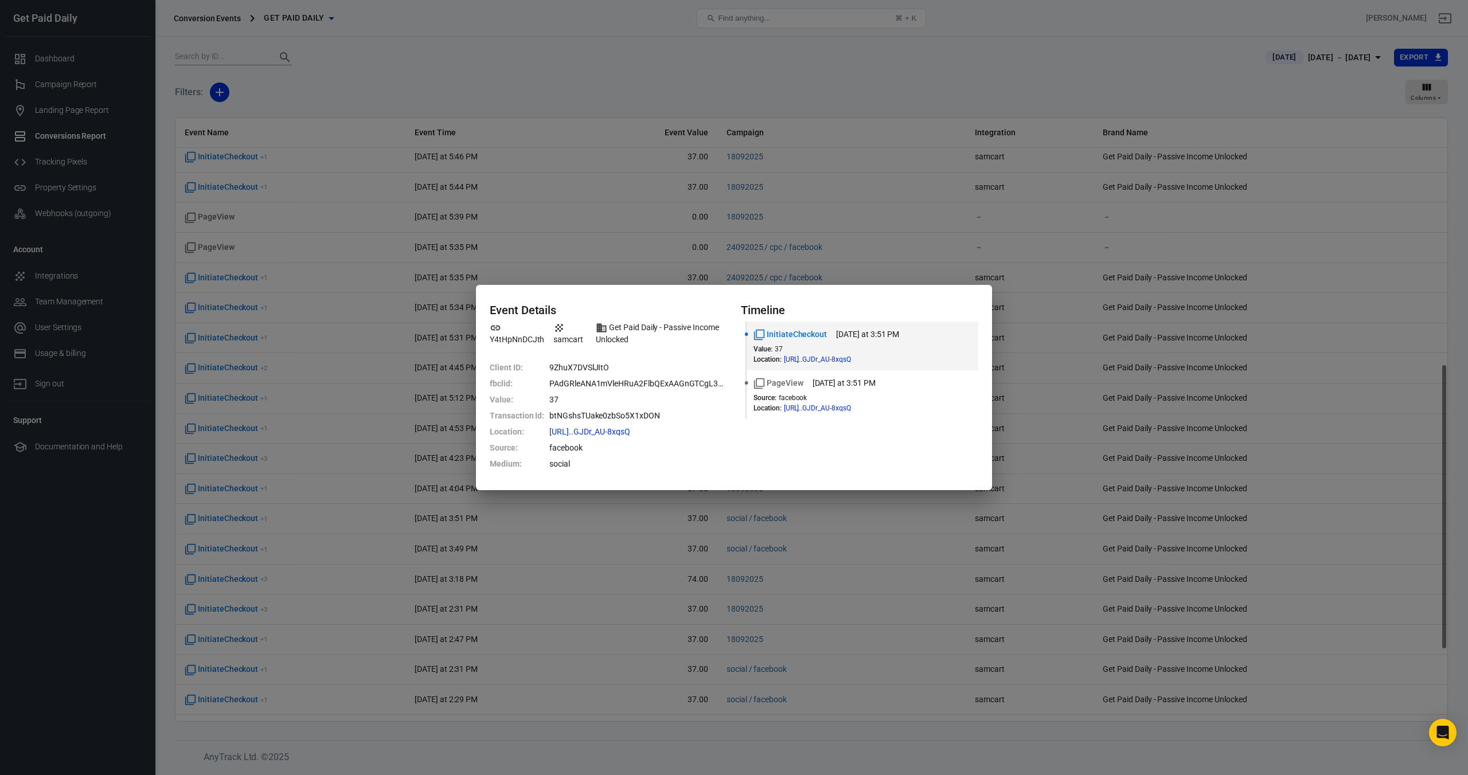
click at [233, 457] on div "Event Details Y4tHpNnDCJth samcart Get Paid Daily - Passive Income Unlocked Cli…" at bounding box center [734, 387] width 1468 height 775
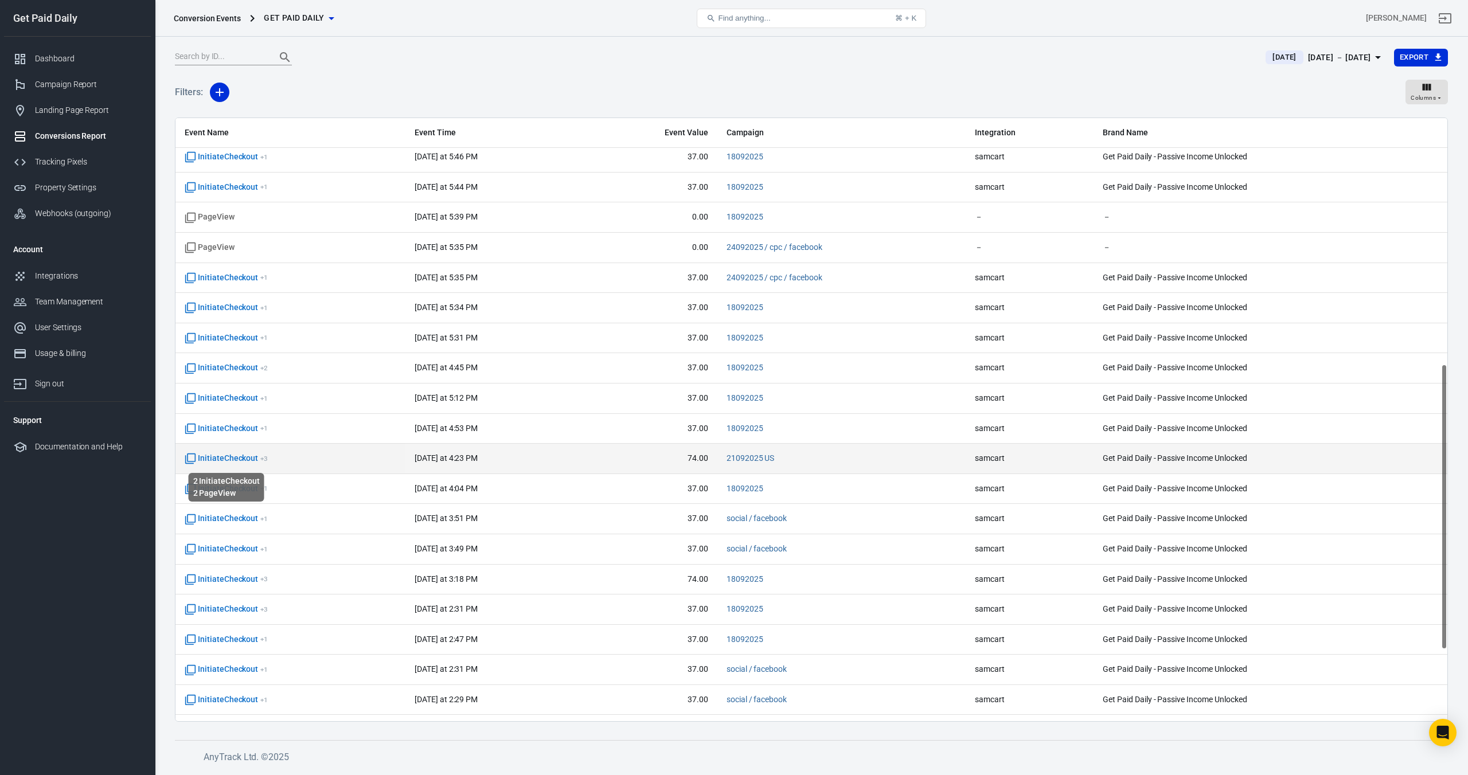
click at [232, 458] on span "InitiateCheckout + 3" at bounding box center [226, 458] width 83 height 11
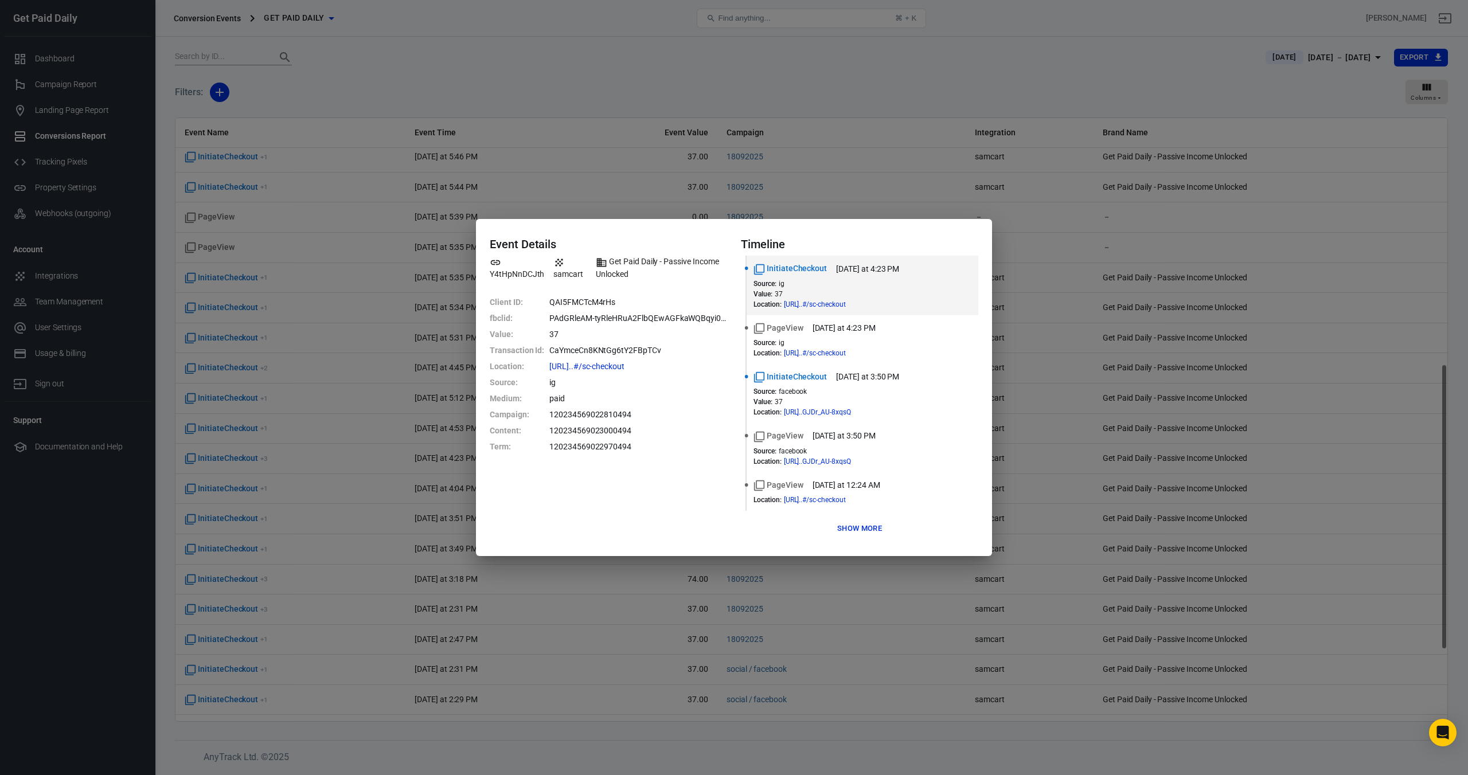
click at [228, 487] on div "Event Details Y4tHpNnDCJth samcart Get Paid Daily - Passive Income Unlocked Cli…" at bounding box center [734, 387] width 1468 height 775
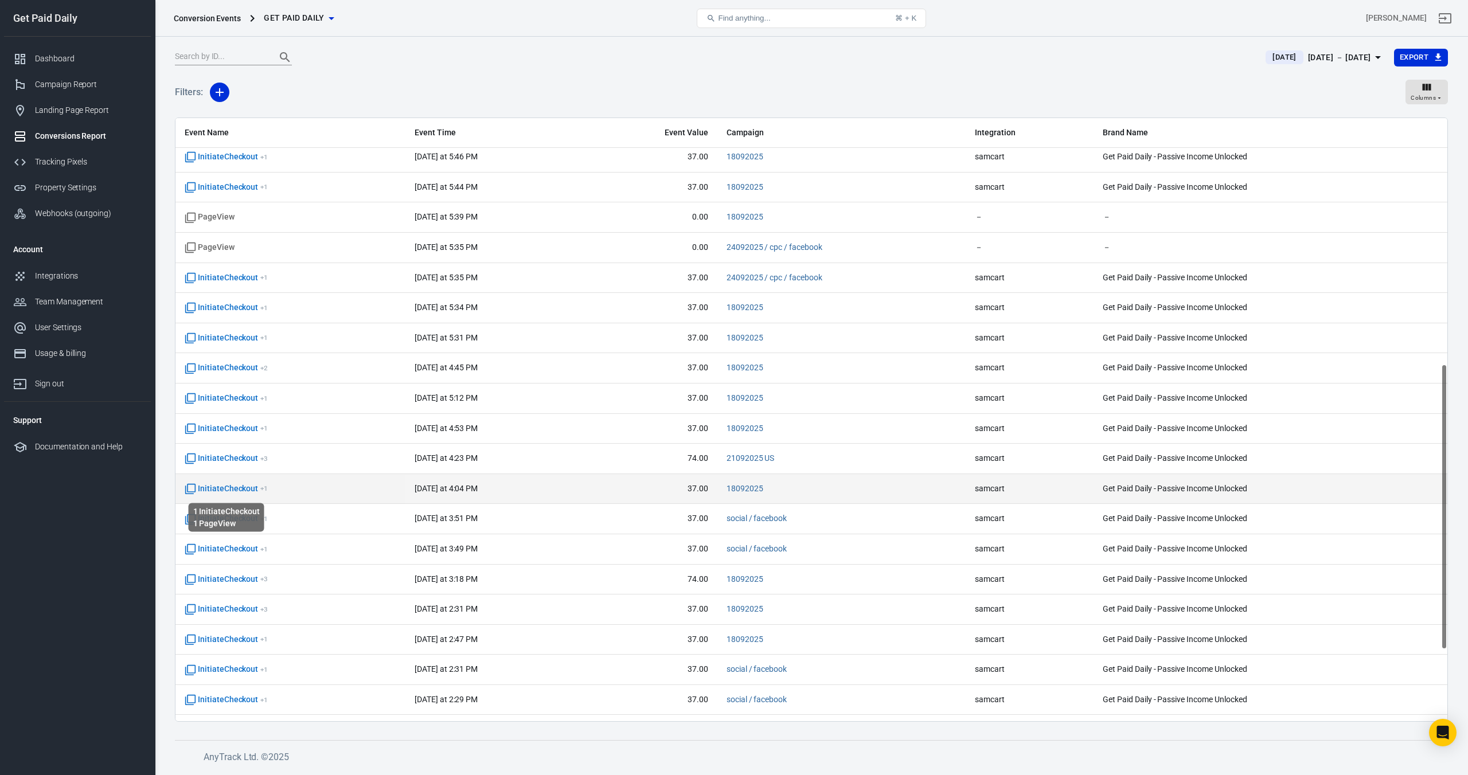
click at [228, 488] on span "InitiateCheckout + 1" at bounding box center [226, 488] width 83 height 11
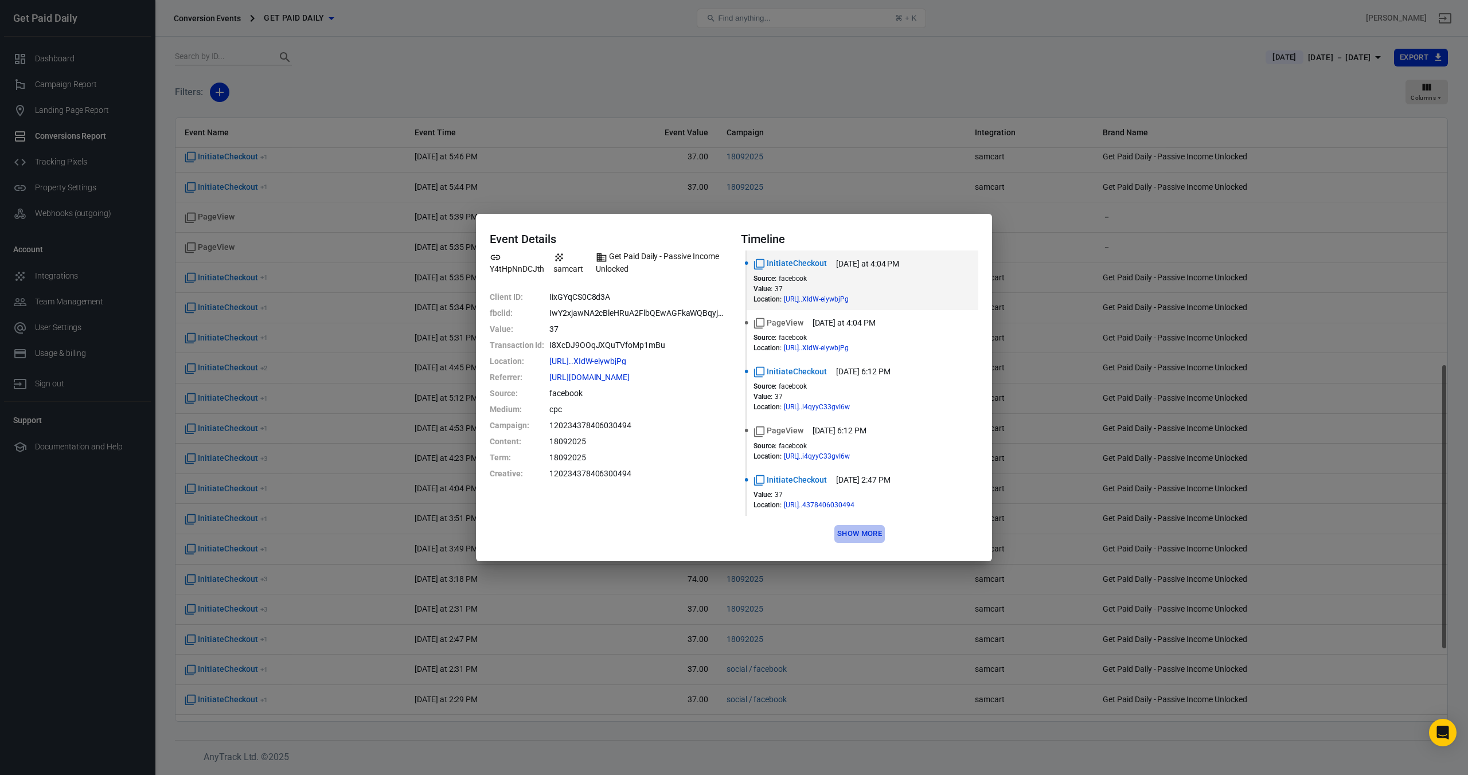
click at [874, 533] on button "Show more" at bounding box center [859, 534] width 50 height 18
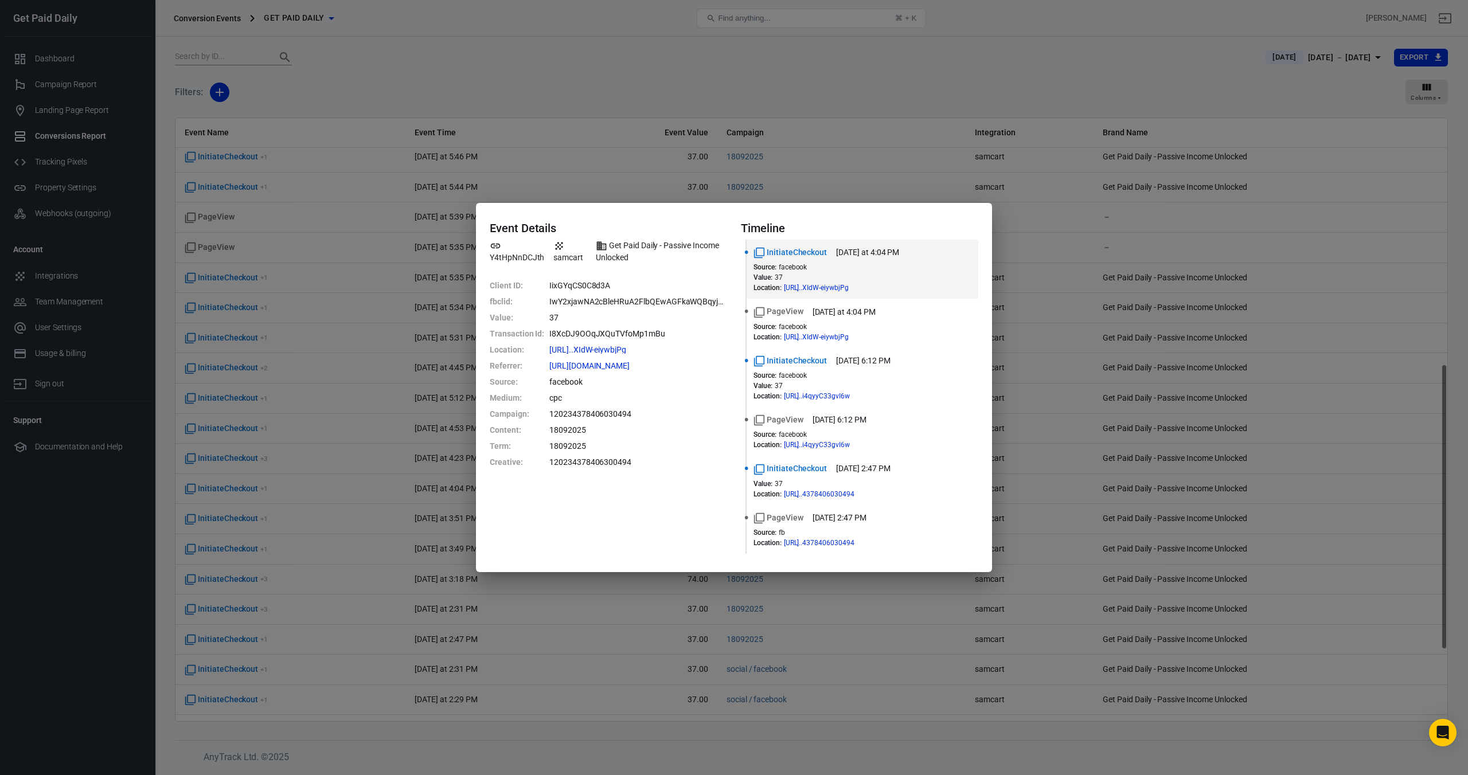
click at [839, 97] on div "Event Details Y4tHpNnDCJth samcart Get Paid Daily - Passive Income Unlocked Cli…" at bounding box center [734, 387] width 1468 height 775
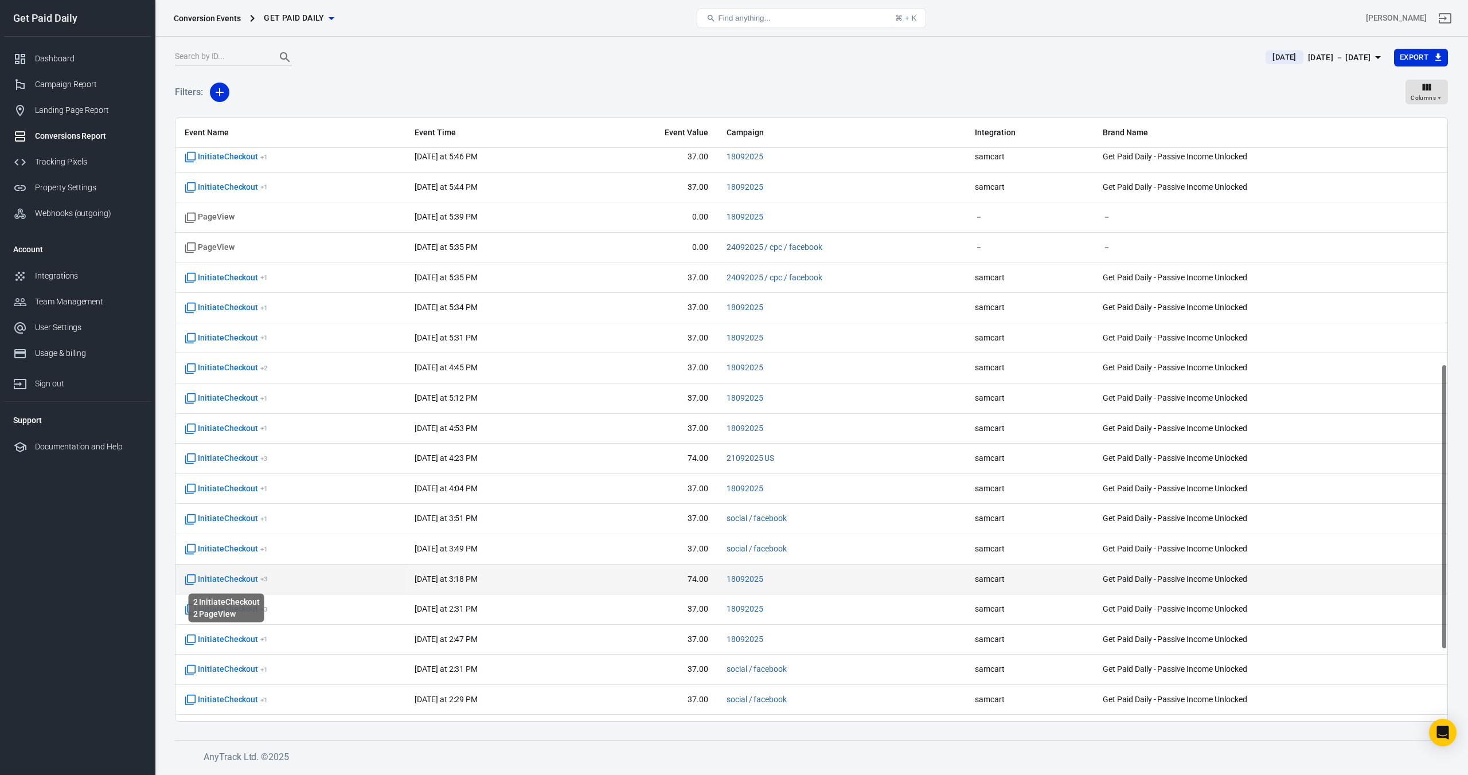
click at [210, 580] on span "InitiateCheckout + 3" at bounding box center [226, 579] width 83 height 11
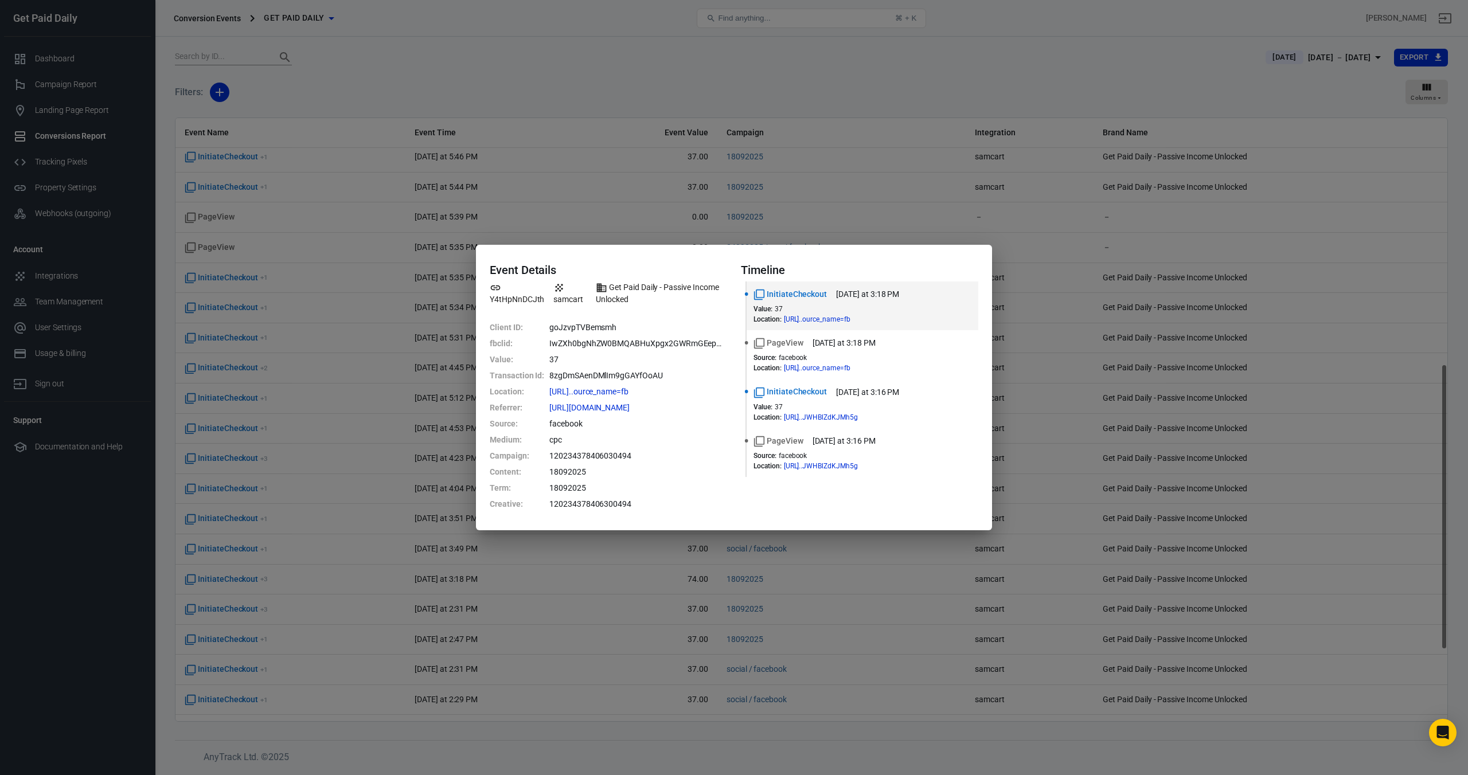
click at [812, 75] on div "Event Details Y4tHpNnDCJth samcart Get Paid Daily - Passive Income Unlocked Cli…" at bounding box center [734, 387] width 1468 height 775
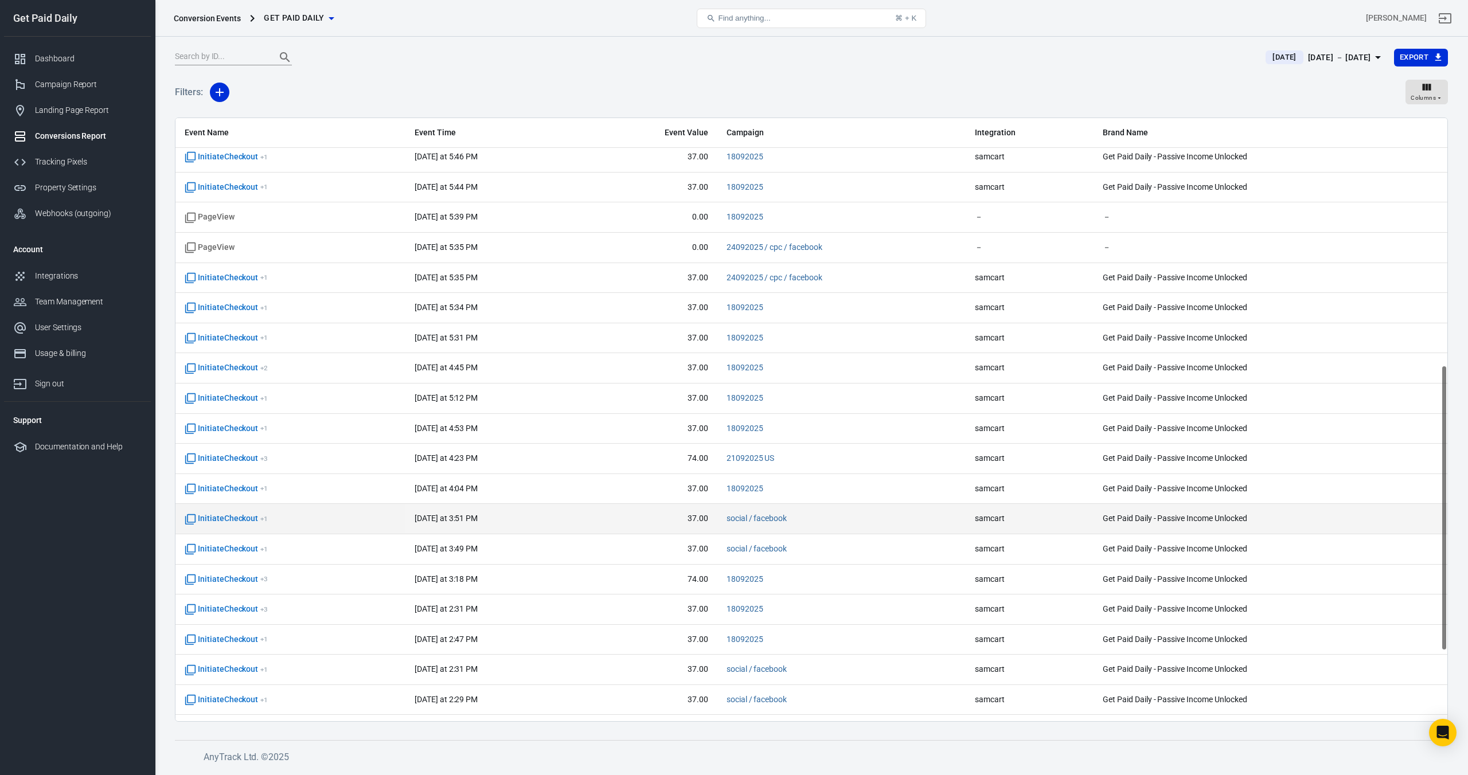
scroll to position [521, 0]
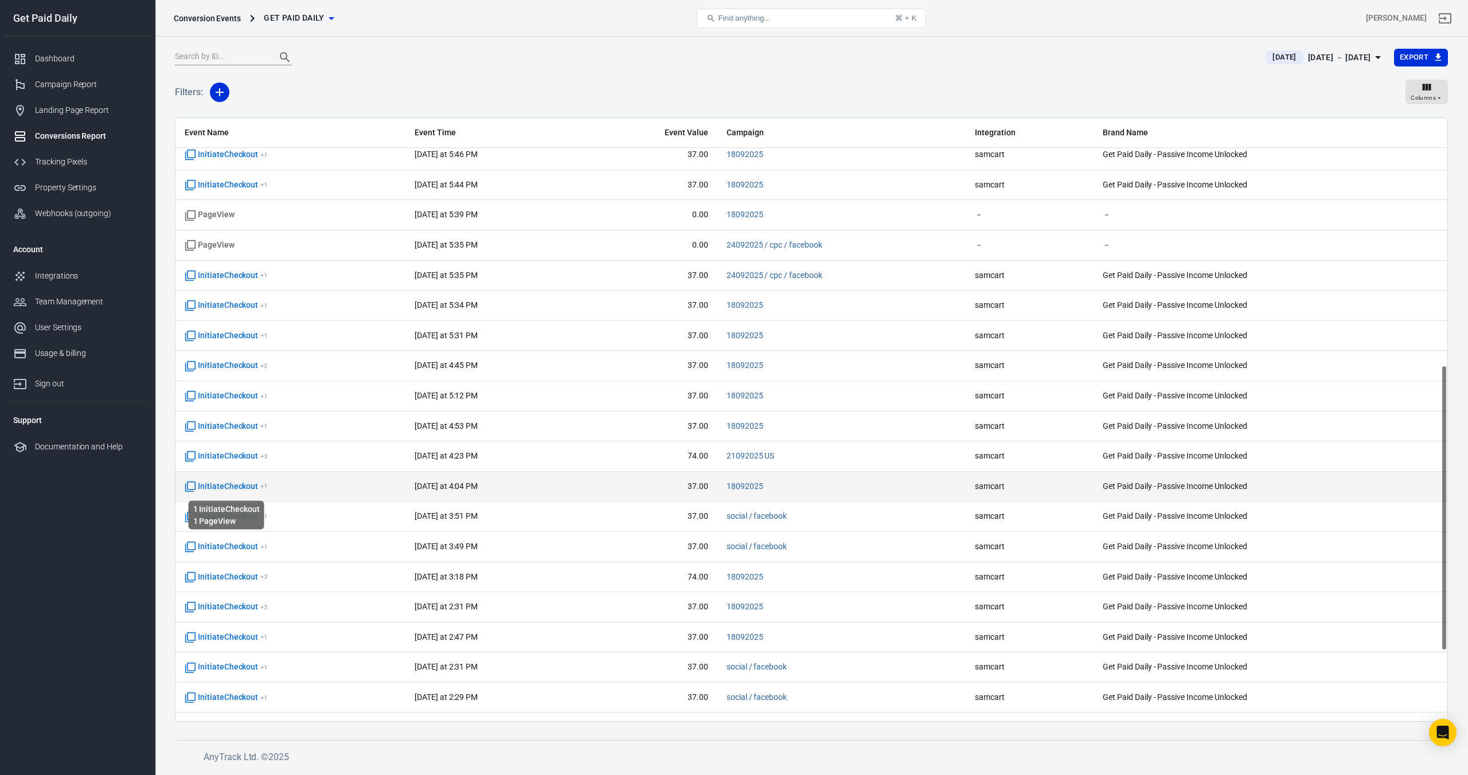
click at [229, 484] on span "InitiateCheckout + 1" at bounding box center [226, 486] width 83 height 11
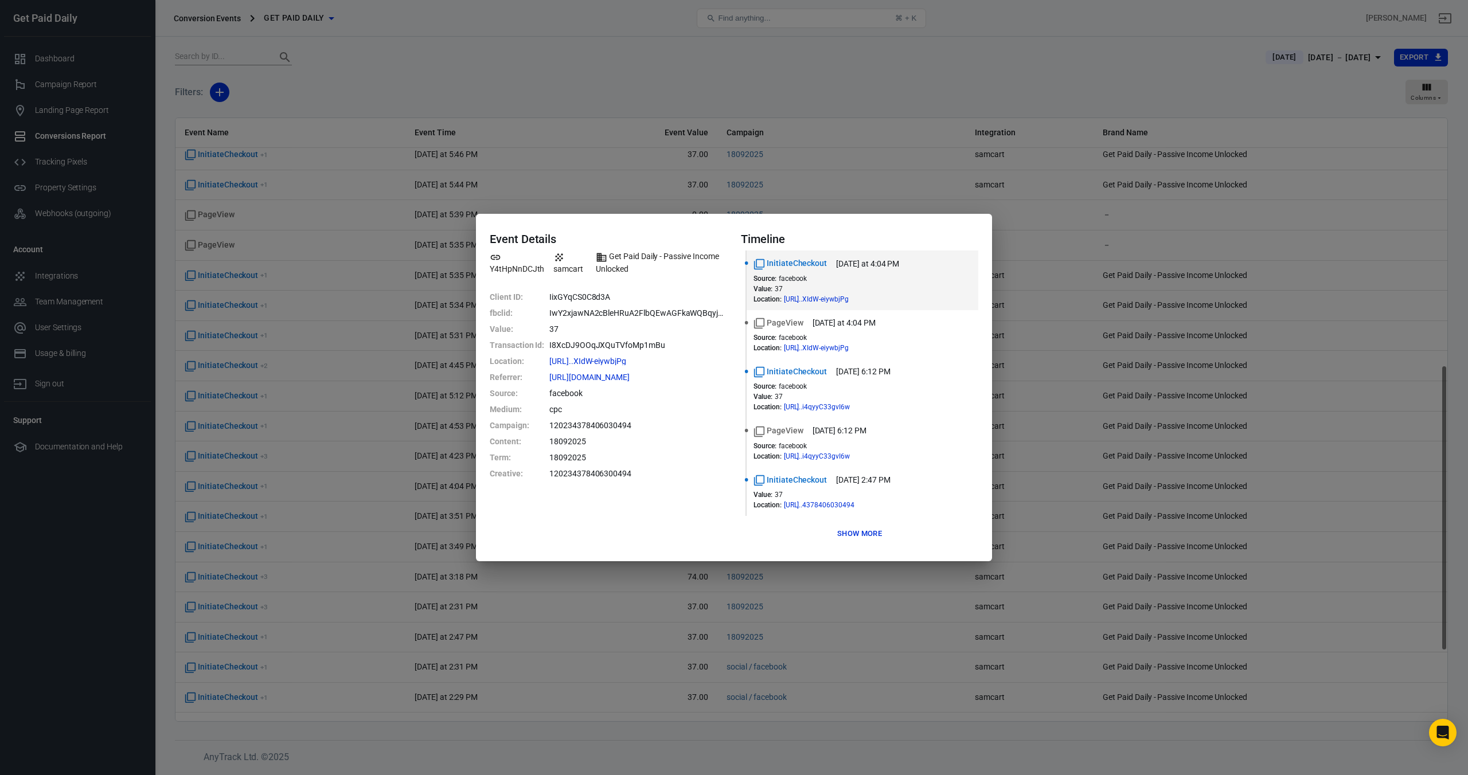
click at [858, 537] on button "Show more" at bounding box center [859, 534] width 50 height 18
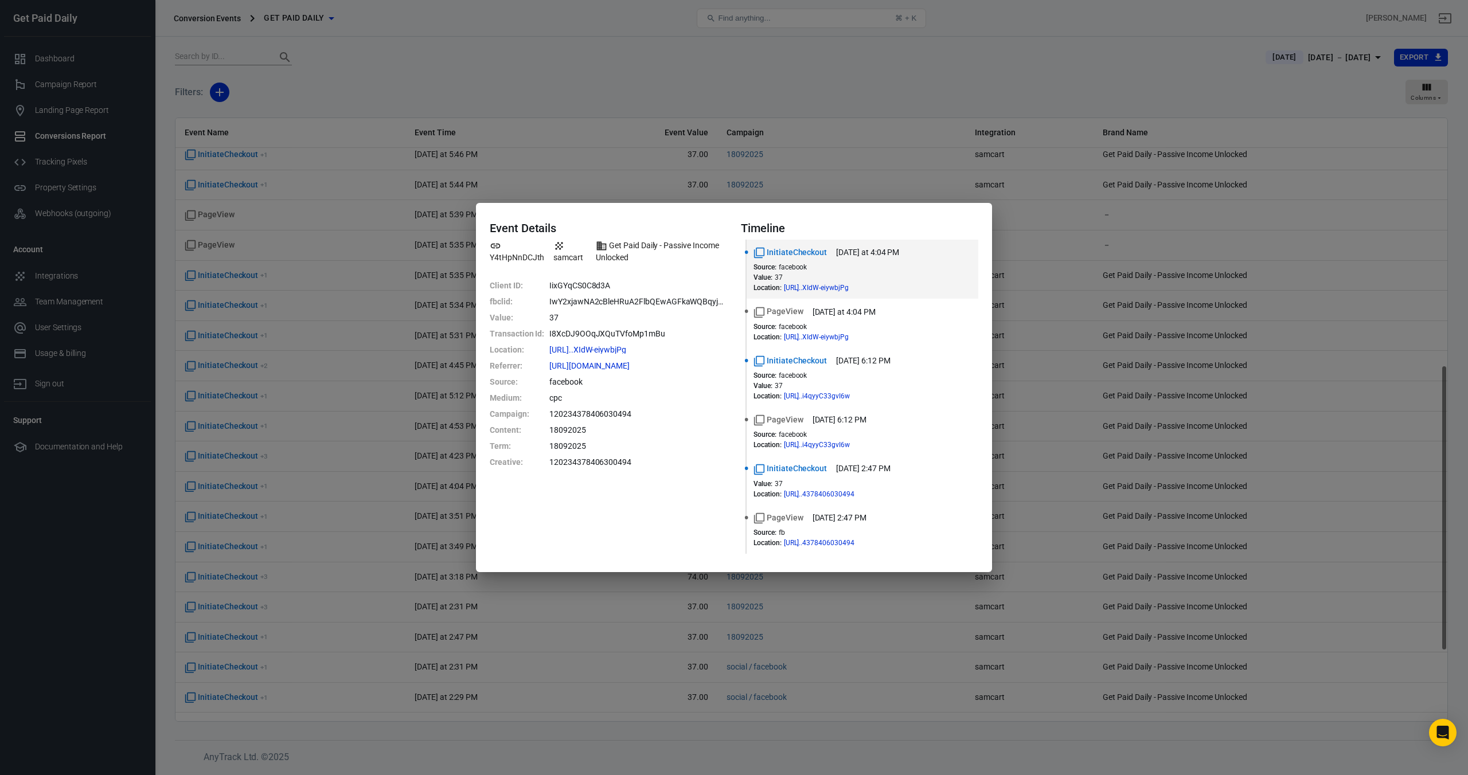
click at [807, 91] on div "Event Details Y4tHpNnDCJth samcart Get Paid Daily - Passive Income Unlocked Cli…" at bounding box center [734, 387] width 1468 height 775
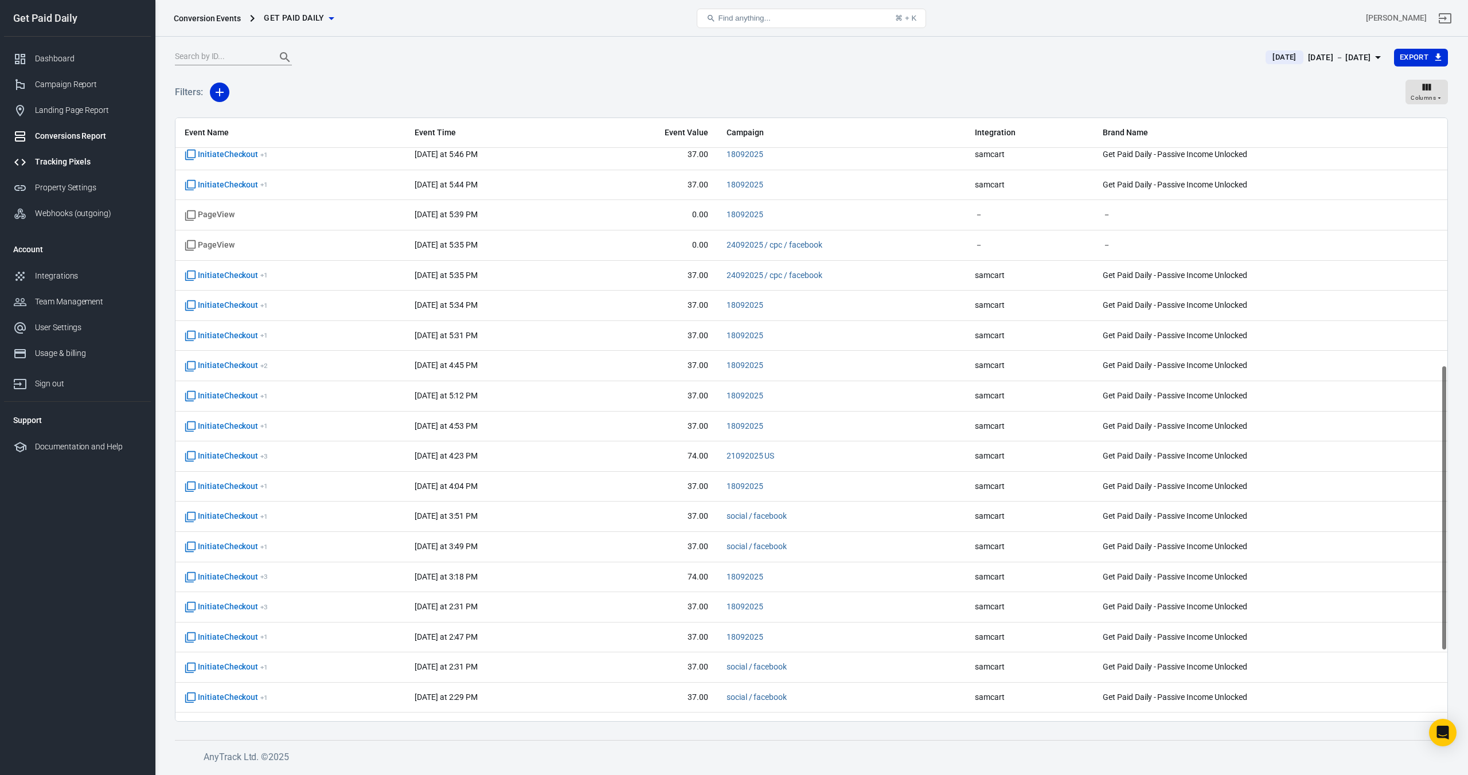
click at [66, 163] on div "Tracking Pixels" at bounding box center [88, 162] width 107 height 12
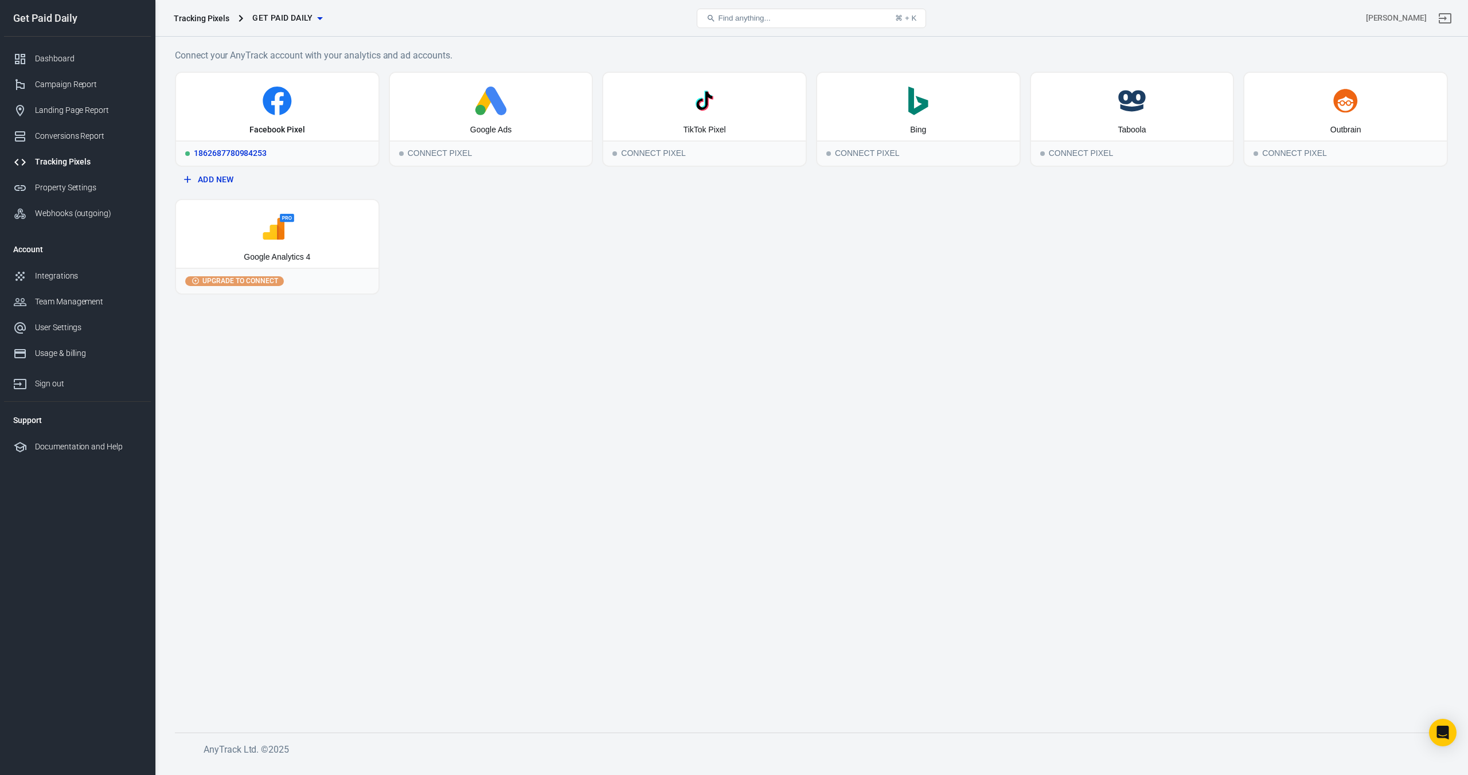
click at [344, 114] on icon at bounding box center [277, 101] width 193 height 29
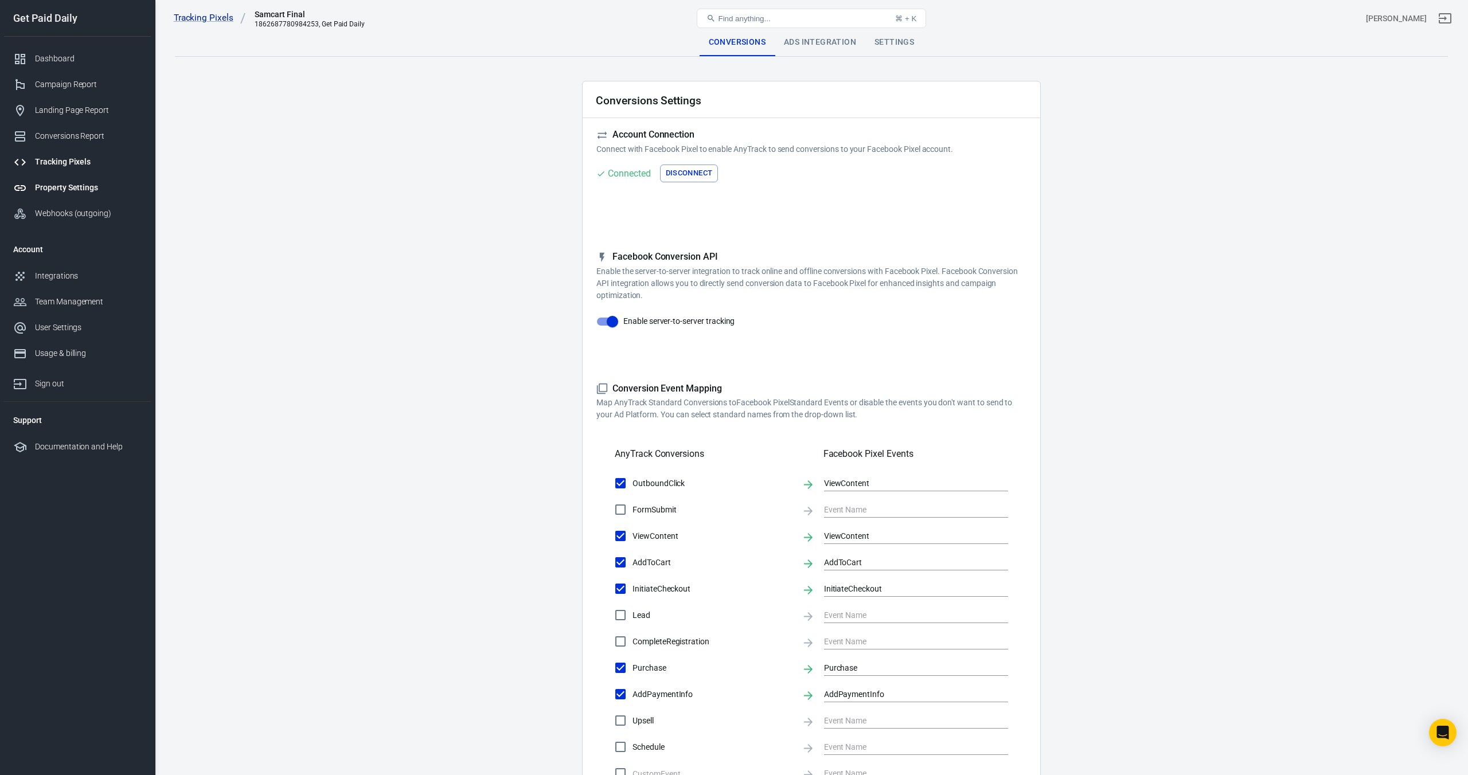
click at [72, 187] on div "Property Settings" at bounding box center [88, 188] width 107 height 12
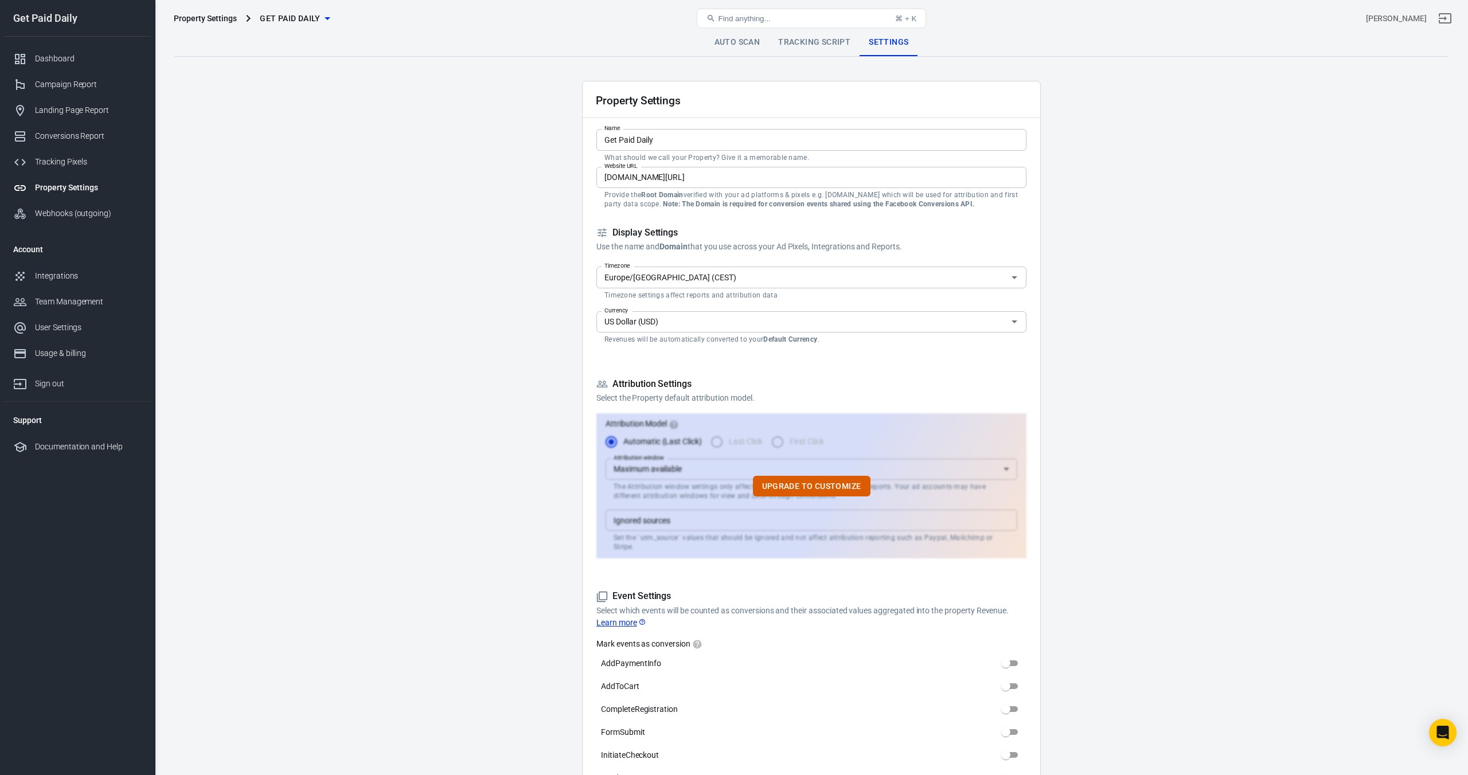
click at [746, 48] on link "Auto Scan" at bounding box center [737, 43] width 64 height 28
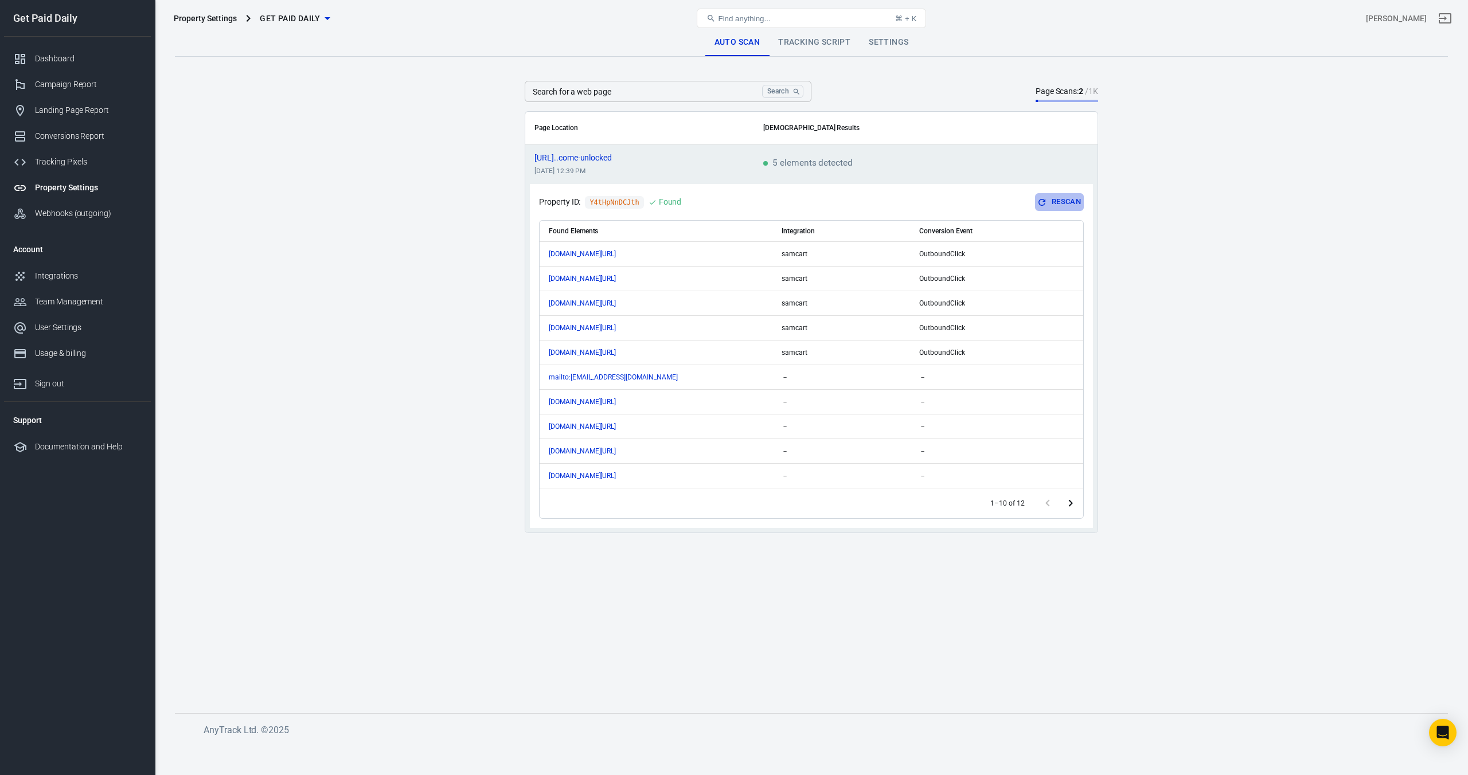
click at [1051, 201] on button "Rescan" at bounding box center [1059, 202] width 49 height 18
click at [68, 136] on div "Conversions Report" at bounding box center [88, 136] width 107 height 12
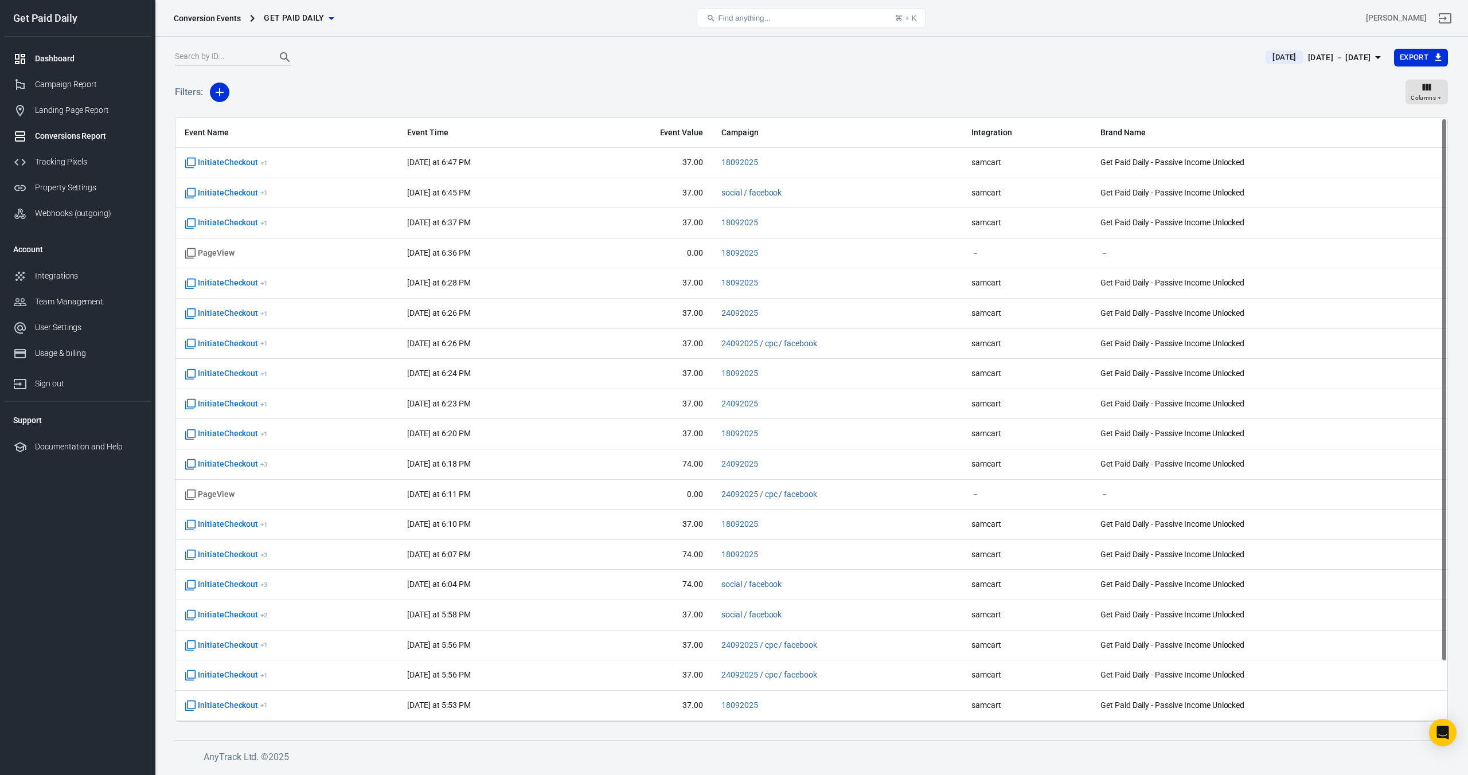
click at [82, 60] on div "Dashboard" at bounding box center [88, 59] width 107 height 12
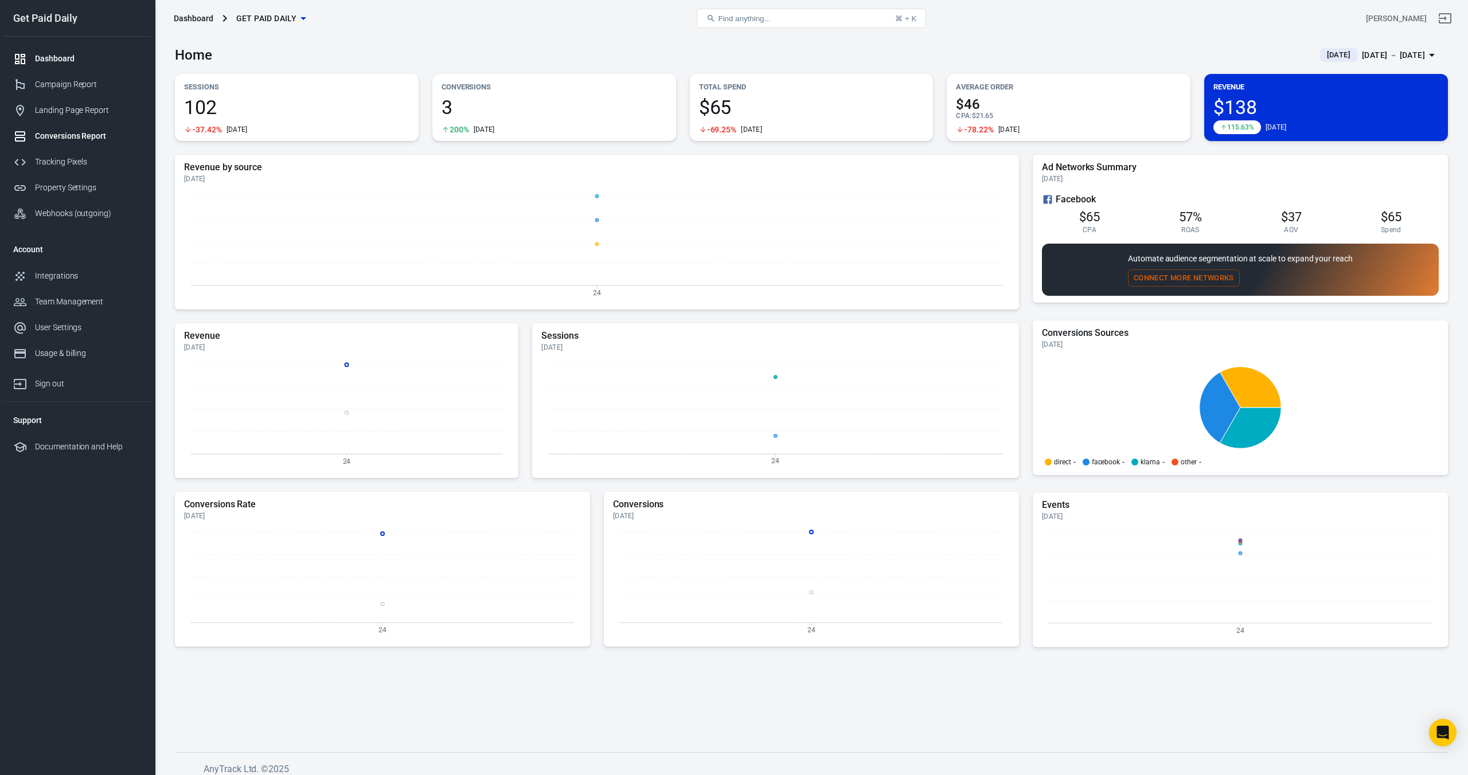
click at [53, 140] on div "Conversions Report" at bounding box center [88, 136] width 107 height 12
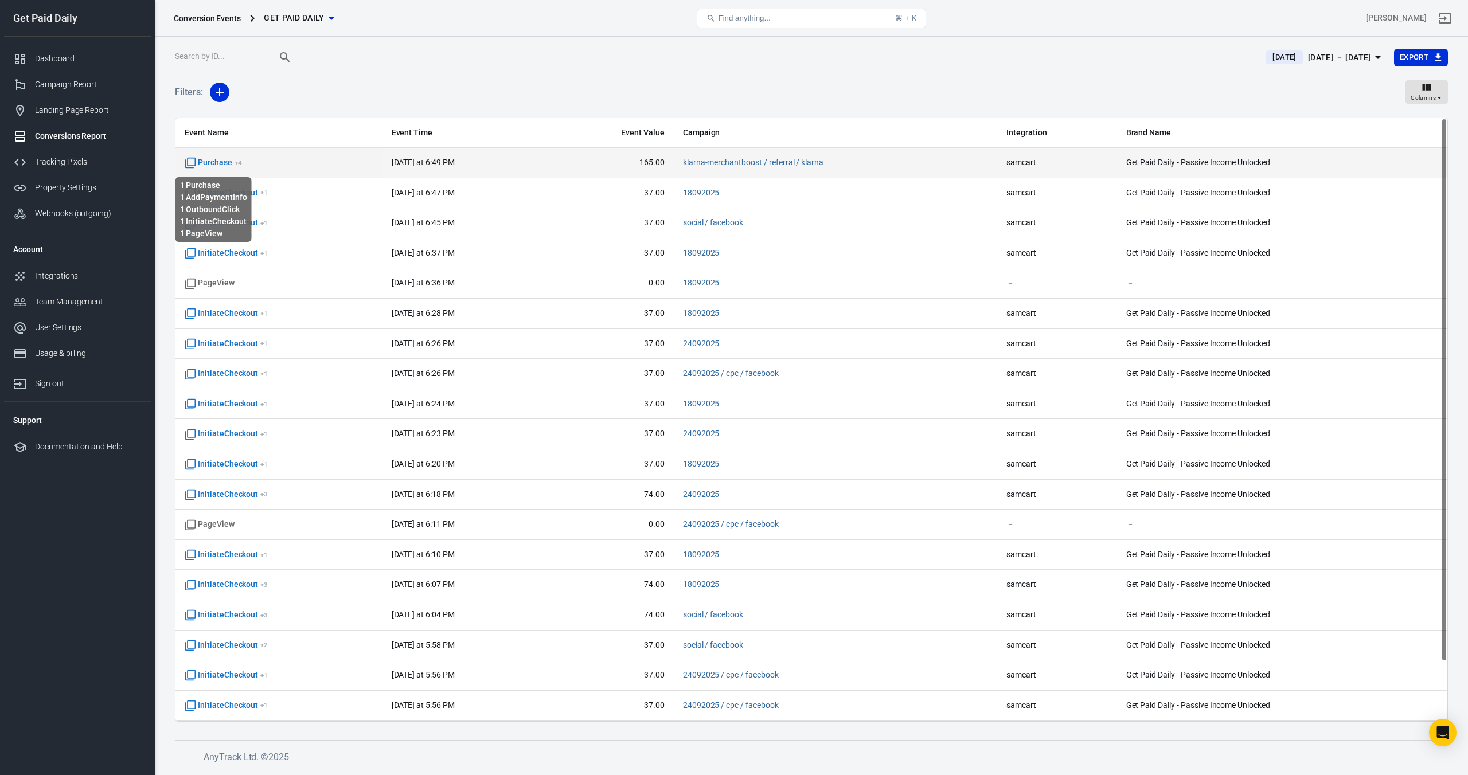
click at [214, 161] on span "Purchase + 4" at bounding box center [213, 162] width 57 height 11
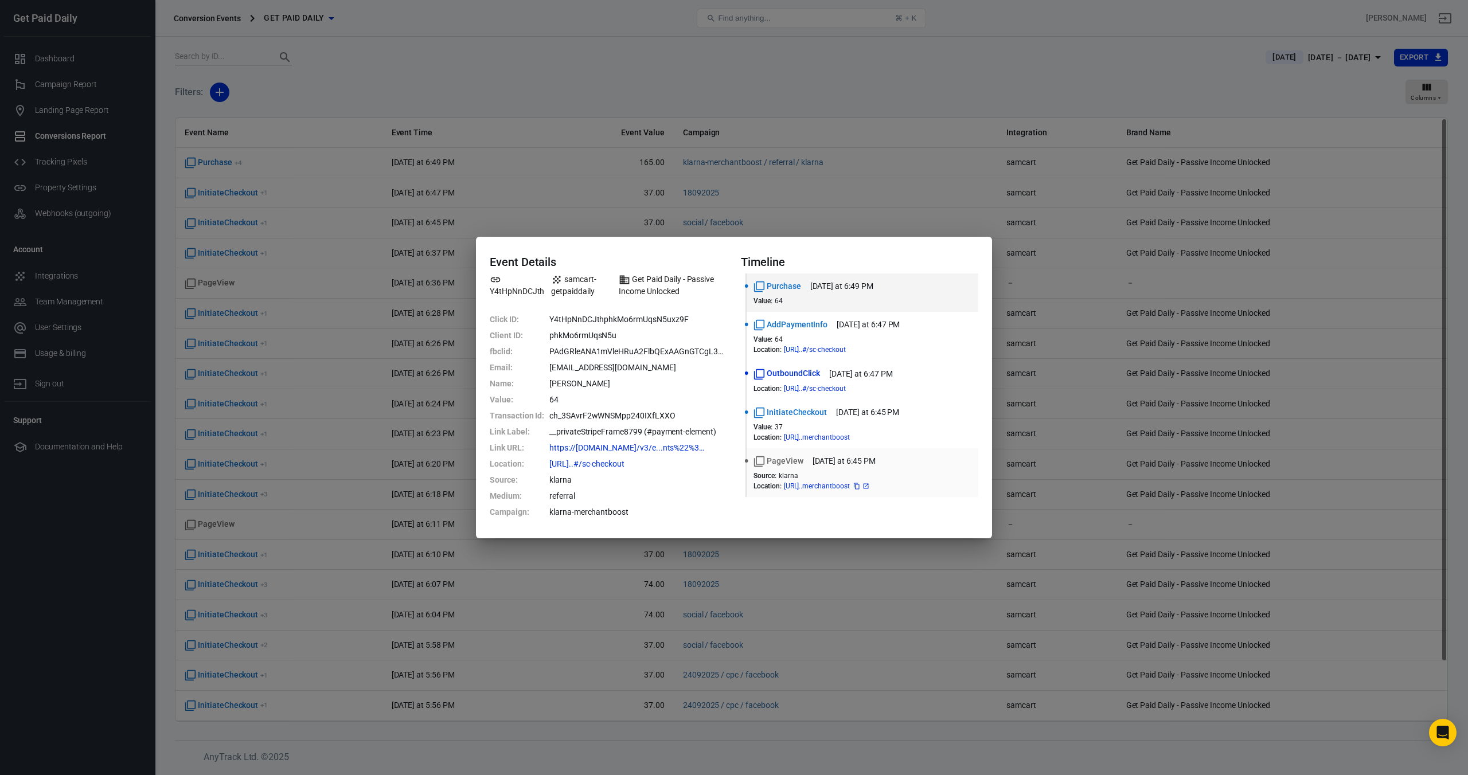
click at [868, 486] on icon at bounding box center [865, 486] width 5 height 5
click at [697, 95] on div "Event Details Y4tHpNnDCJth samcart-getpaiddaily Get Paid Daily - Passive Income…" at bounding box center [734, 387] width 1468 height 775
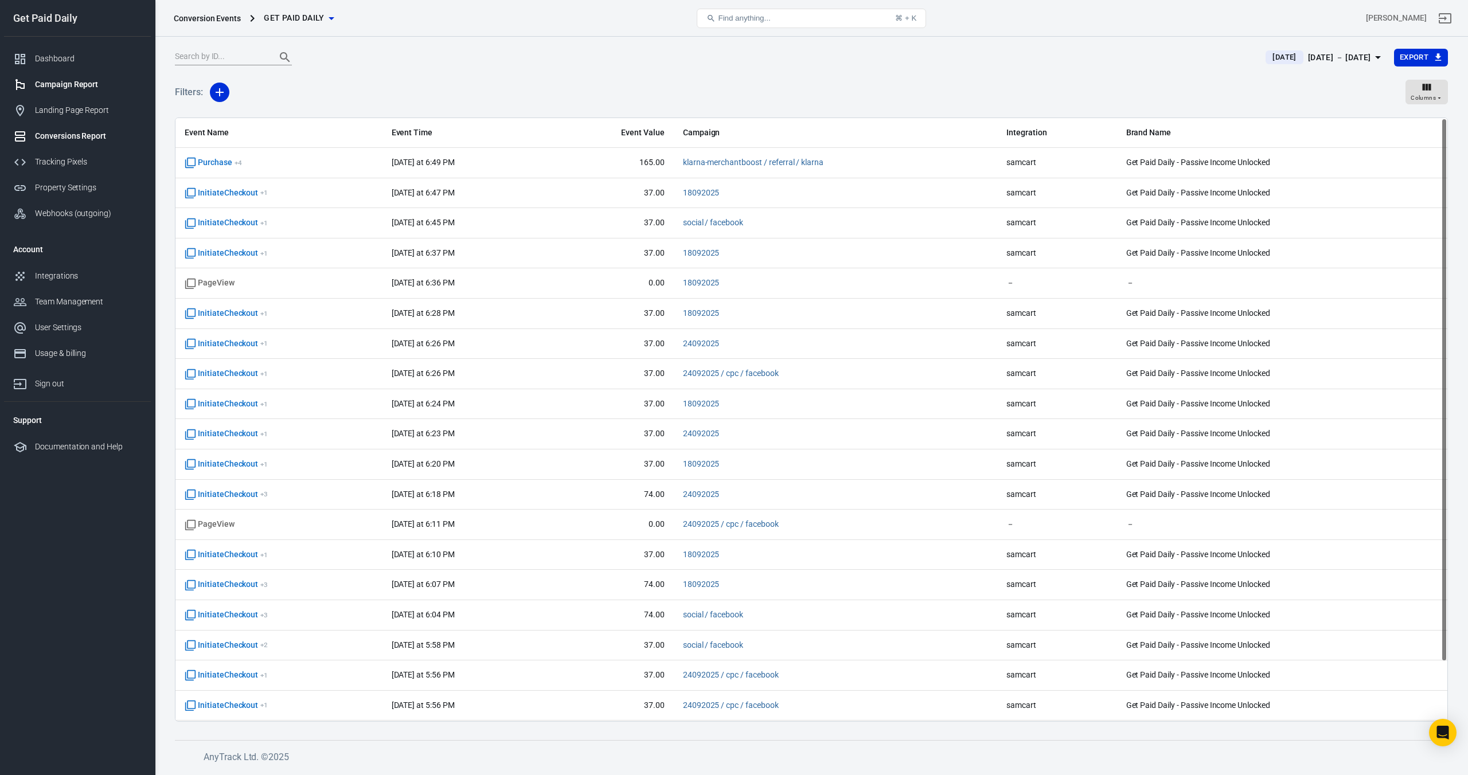
click at [73, 89] on div "Campaign Report" at bounding box center [88, 85] width 107 height 12
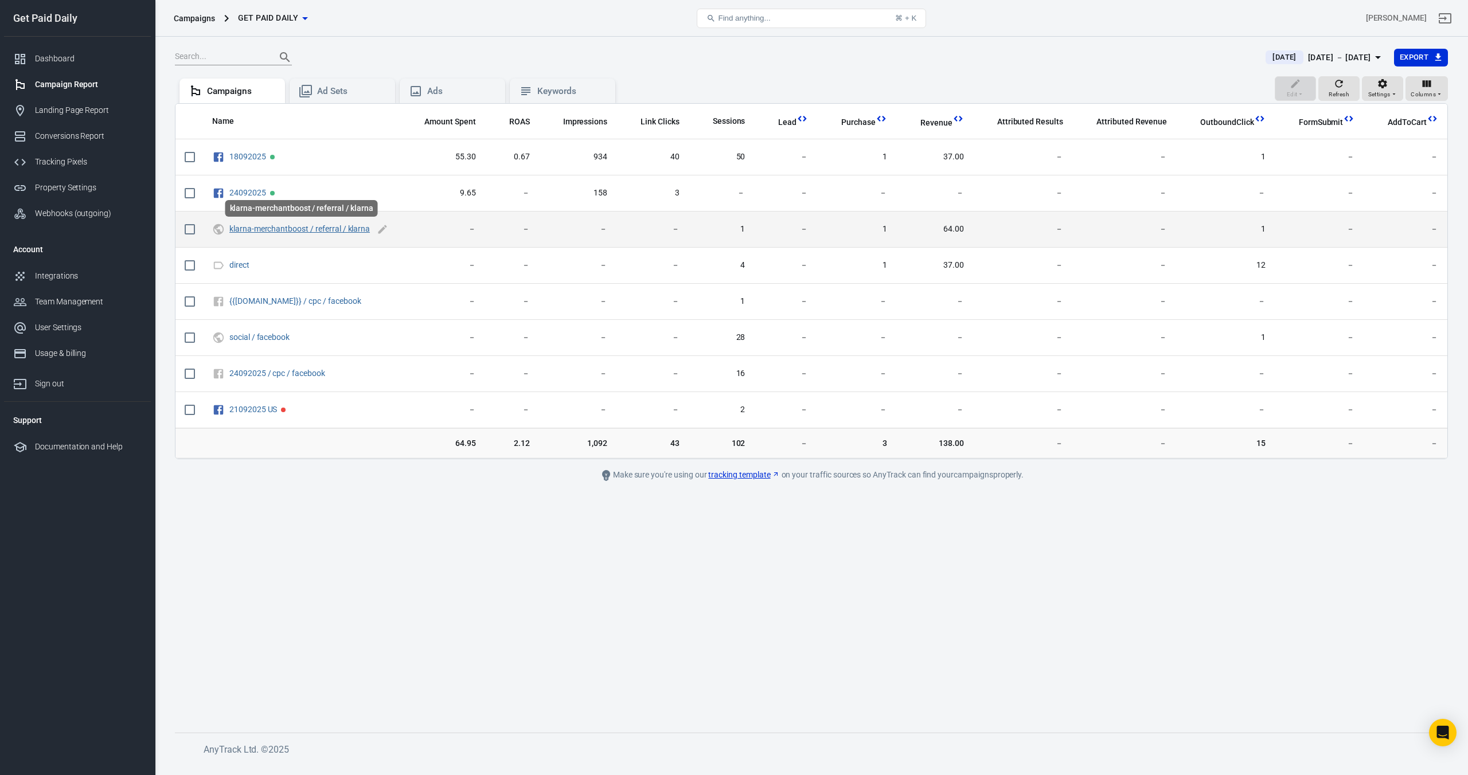
click at [342, 231] on link "klarna-merchantboost / referral / klarna" at bounding box center [299, 228] width 140 height 9
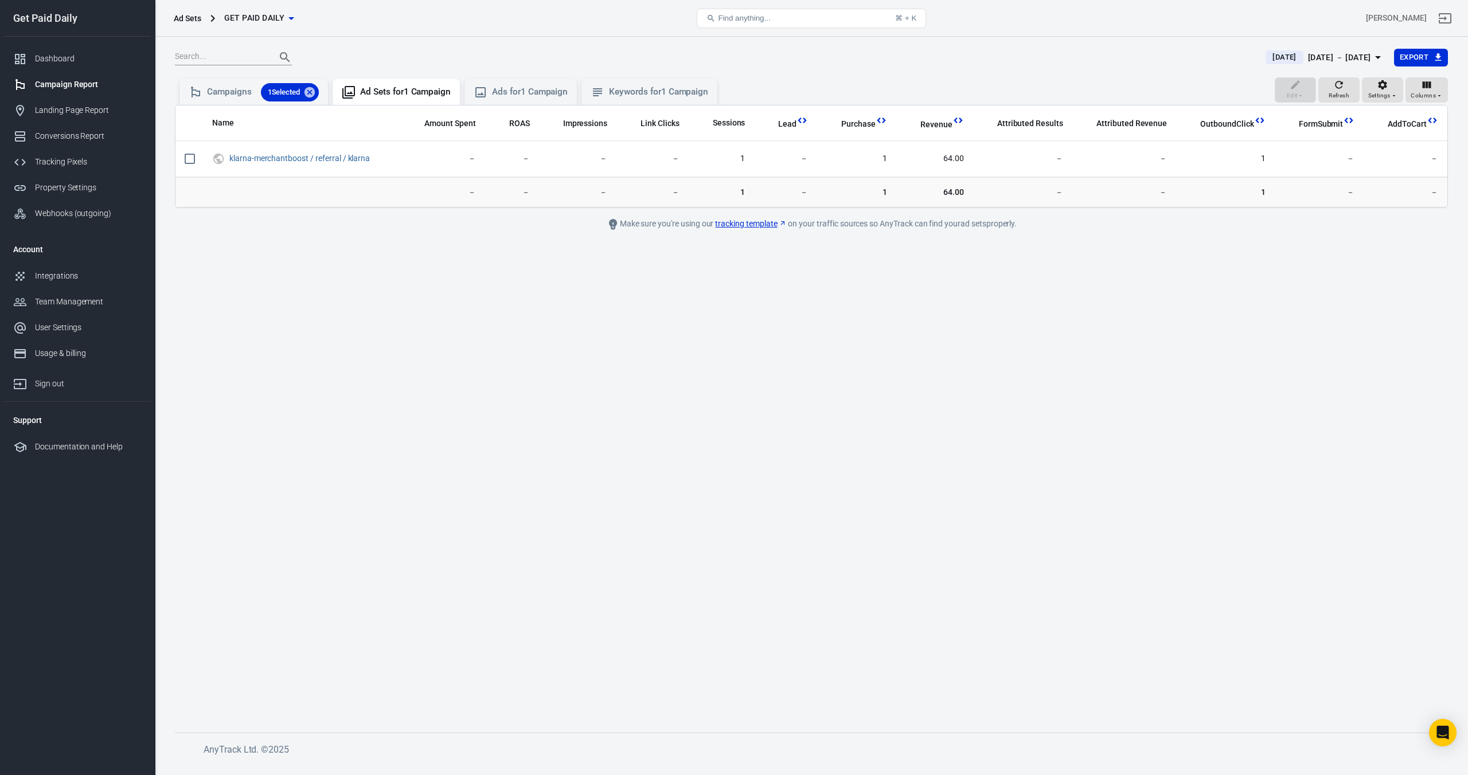
click at [61, 85] on div "Campaign Report" at bounding box center [88, 85] width 107 height 12
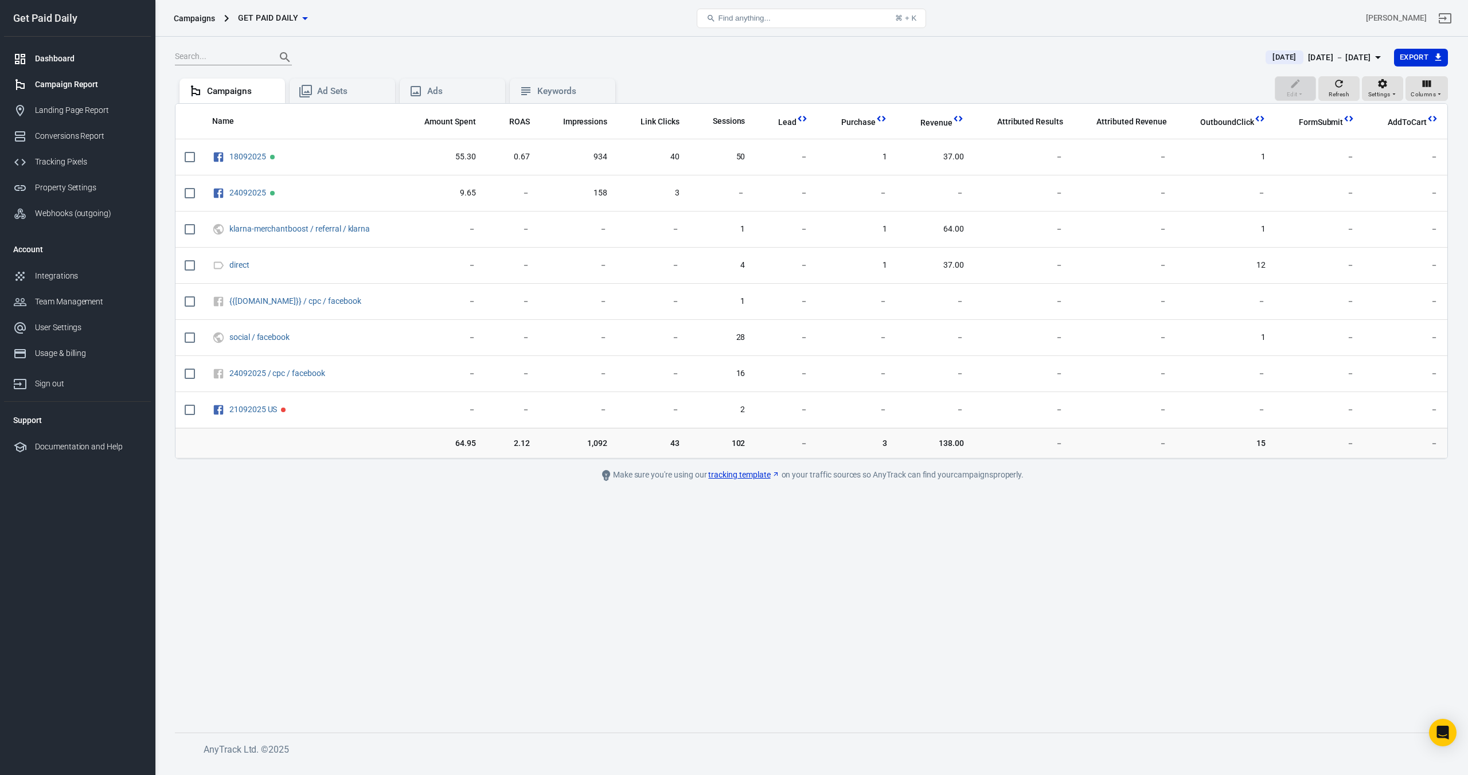
click at [42, 62] on div "Dashboard" at bounding box center [88, 59] width 107 height 12
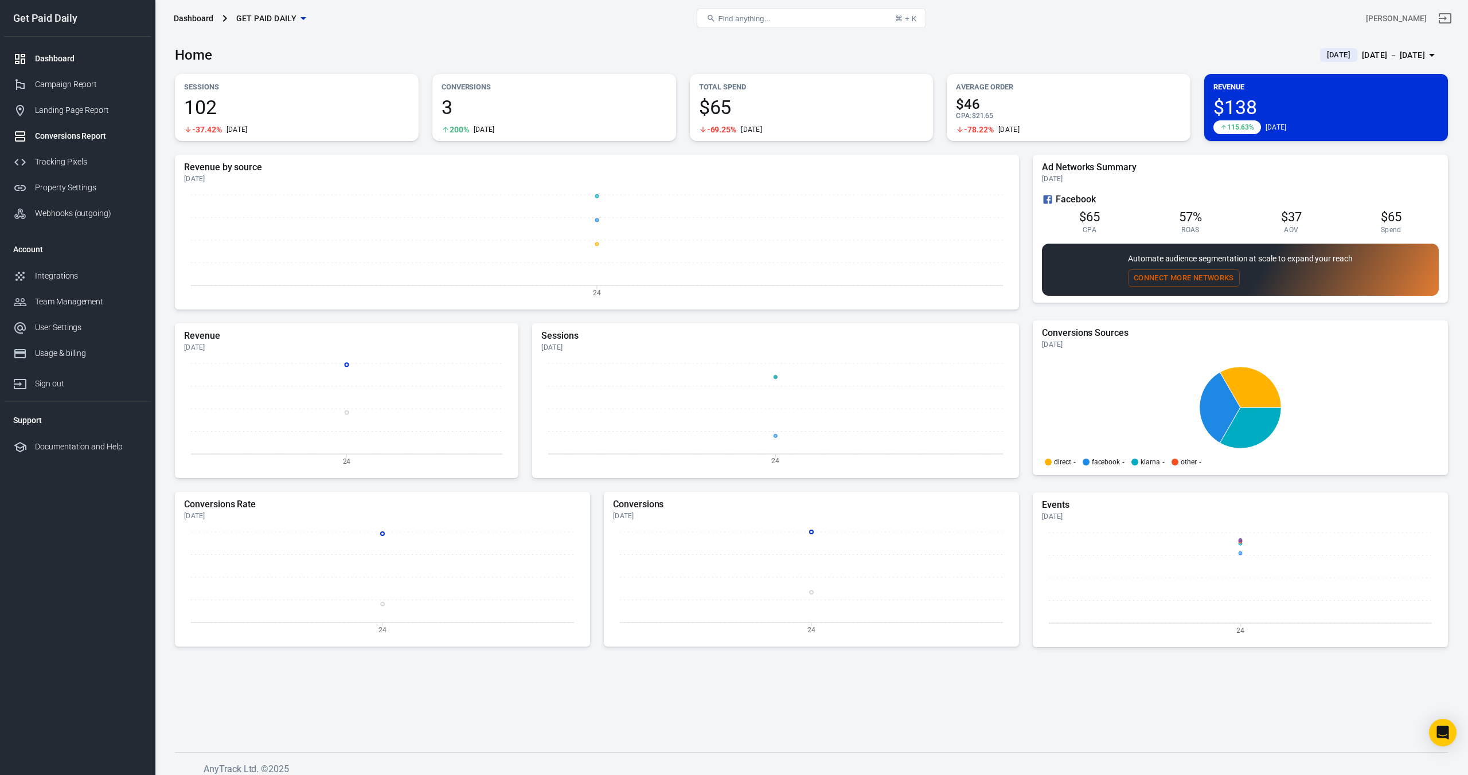
click at [83, 141] on div "Conversions Report" at bounding box center [88, 136] width 107 height 12
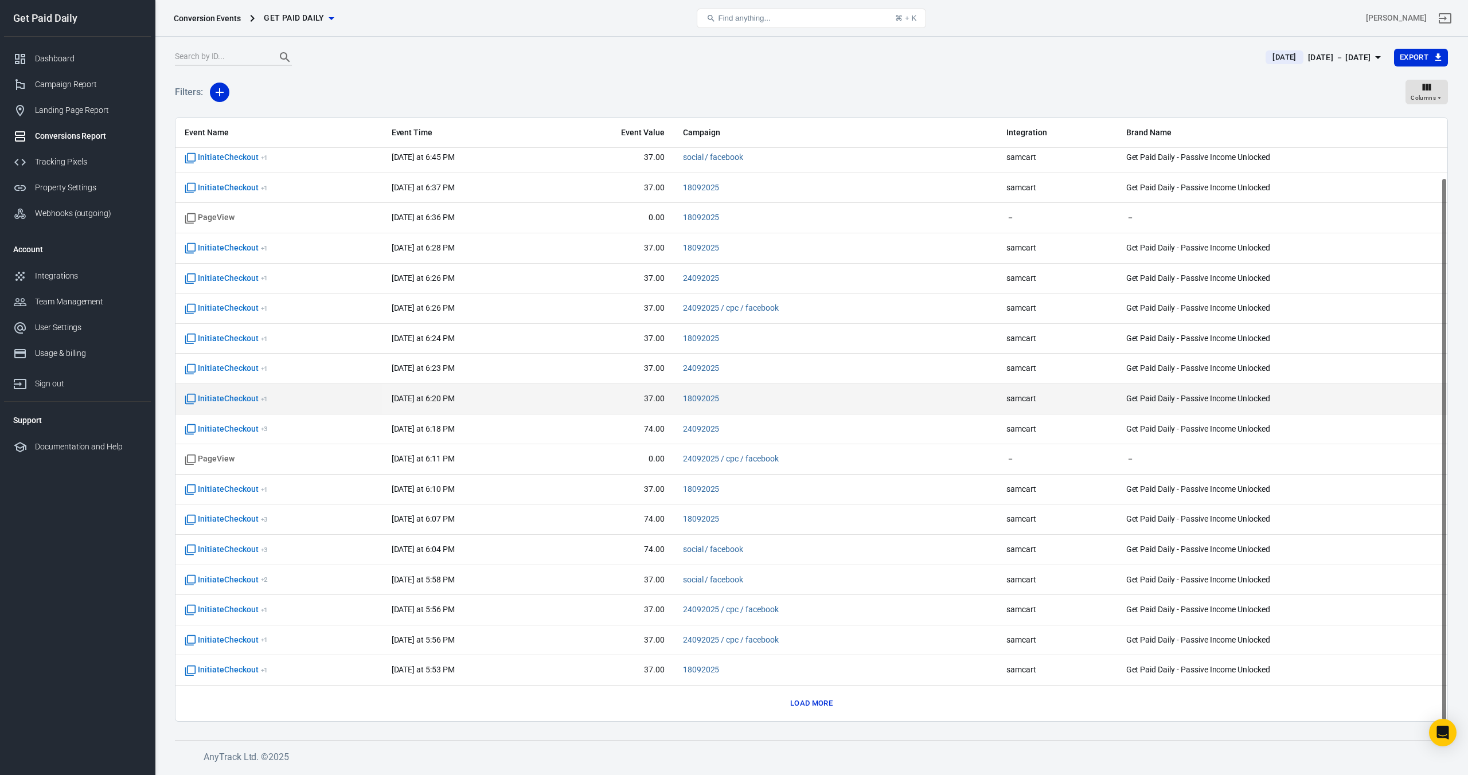
scroll to position [66, 0]
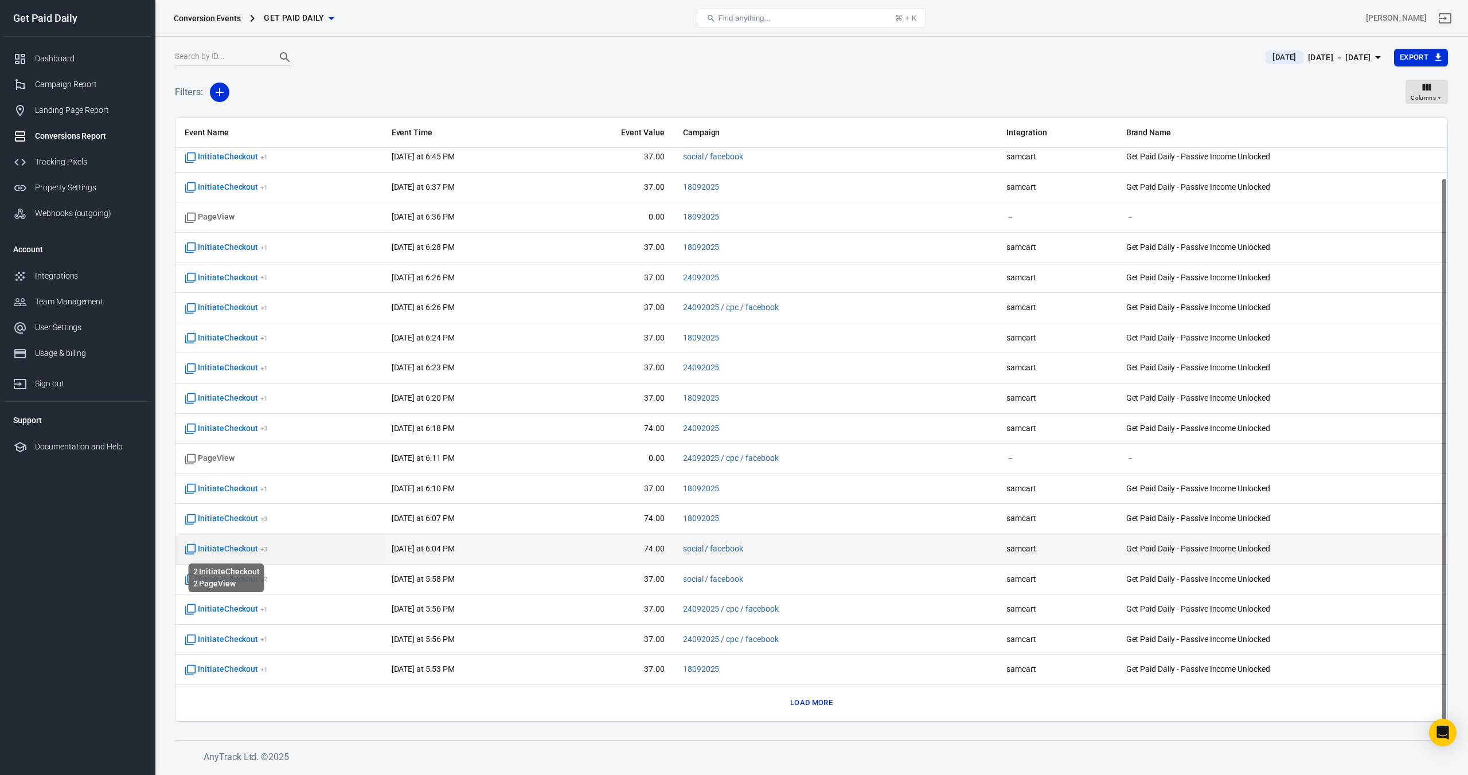
click at [230, 549] on span "InitiateCheckout + 3" at bounding box center [226, 548] width 83 height 11
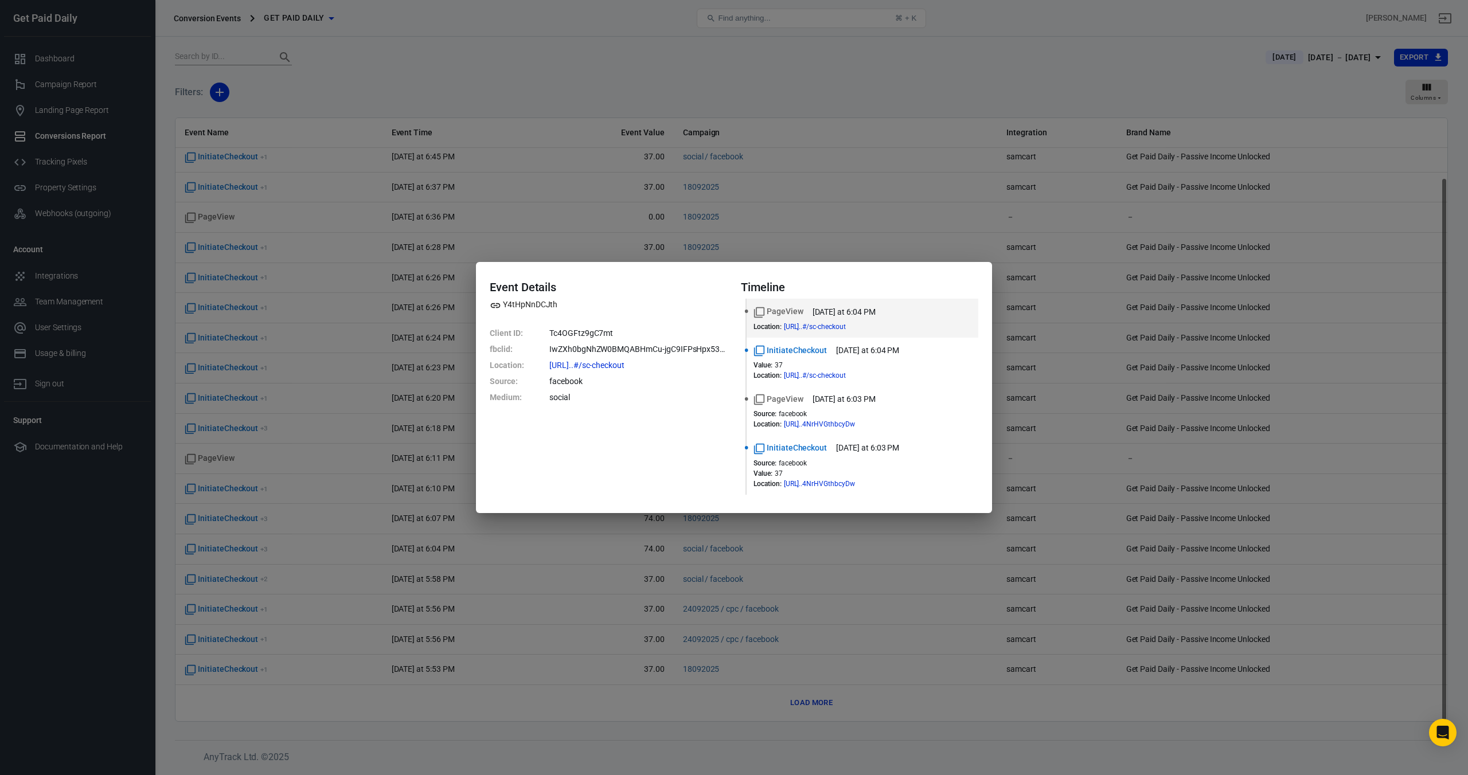
click at [813, 707] on div "Event Details Y4tHpNnDCJth Client ID : Tc4OGFtz9gC7mt fbclid : IwZXh0bgNhZW0BMQ…" at bounding box center [734, 387] width 1468 height 775
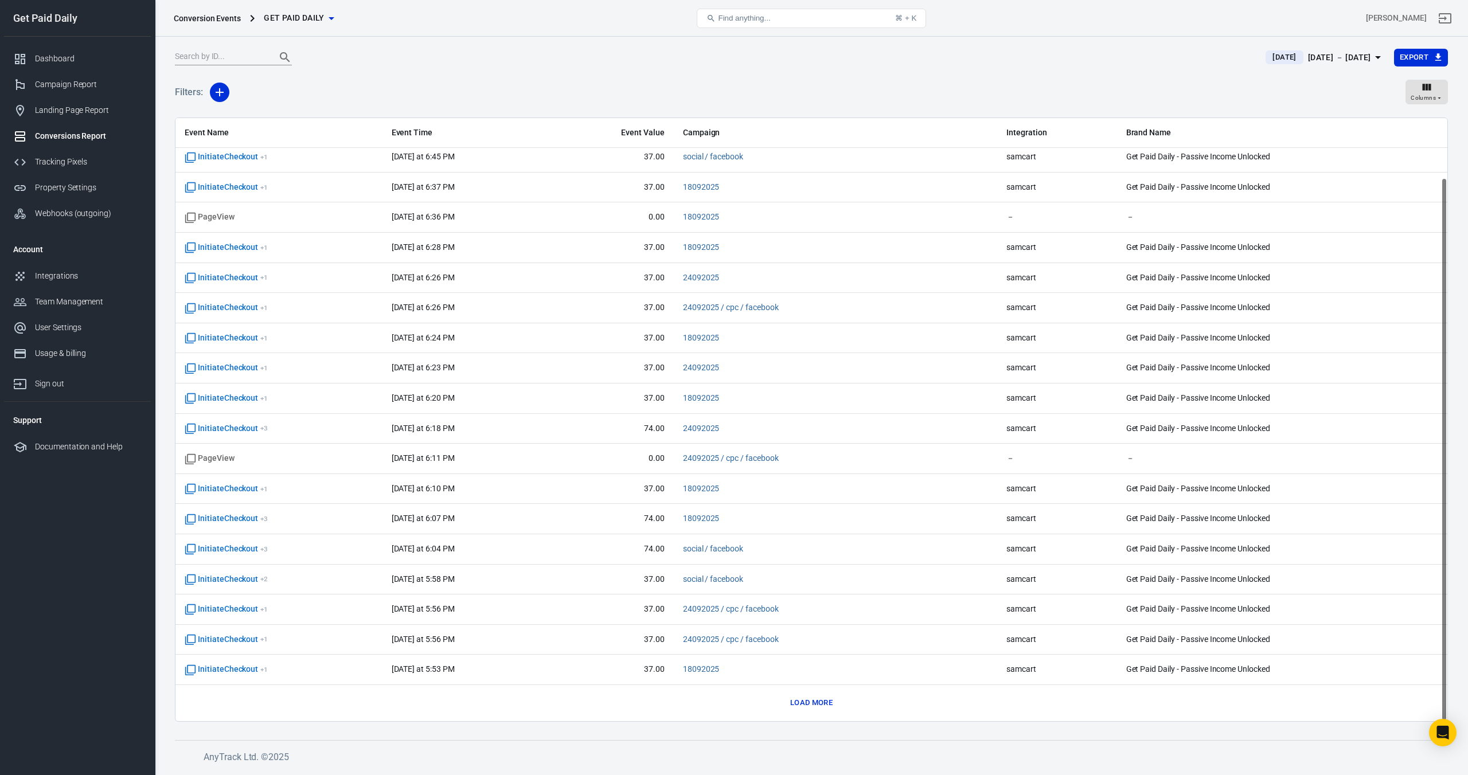
click at [813, 707] on button "Load more" at bounding box center [811, 703] width 48 height 18
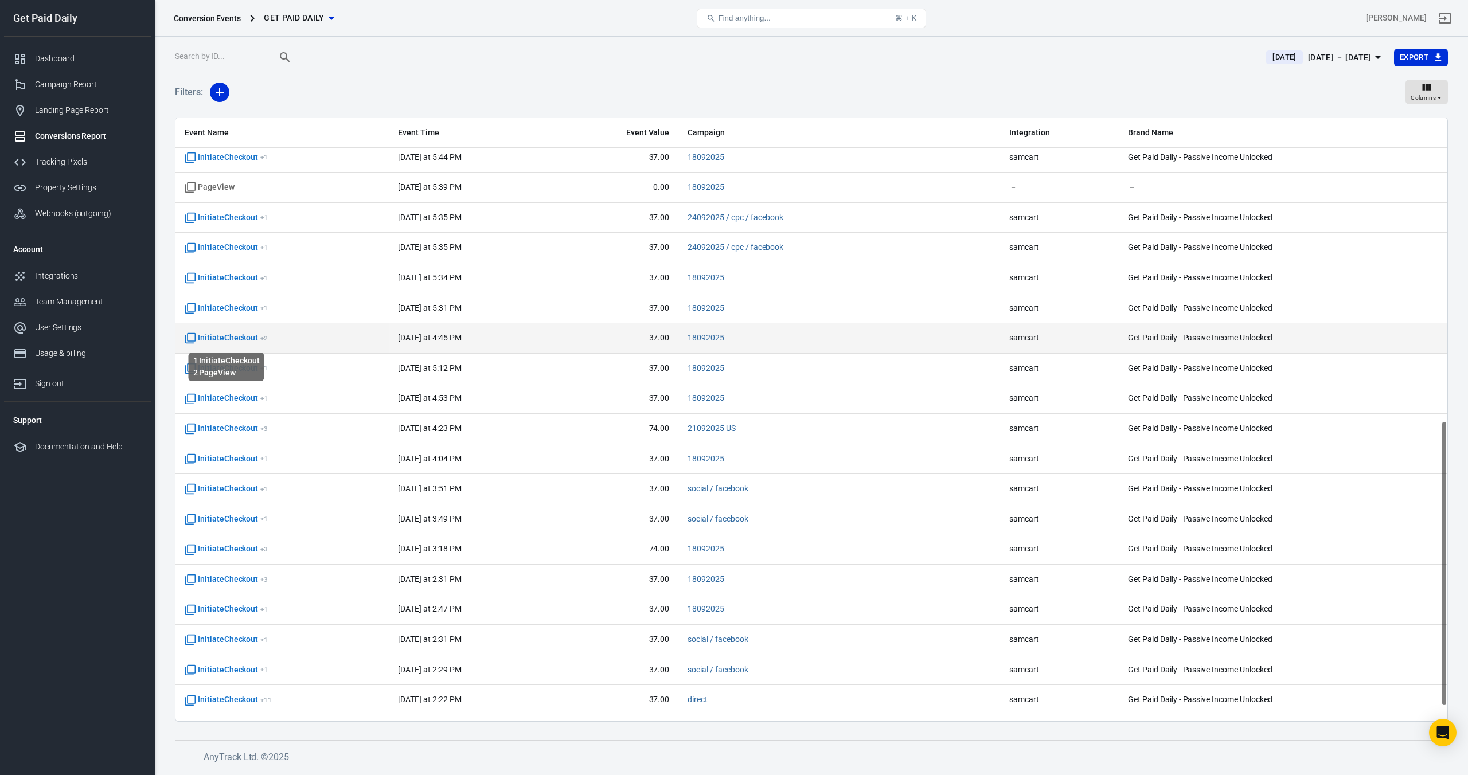
scroll to position [643, 0]
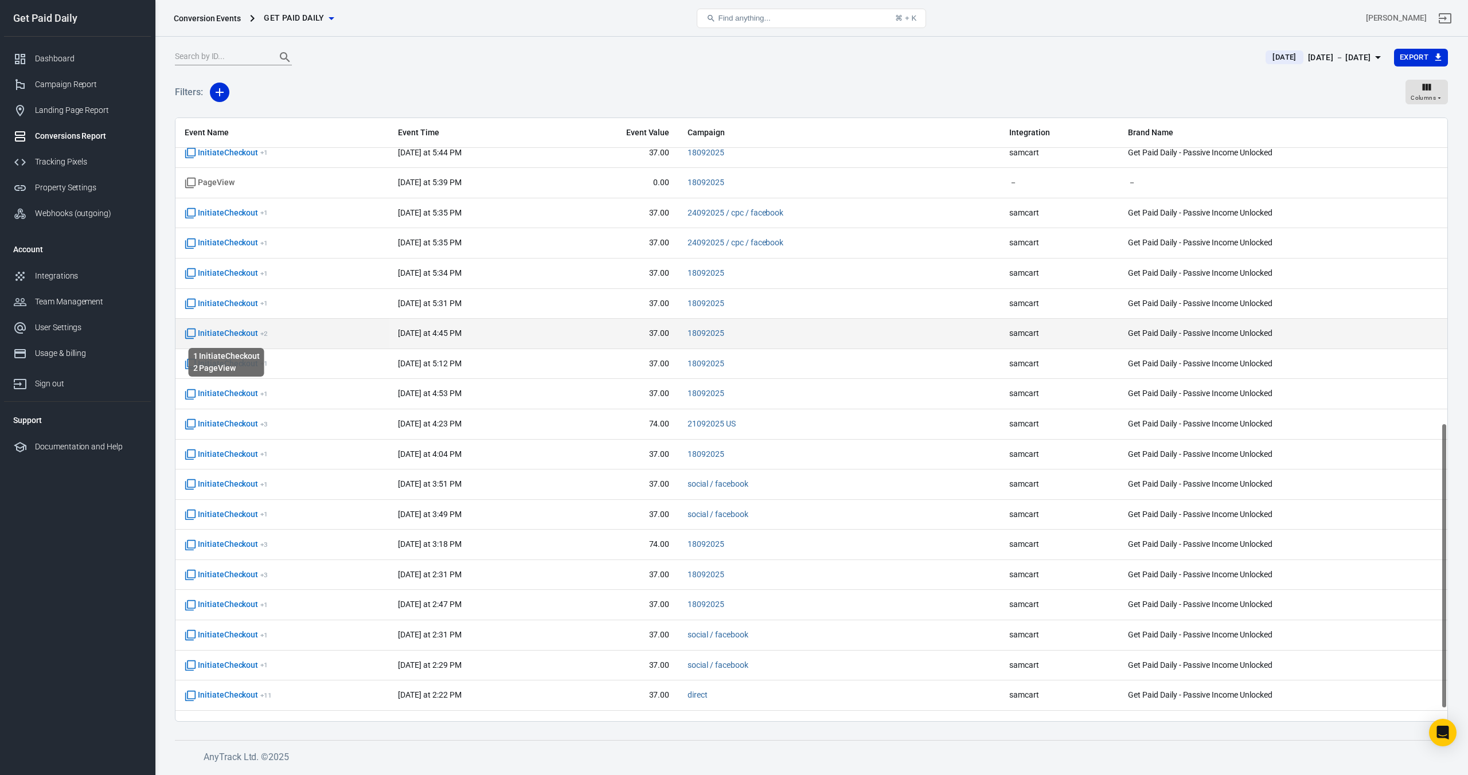
click at [227, 336] on span "InitiateCheckout + 2" at bounding box center [226, 333] width 83 height 11
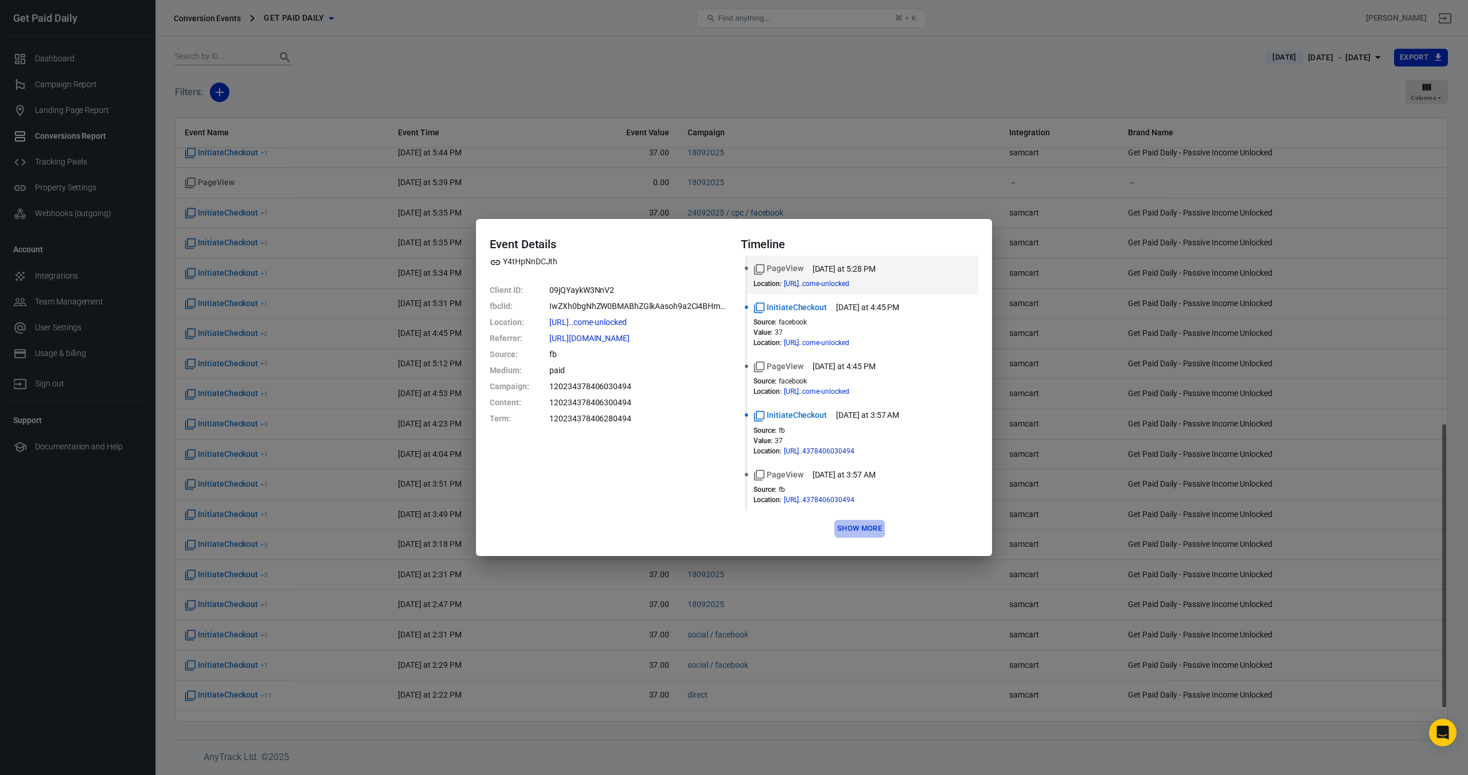
click at [867, 524] on button "Show more" at bounding box center [859, 529] width 50 height 18
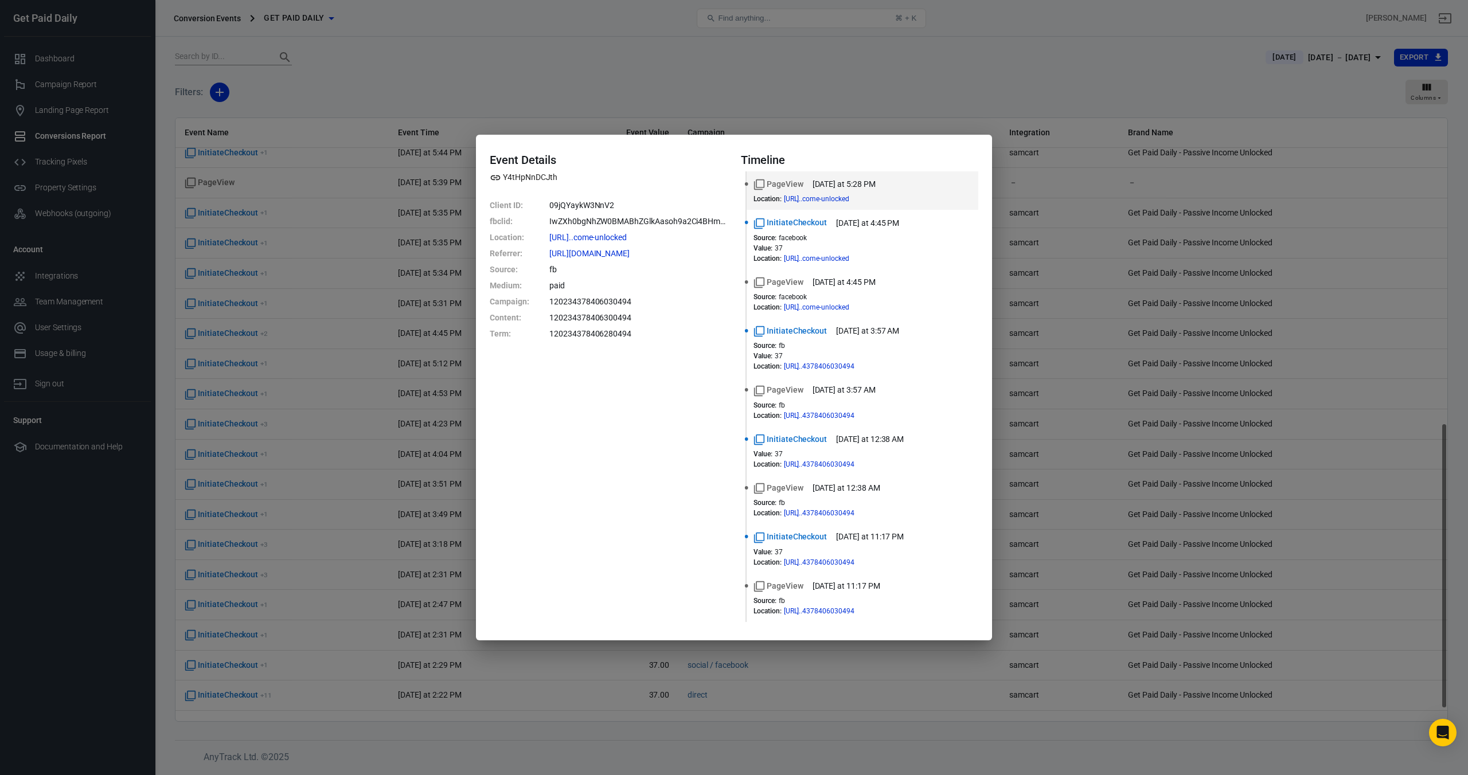
click at [719, 80] on div "Event Details Y4tHpNnDCJth Client ID : 09jQYaykW3NnV2 fbclid : IwZXh0bgNhZW0BMA…" at bounding box center [734, 387] width 1468 height 775
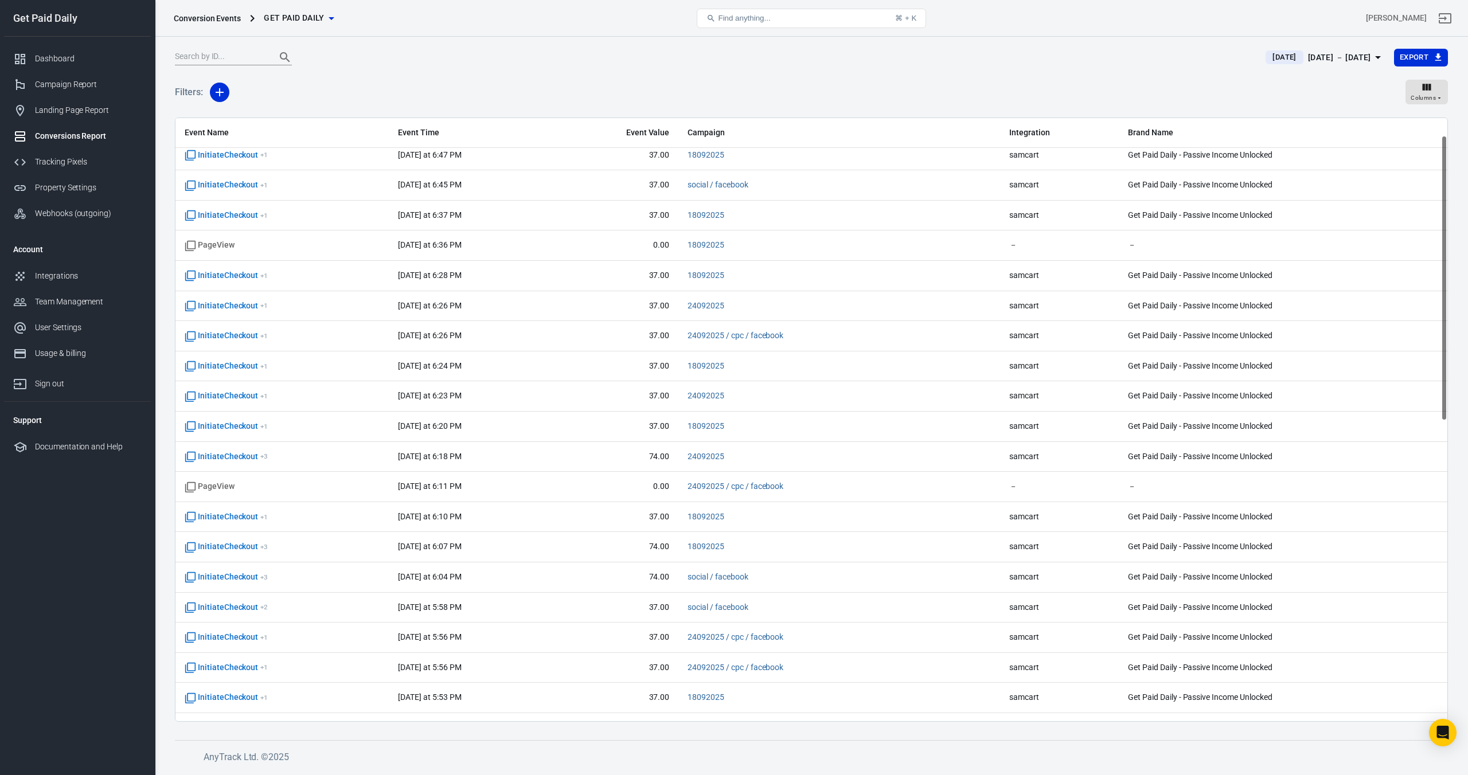
scroll to position [0, 0]
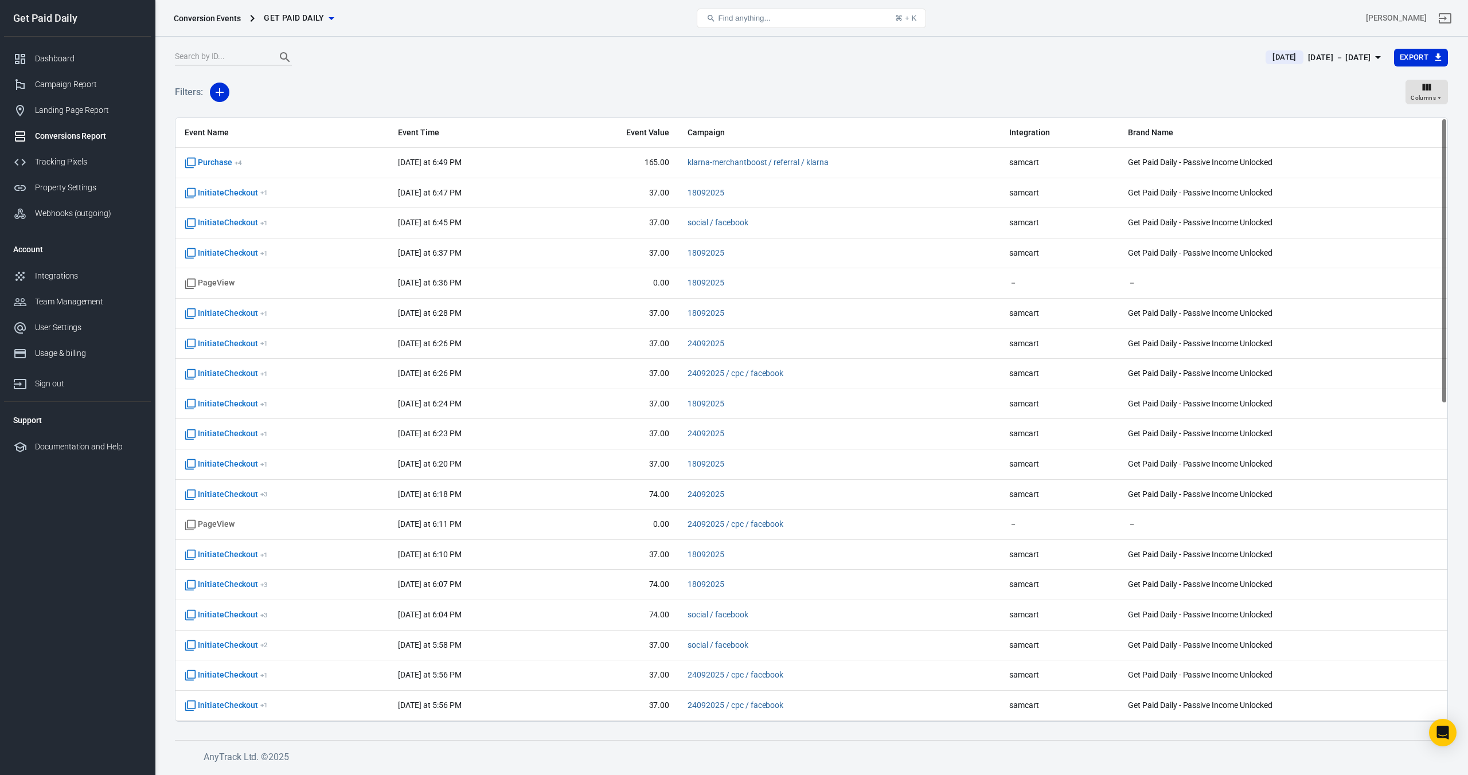
click at [234, 61] on input "text" at bounding box center [221, 57] width 92 height 15
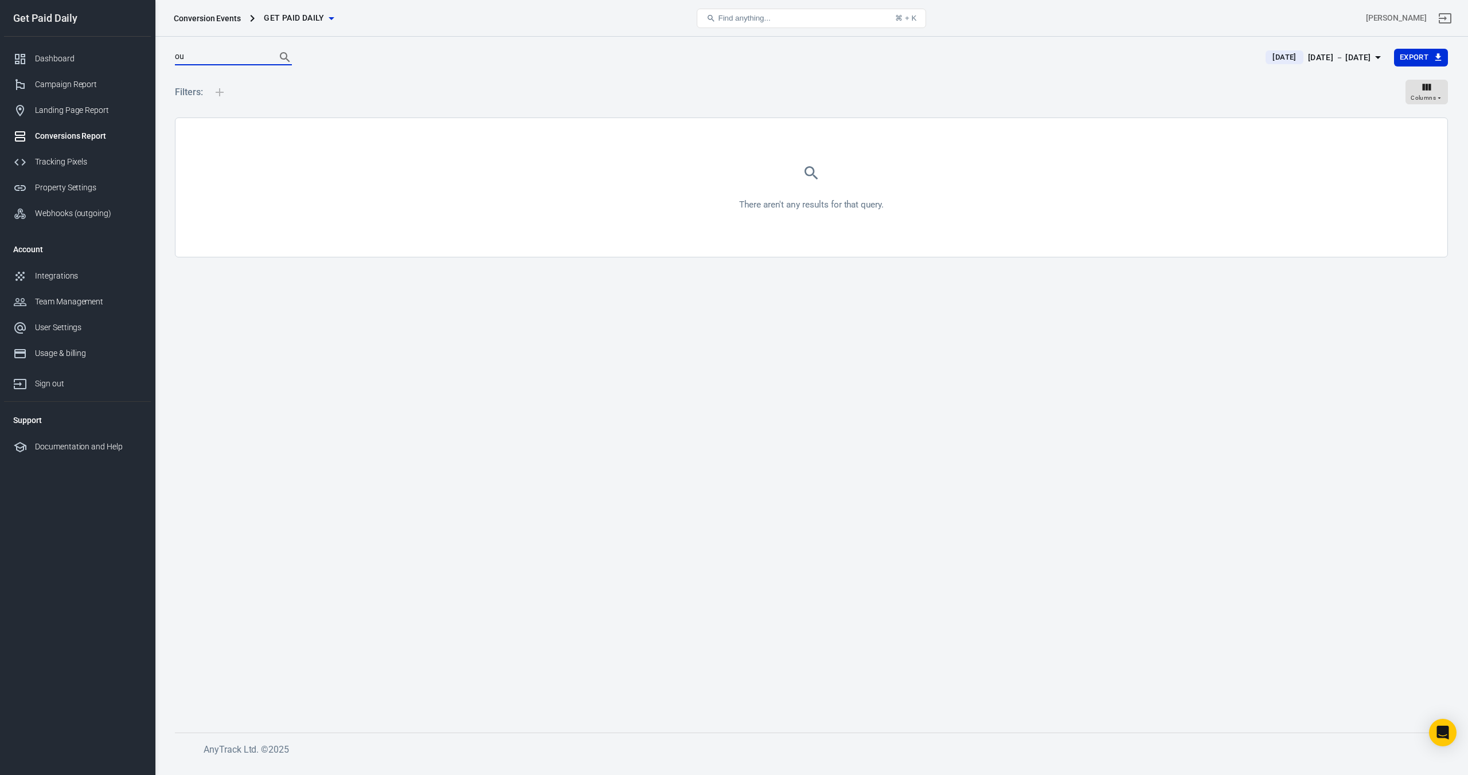
type input "o"
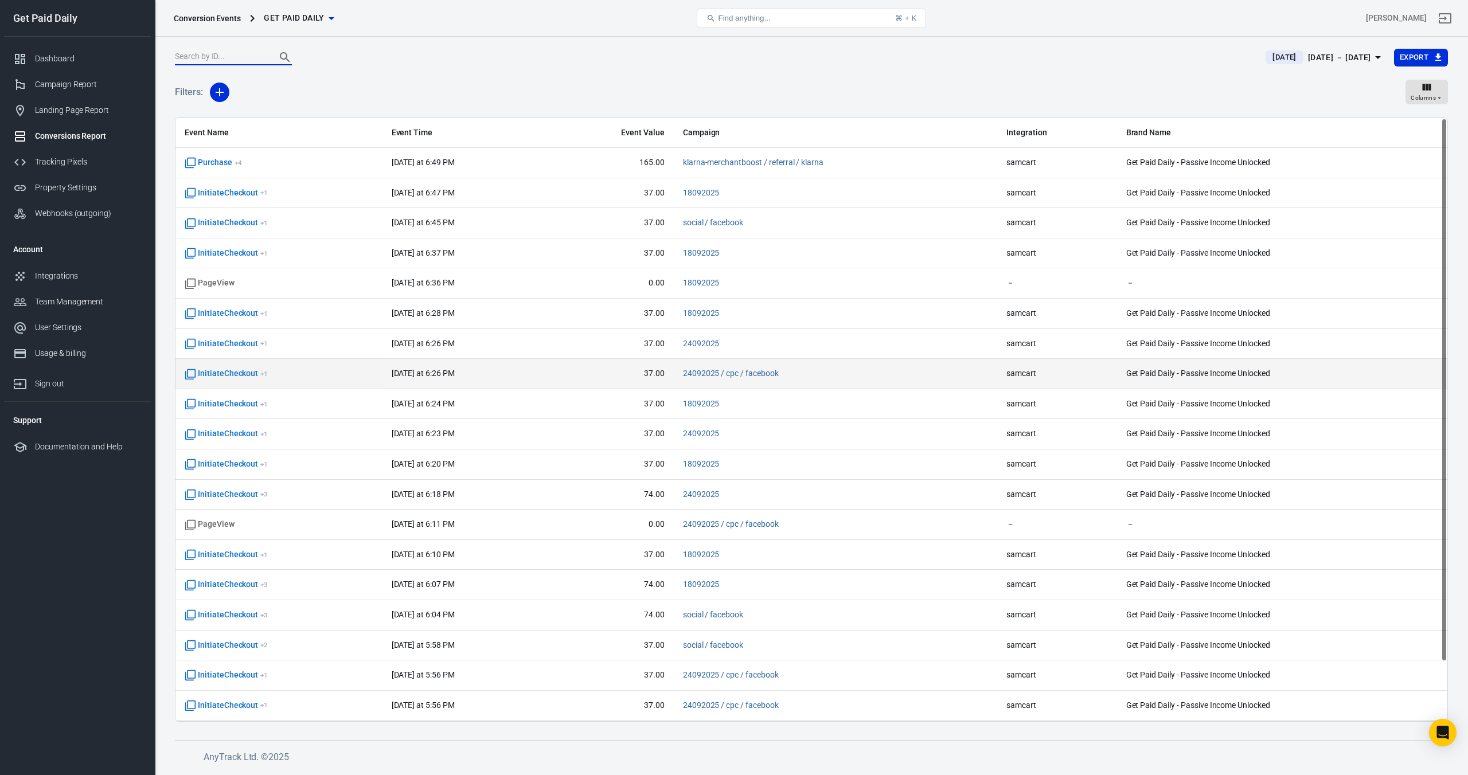
scroll to position [66, 0]
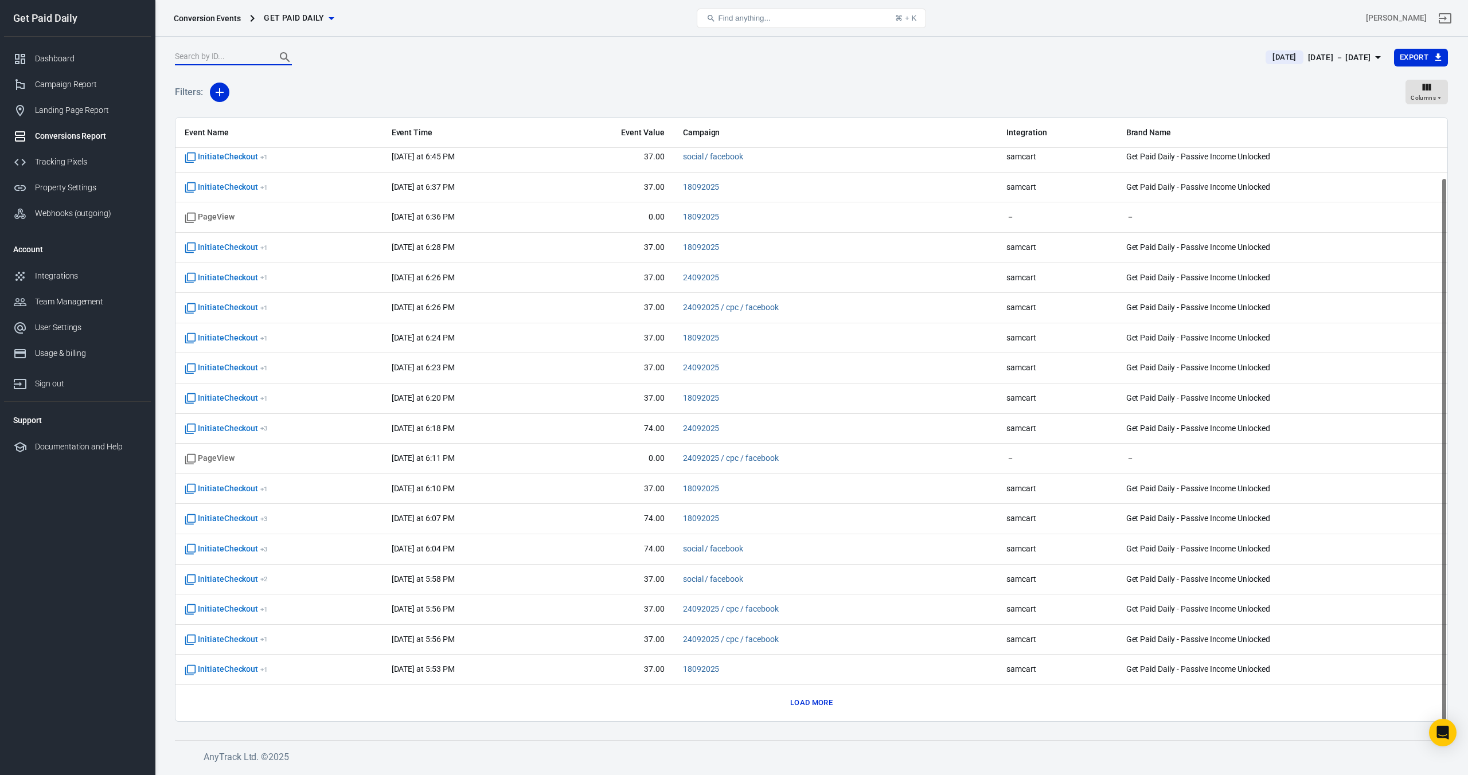
click at [808, 709] on button "Load more" at bounding box center [811, 703] width 48 height 18
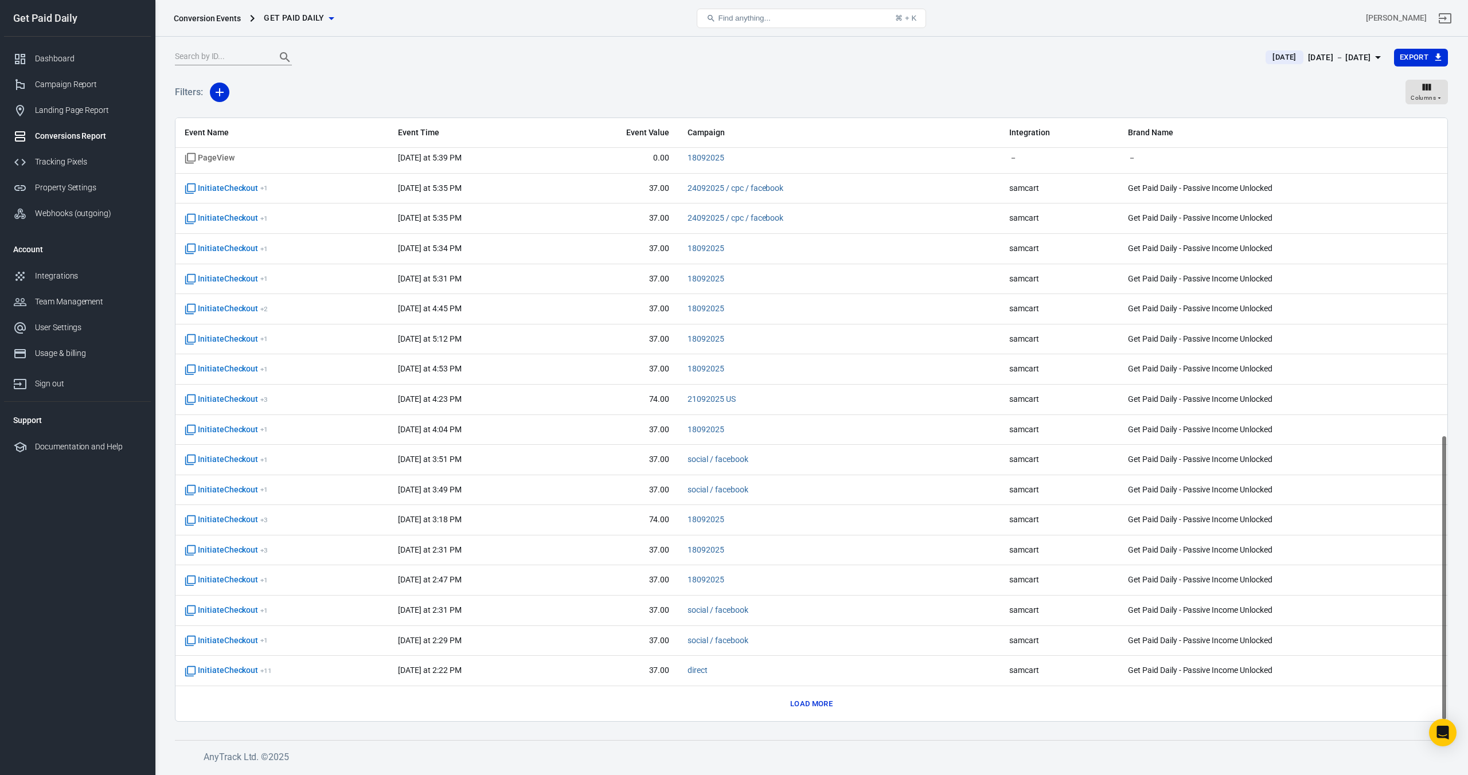
scroll to position [669, 0]
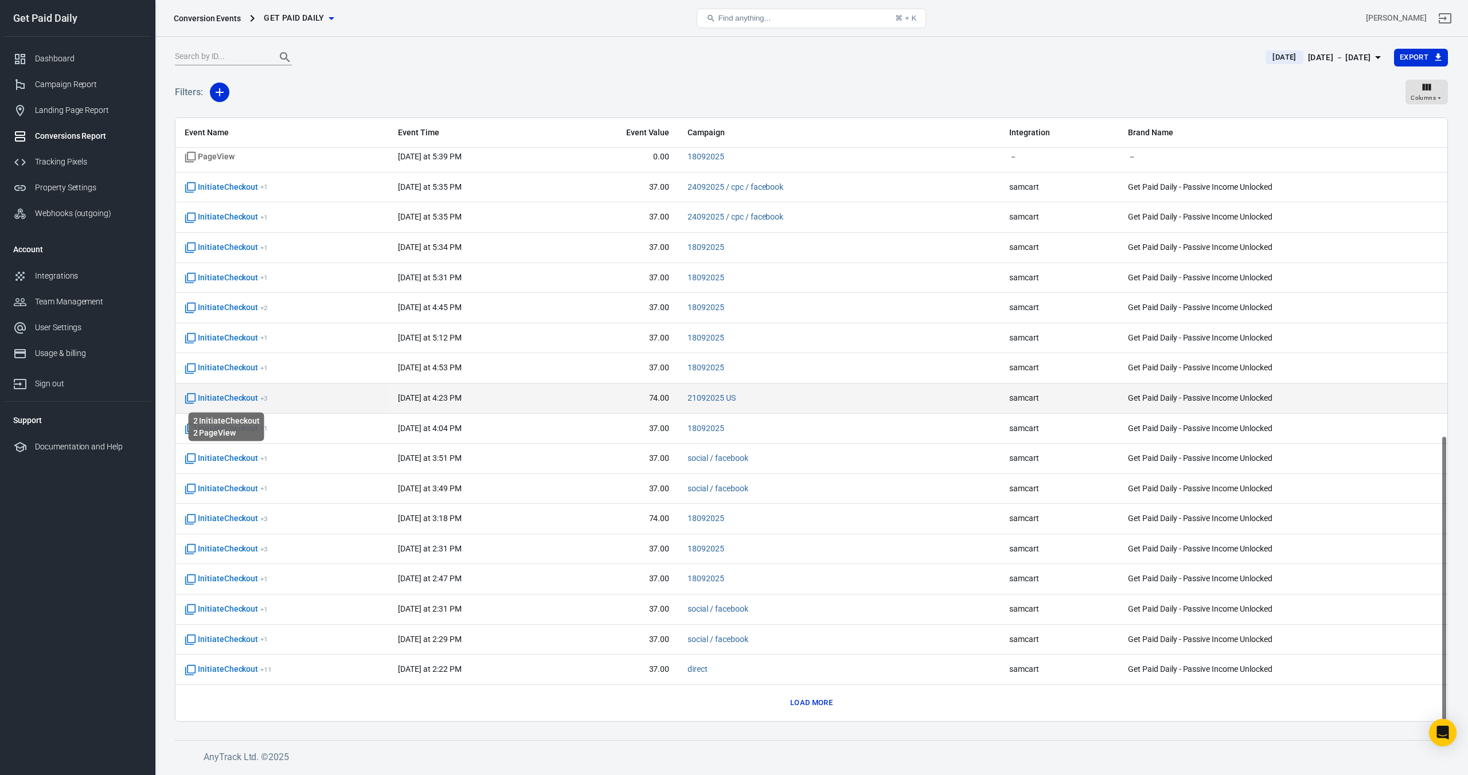
click at [237, 400] on span "InitiateCheckout + 3" at bounding box center [226, 398] width 83 height 11
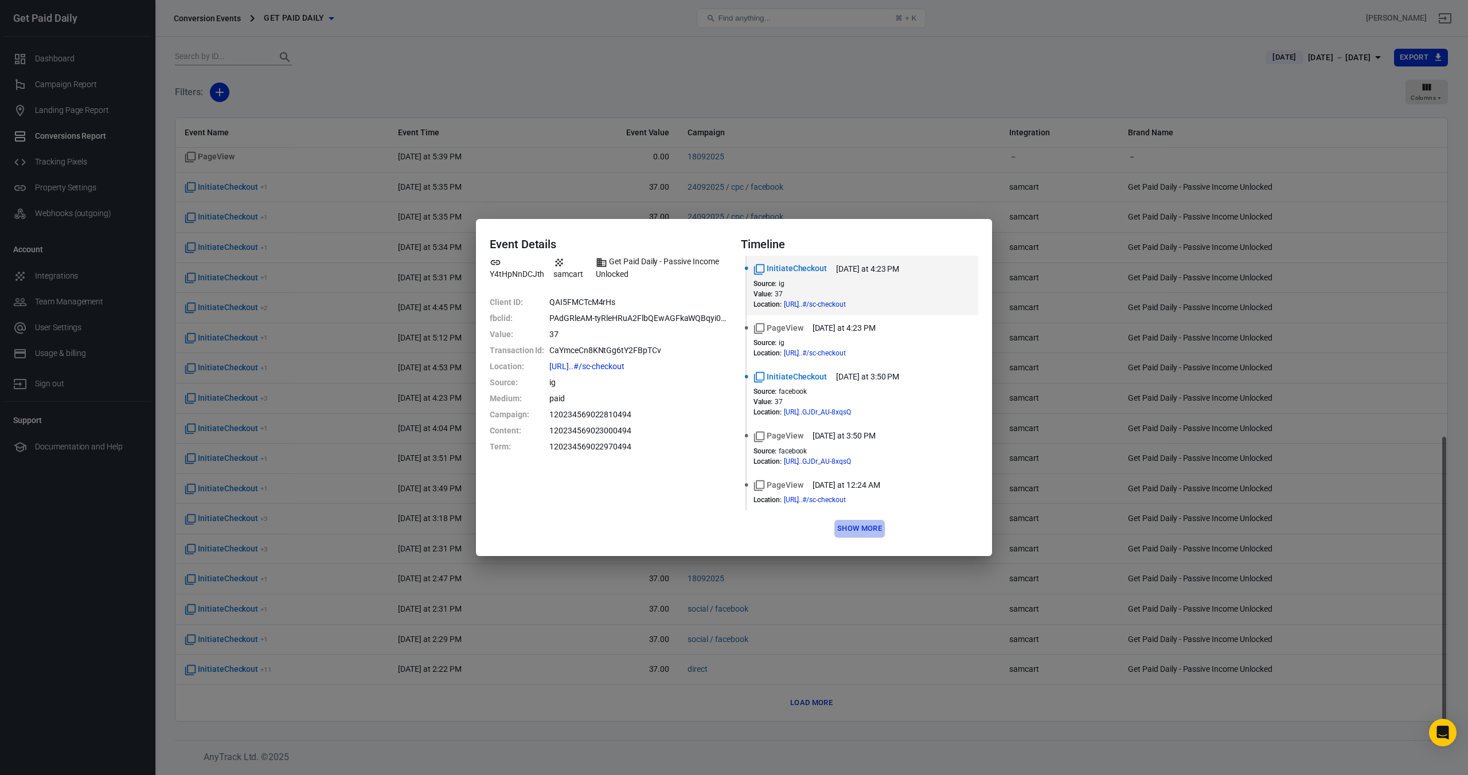
click at [873, 525] on button "Show more" at bounding box center [859, 529] width 50 height 18
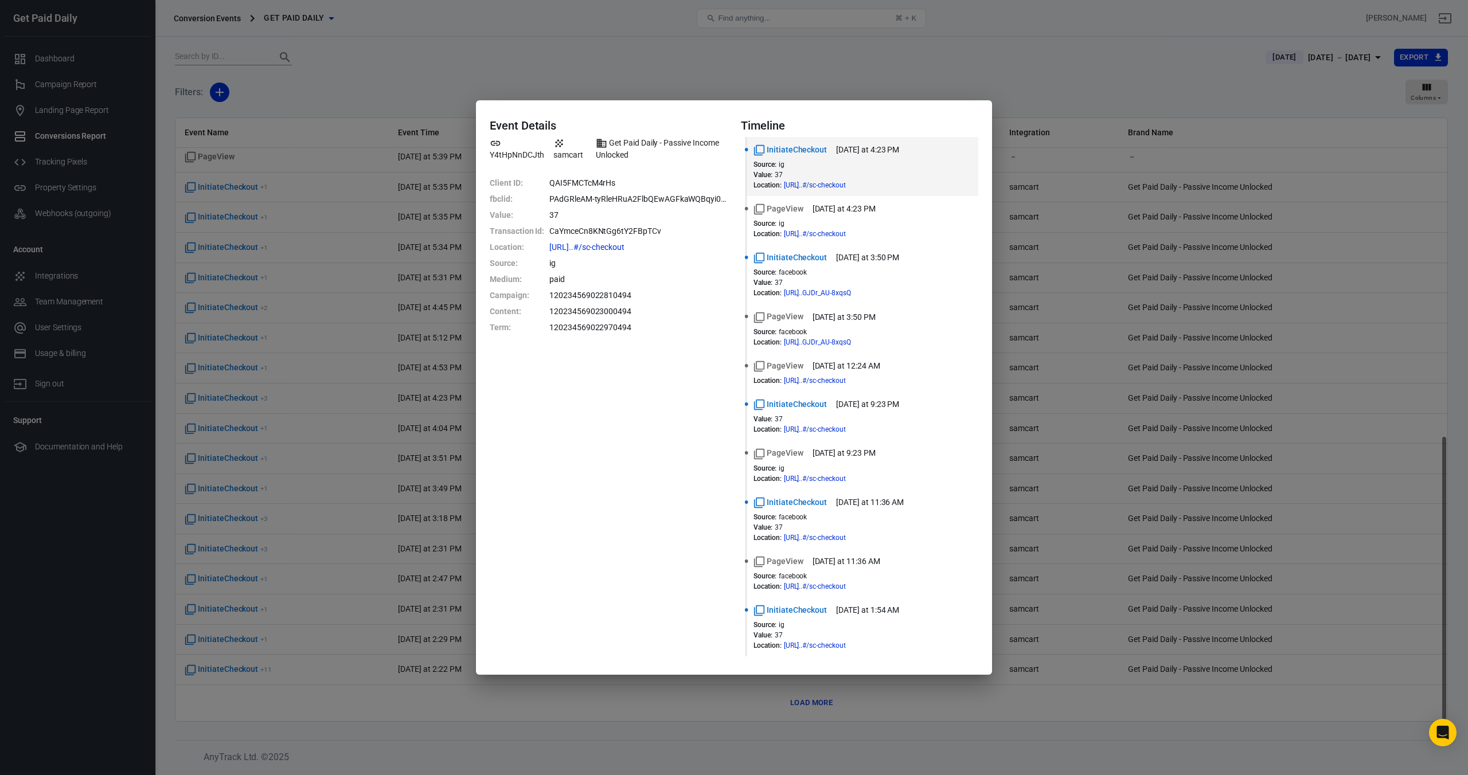
click at [863, 76] on div "Event Details Y4tHpNnDCJth samcart Get Paid Daily - Passive Income Unlocked Cli…" at bounding box center [734, 387] width 1468 height 775
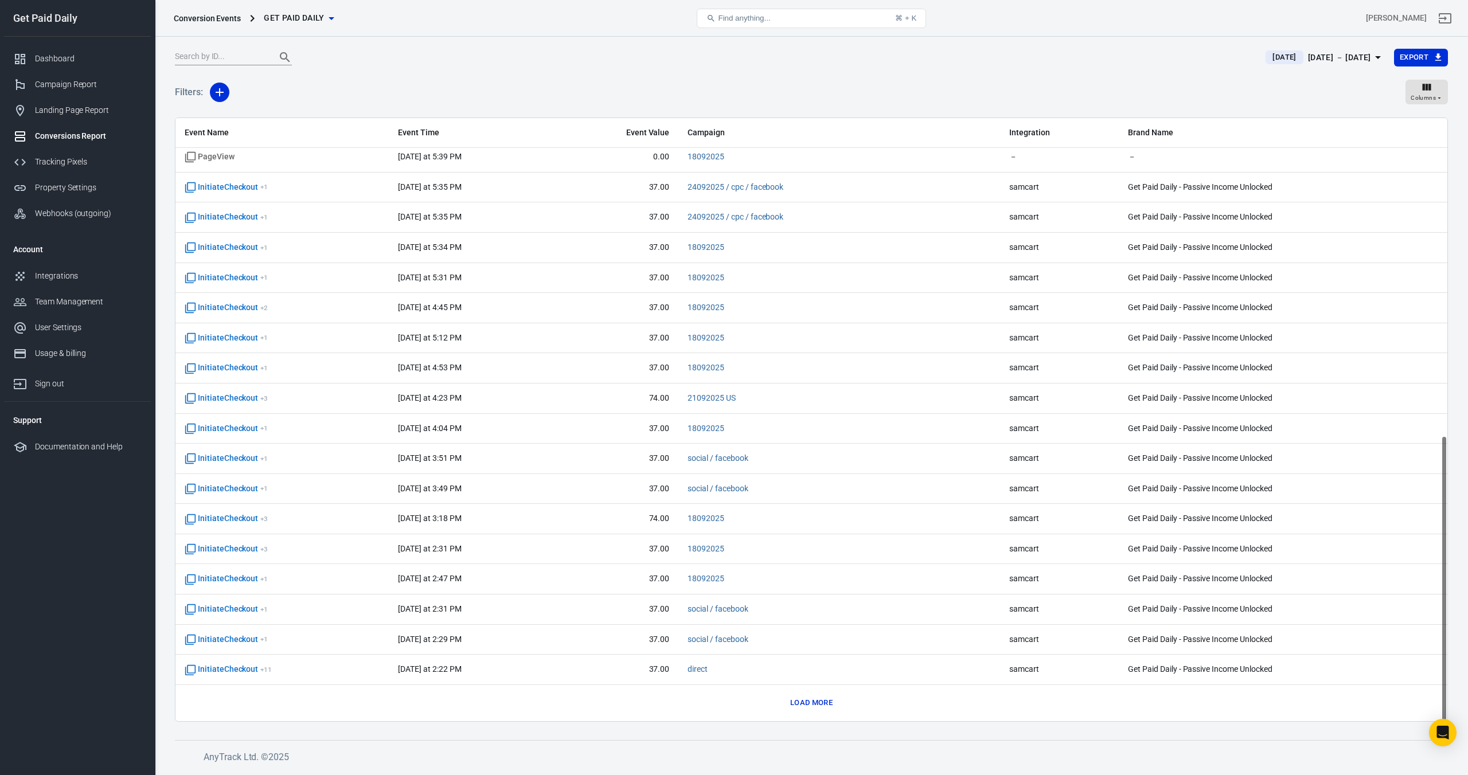
click at [822, 705] on button "Load more" at bounding box center [811, 703] width 48 height 18
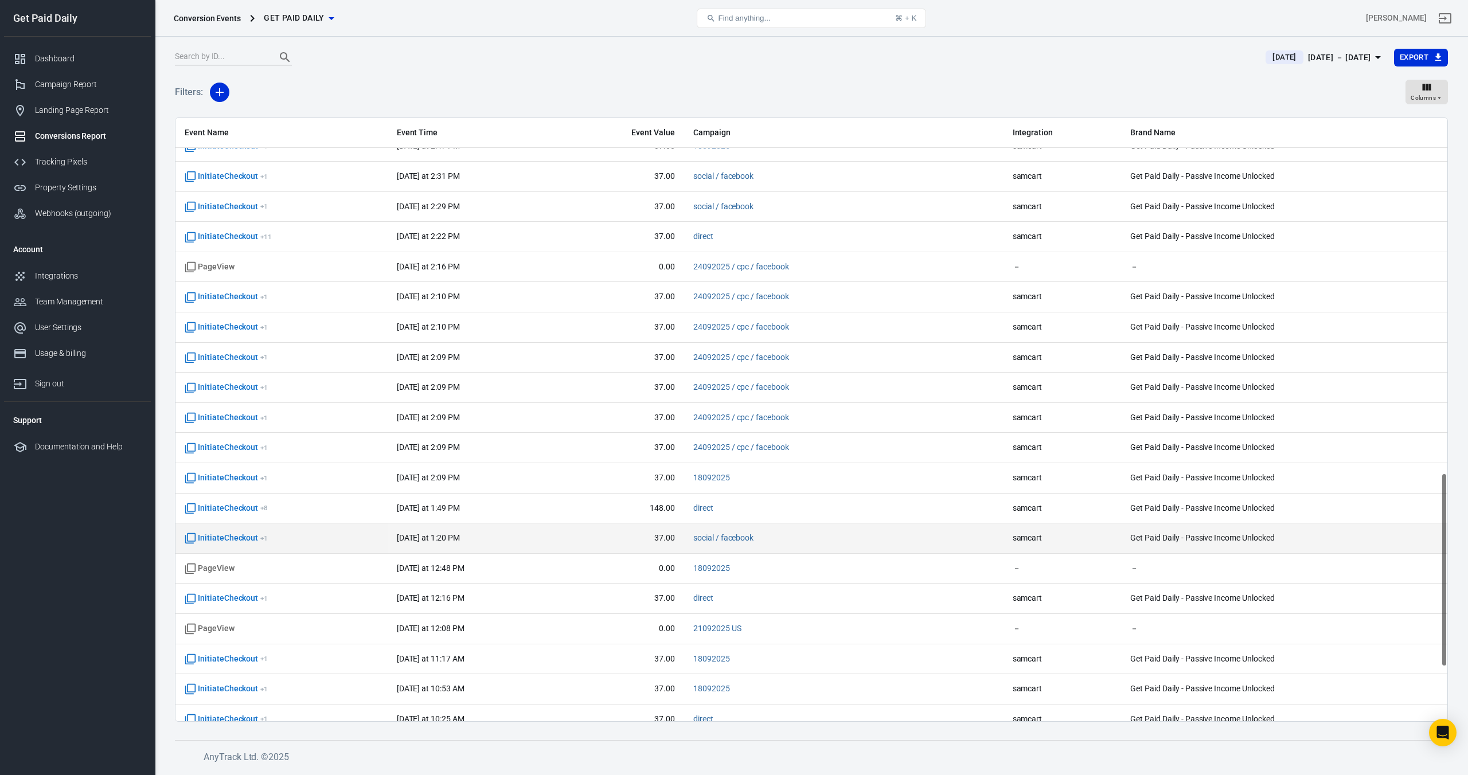
scroll to position [1104, 0]
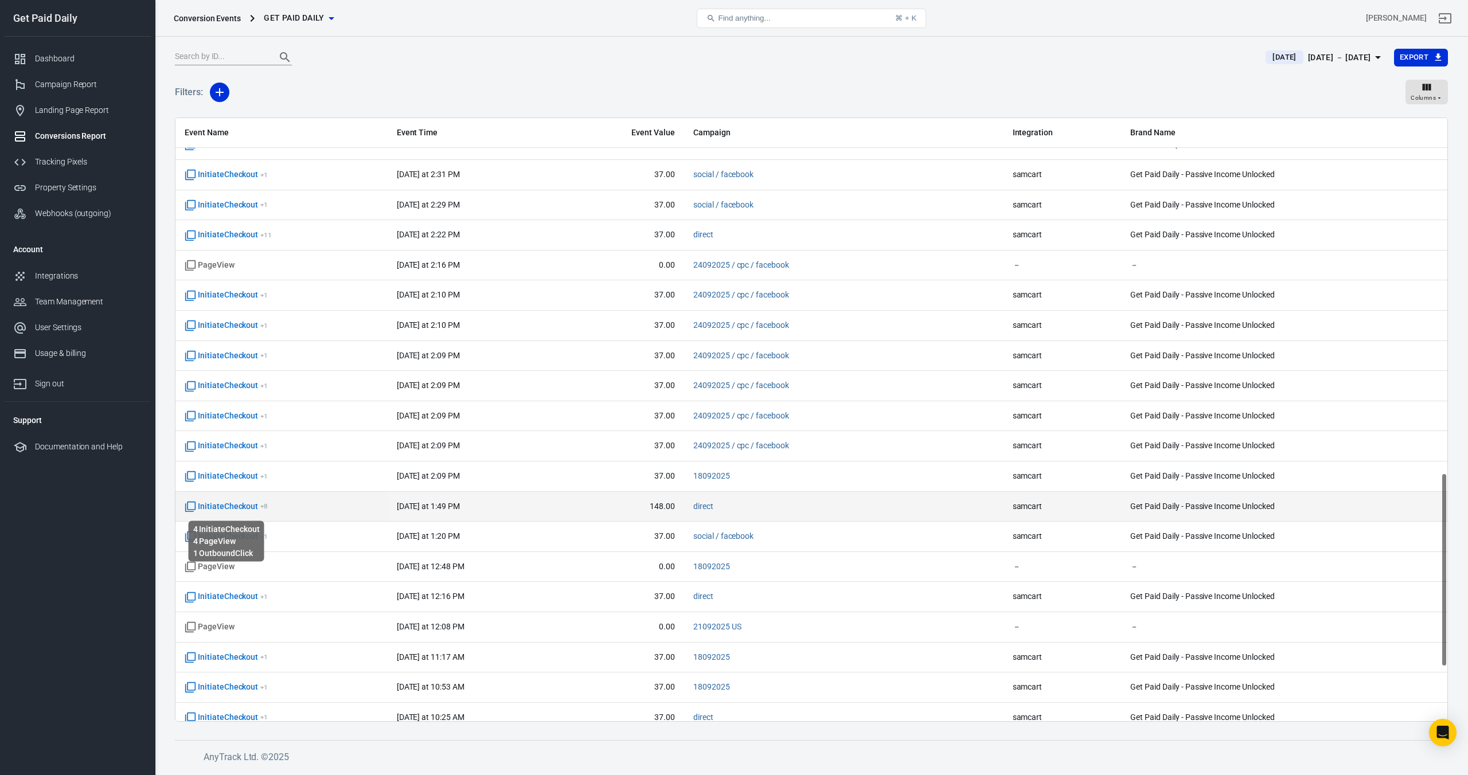
click at [222, 507] on span "InitiateCheckout + 8" at bounding box center [226, 506] width 83 height 11
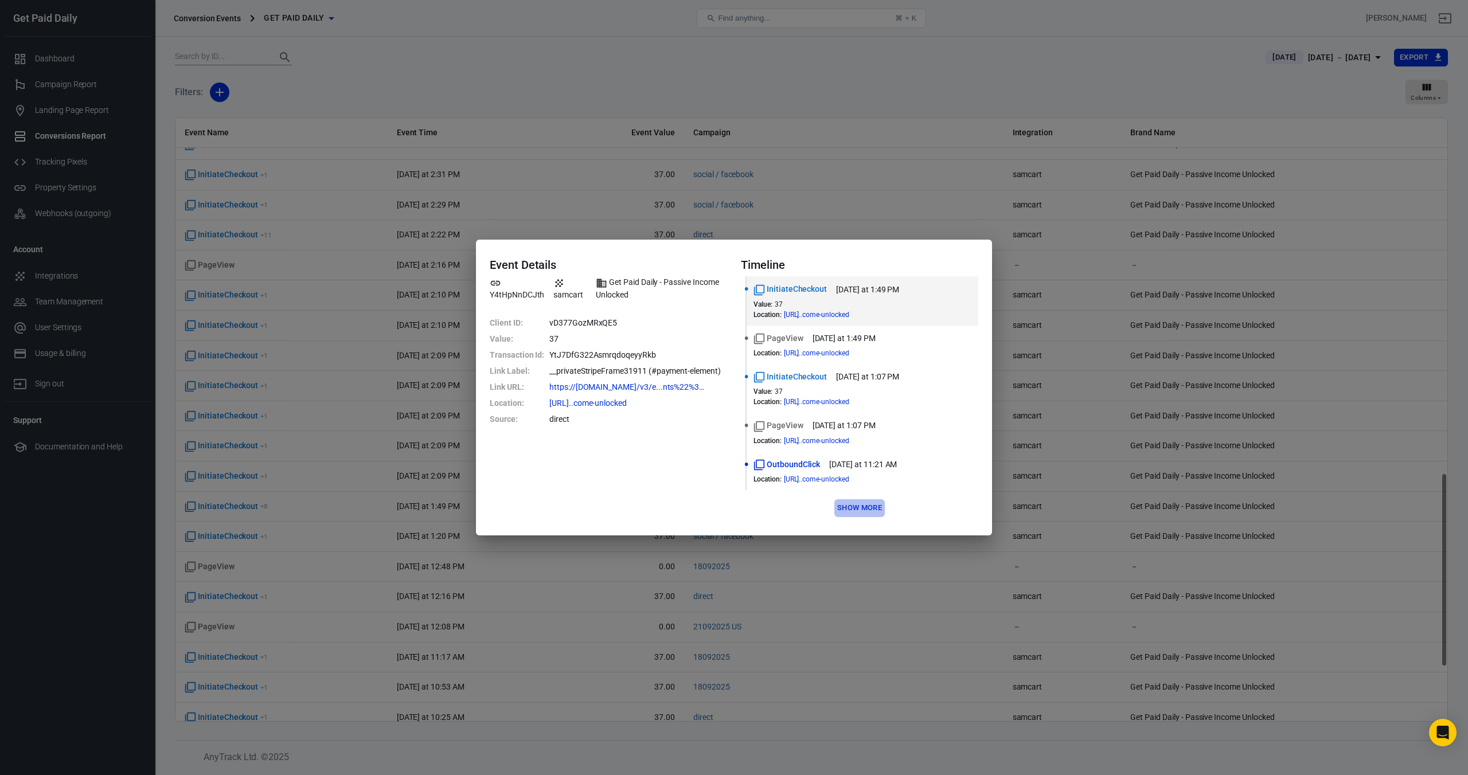
click at [866, 509] on button "Show more" at bounding box center [859, 508] width 50 height 18
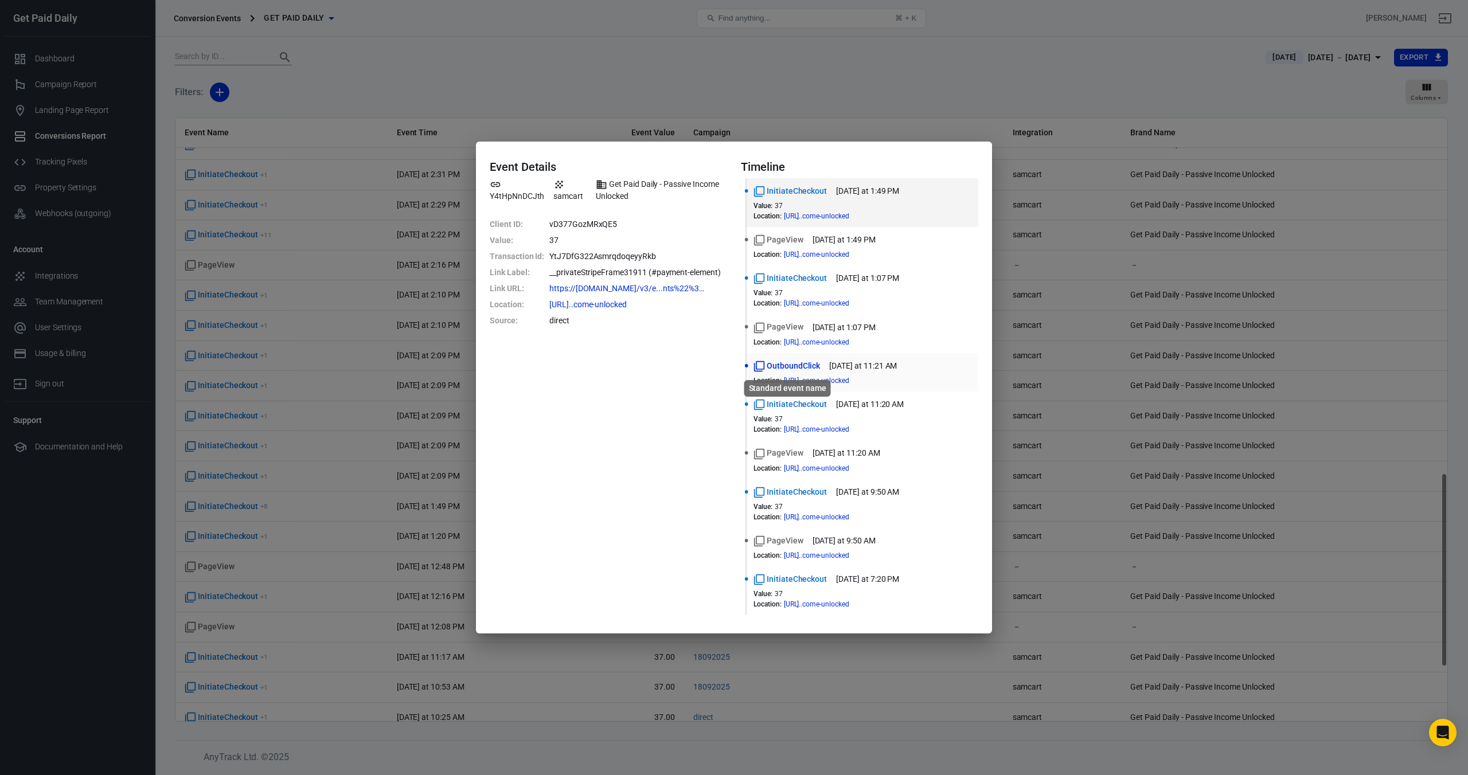
click at [799, 364] on span "OutboundClick" at bounding box center [786, 366] width 67 height 12
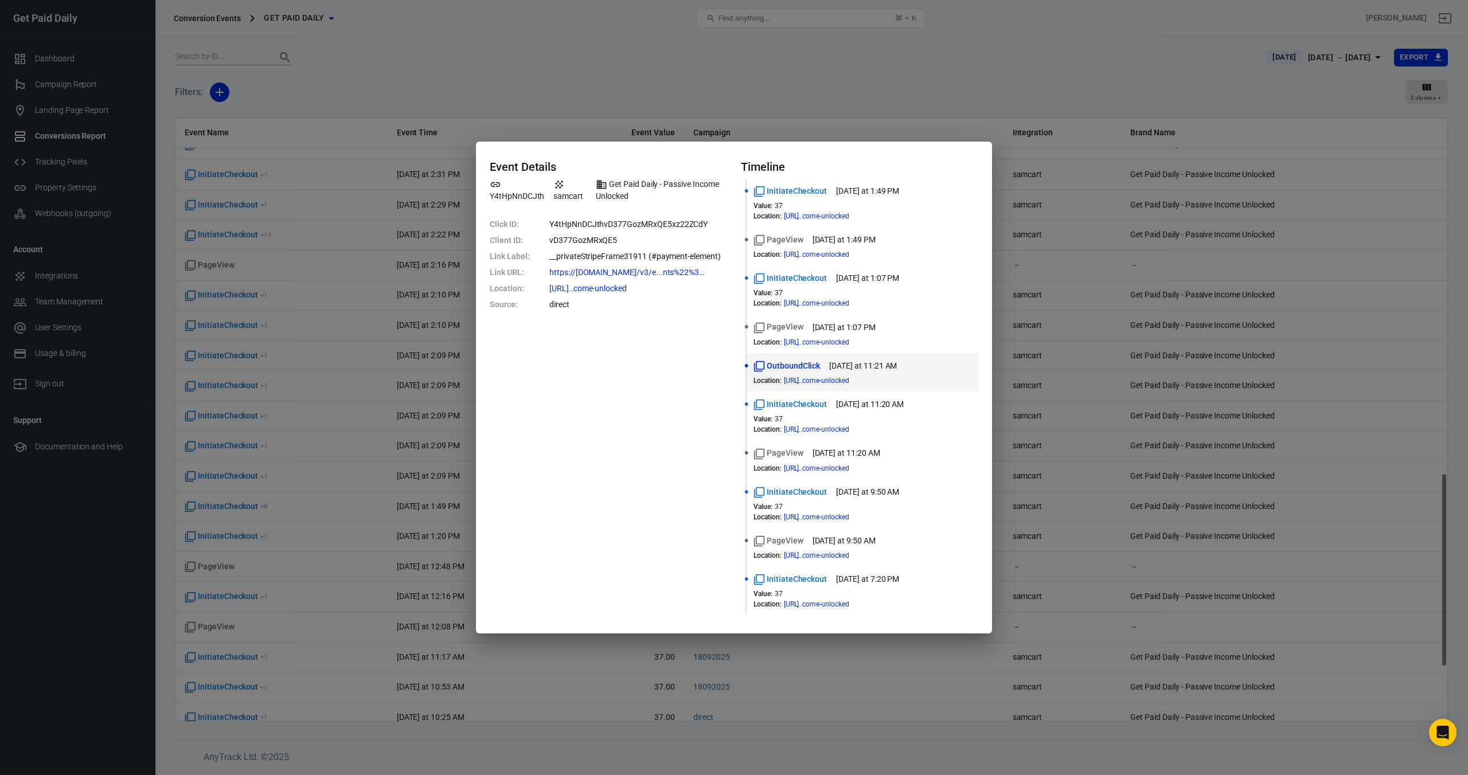
click at [574, 67] on div "Event Details Y4tHpNnDCJth samcart Get Paid Daily - Passive Income Unlocked Cli…" at bounding box center [734, 387] width 1468 height 775
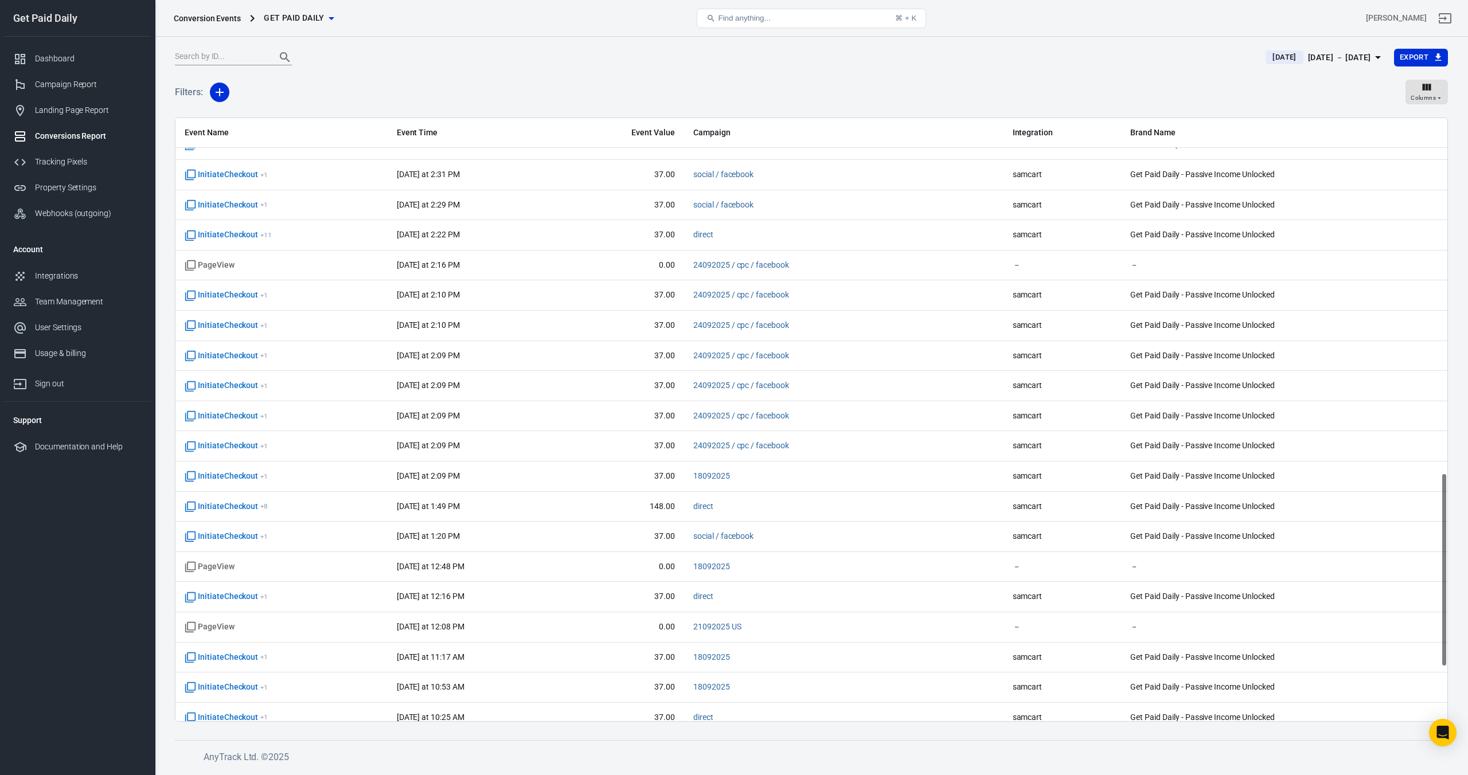
click at [85, 133] on div "Conversions Report" at bounding box center [88, 136] width 107 height 12
